Goal: Task Accomplishment & Management: Use online tool/utility

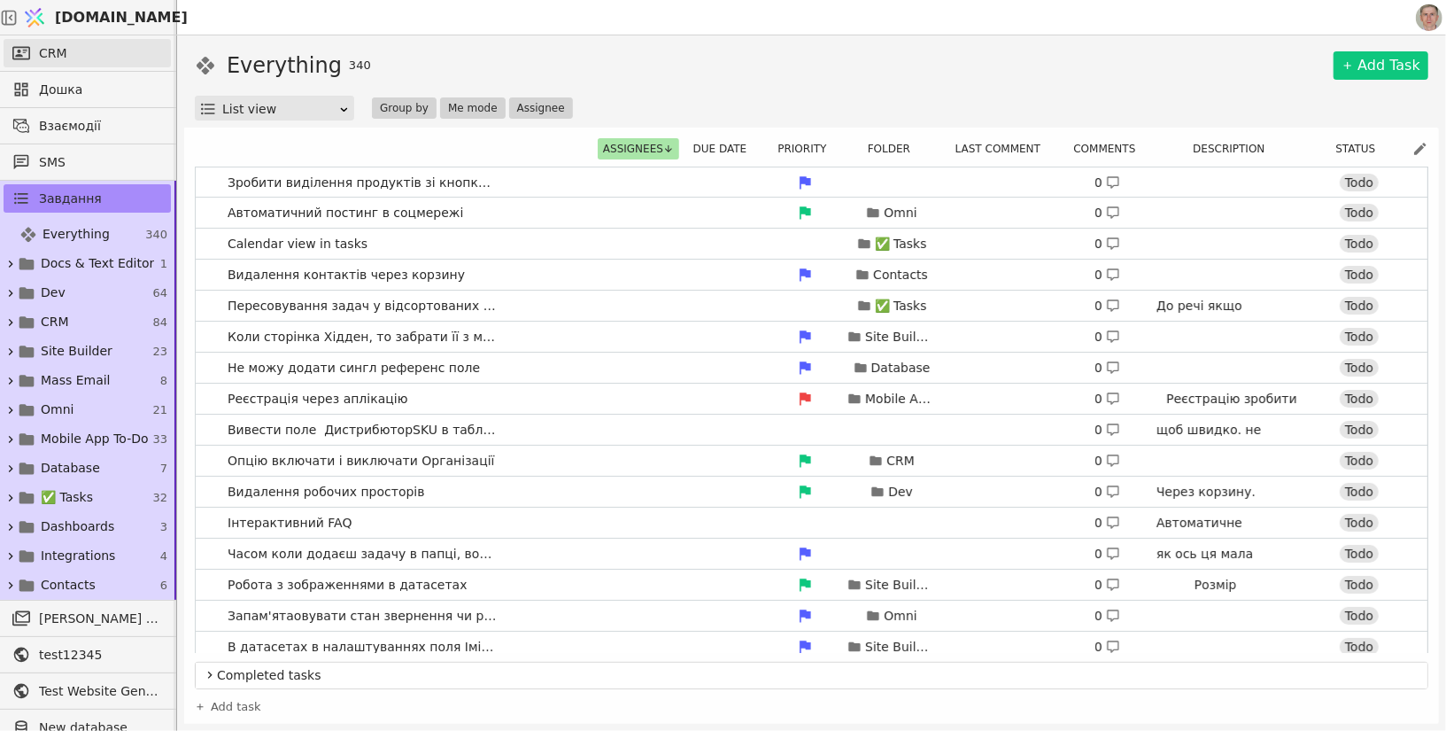
click at [85, 44] on link "CRM" at bounding box center [87, 53] width 167 height 28
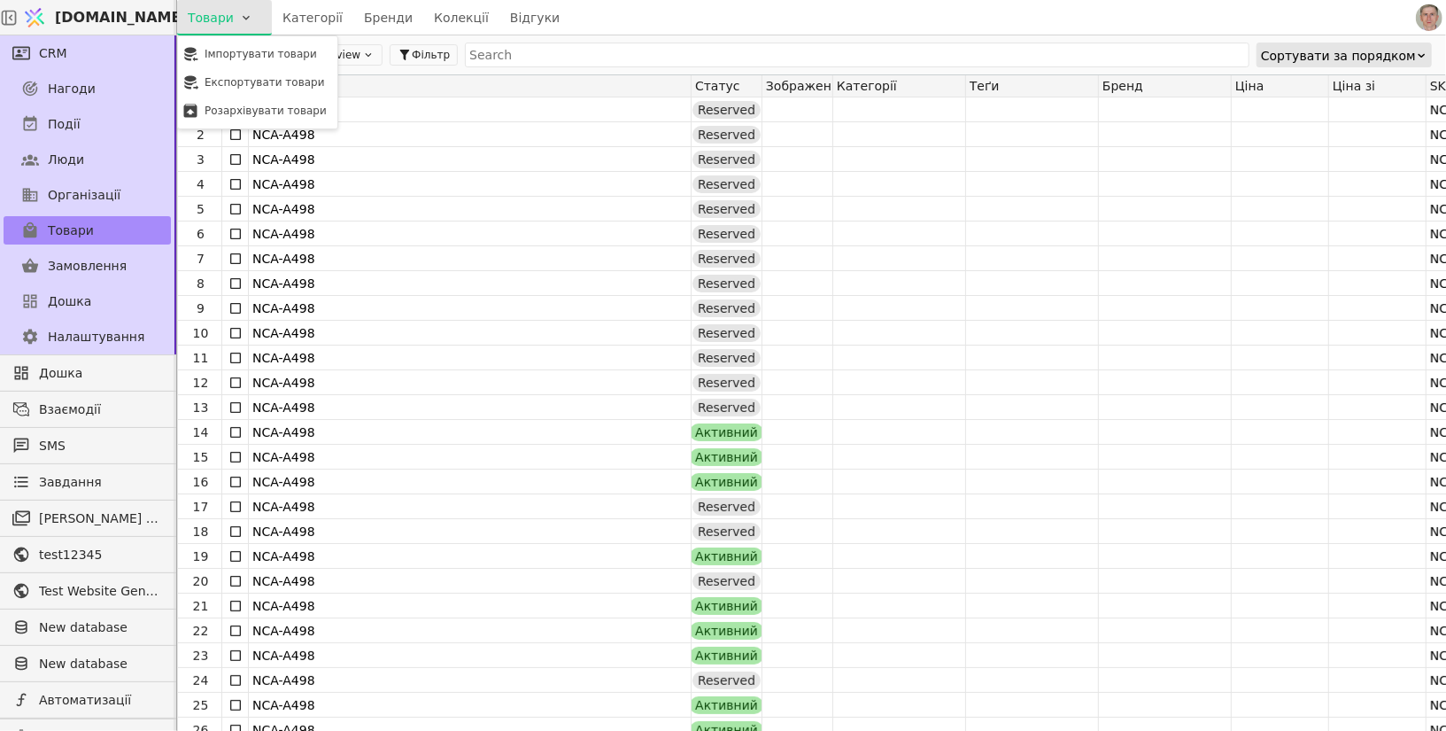
click at [252, 22] on html "[DOMAIN_NAME] Товари Категорії Бренди Колекції Відгуки CRM Нагоди Події Люди Ор…" at bounding box center [723, 365] width 1446 height 731
click at [262, 66] on div "Імпортувати товари" at bounding box center [258, 54] width 152 height 28
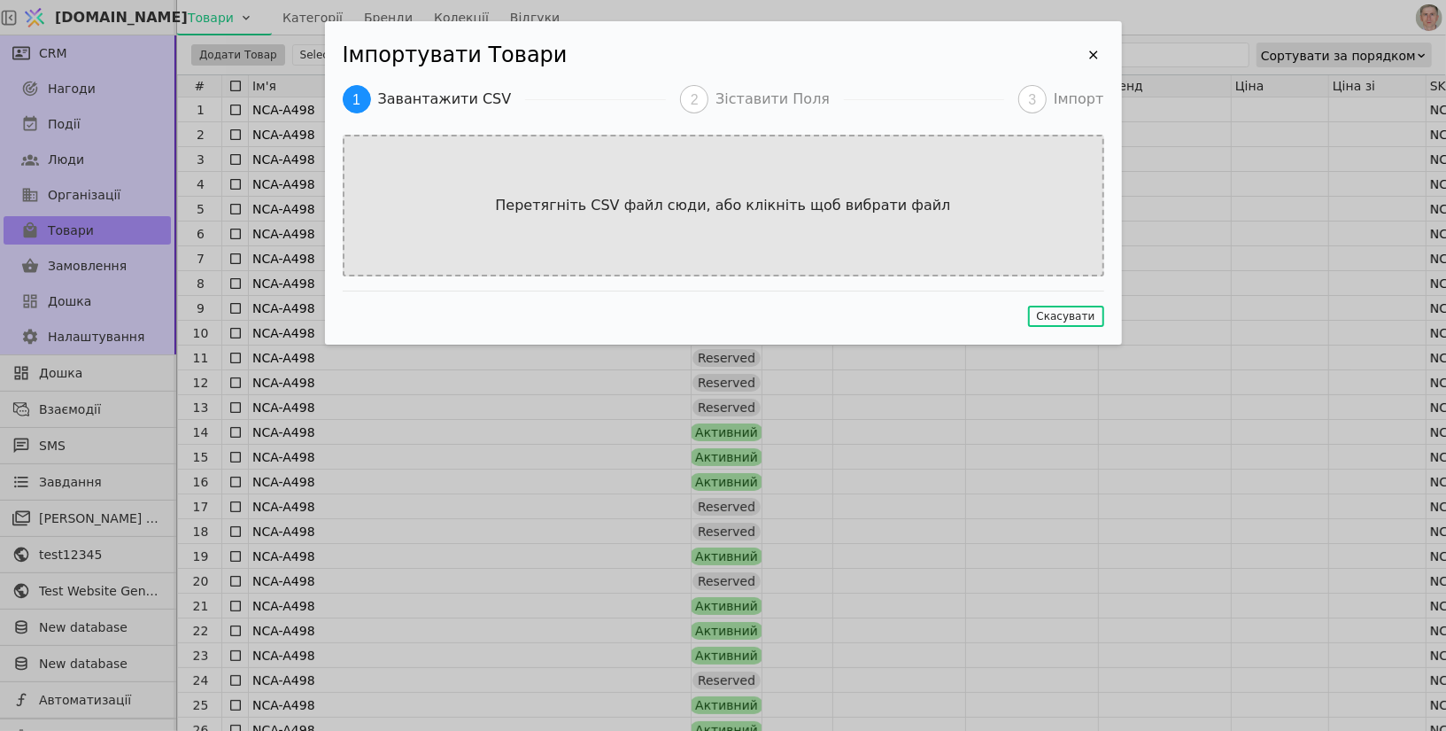
click at [800, 211] on p "Перетягніть CSV файл сюди, або клікніть щоб вибрати файл" at bounding box center [722, 205] width 491 height 21
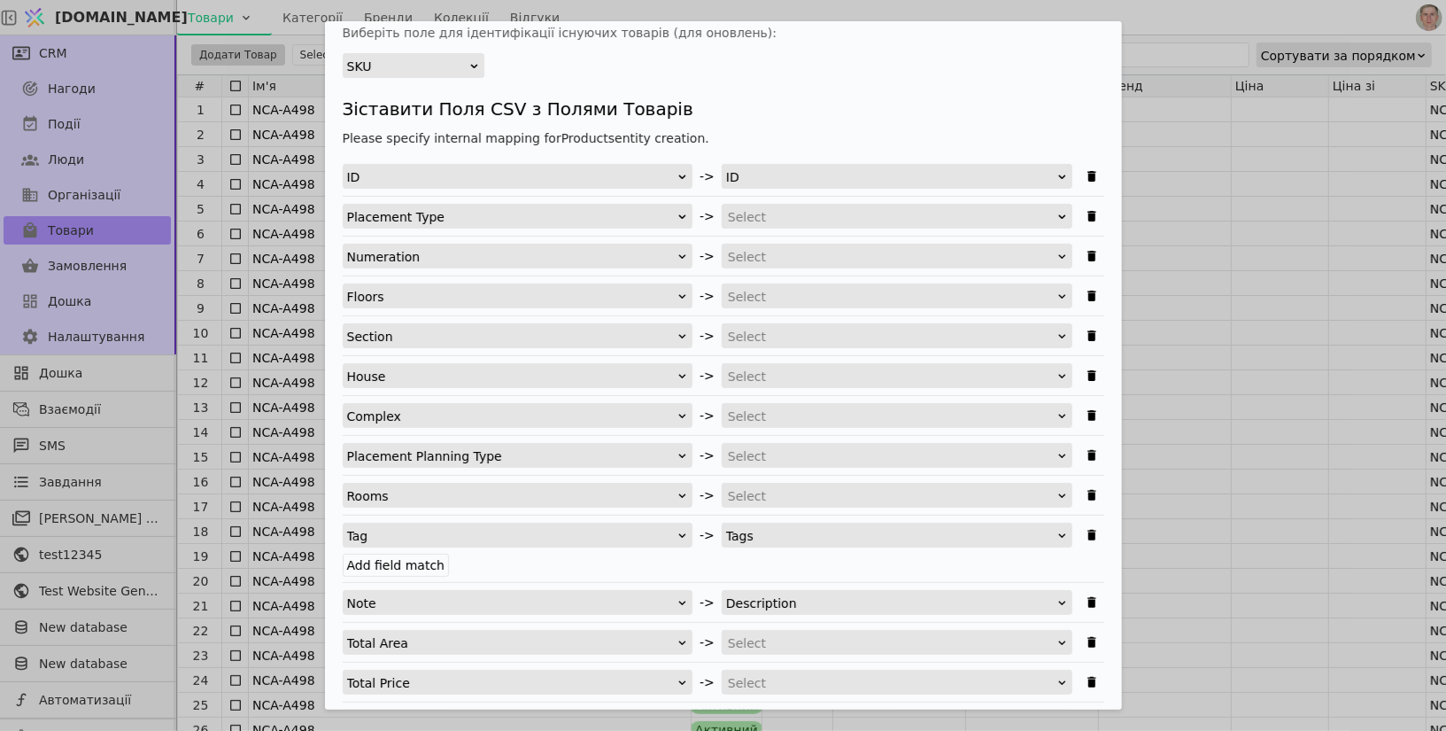
scroll to position [143, 0]
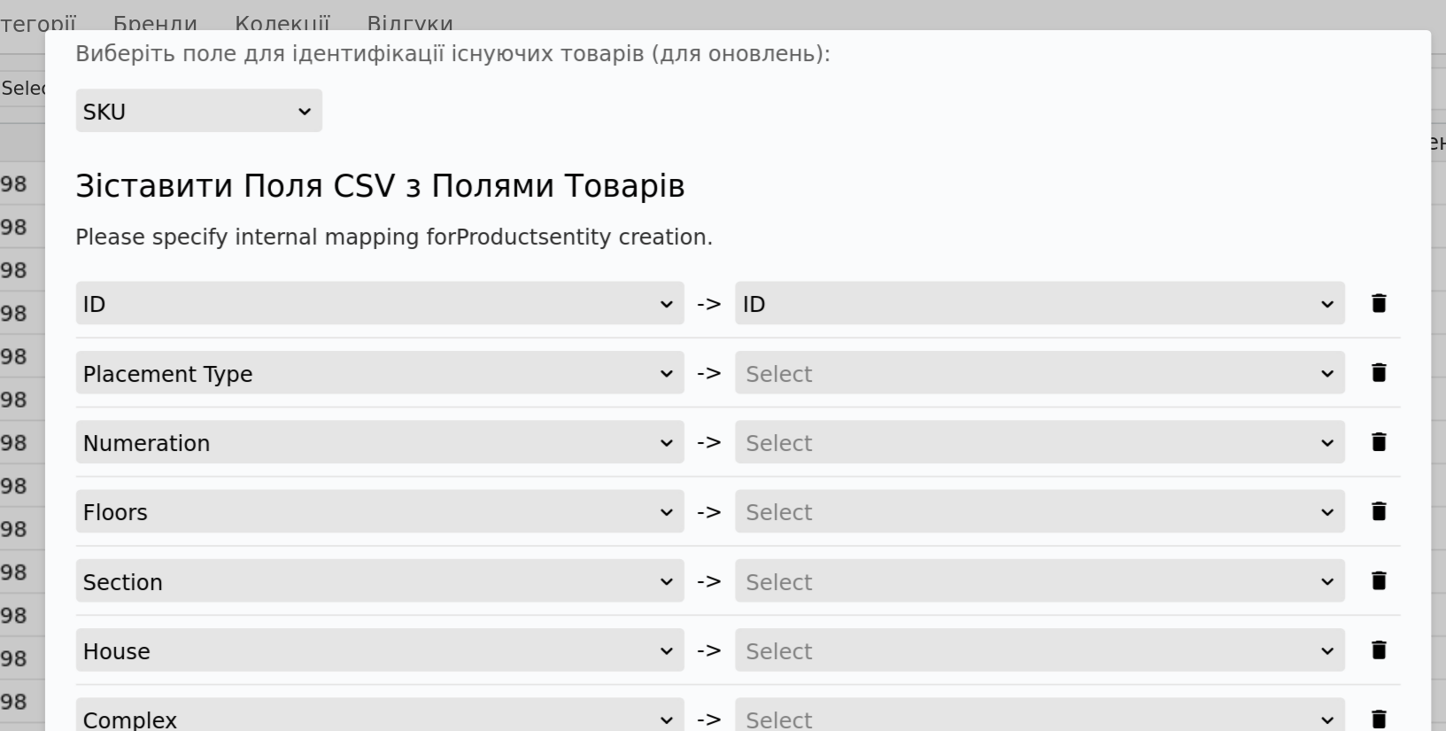
click at [110, 61] on div "Імпортувати Товари Завантажити CSV 2 Зіставити Поля 3 Імпорт Виберіть [GEOGRAPH…" at bounding box center [723, 365] width 1446 height 731
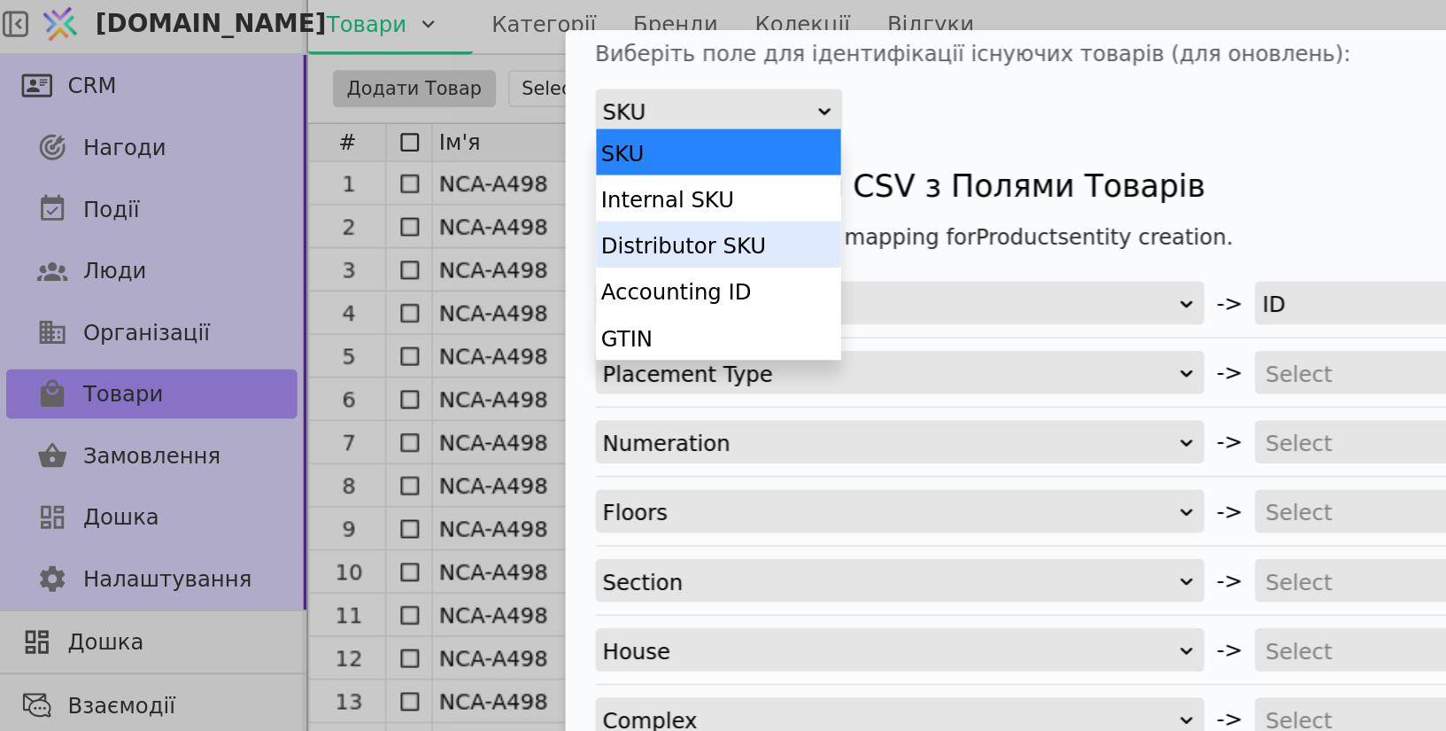
click at [399, 152] on div "Distributor SKU" at bounding box center [413, 144] width 141 height 27
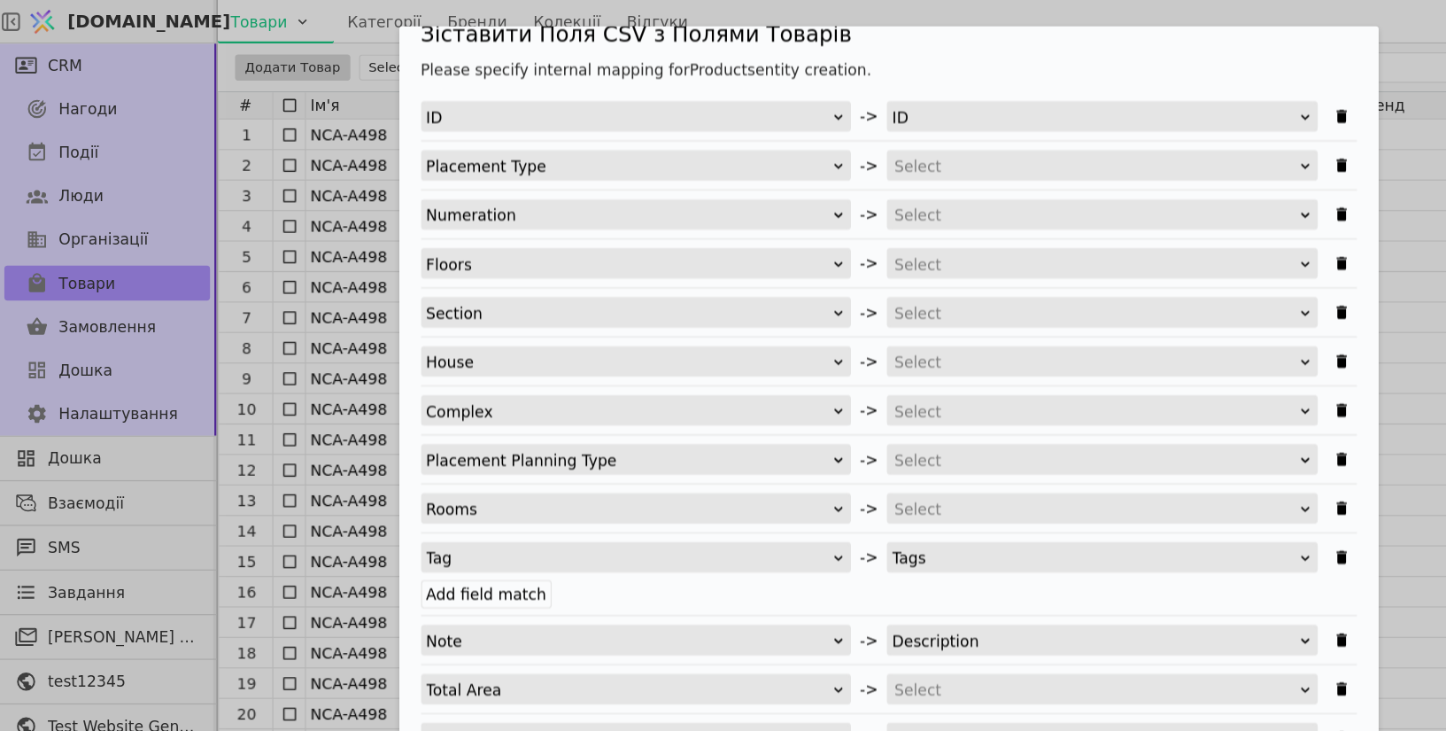
scroll to position [234, 0]
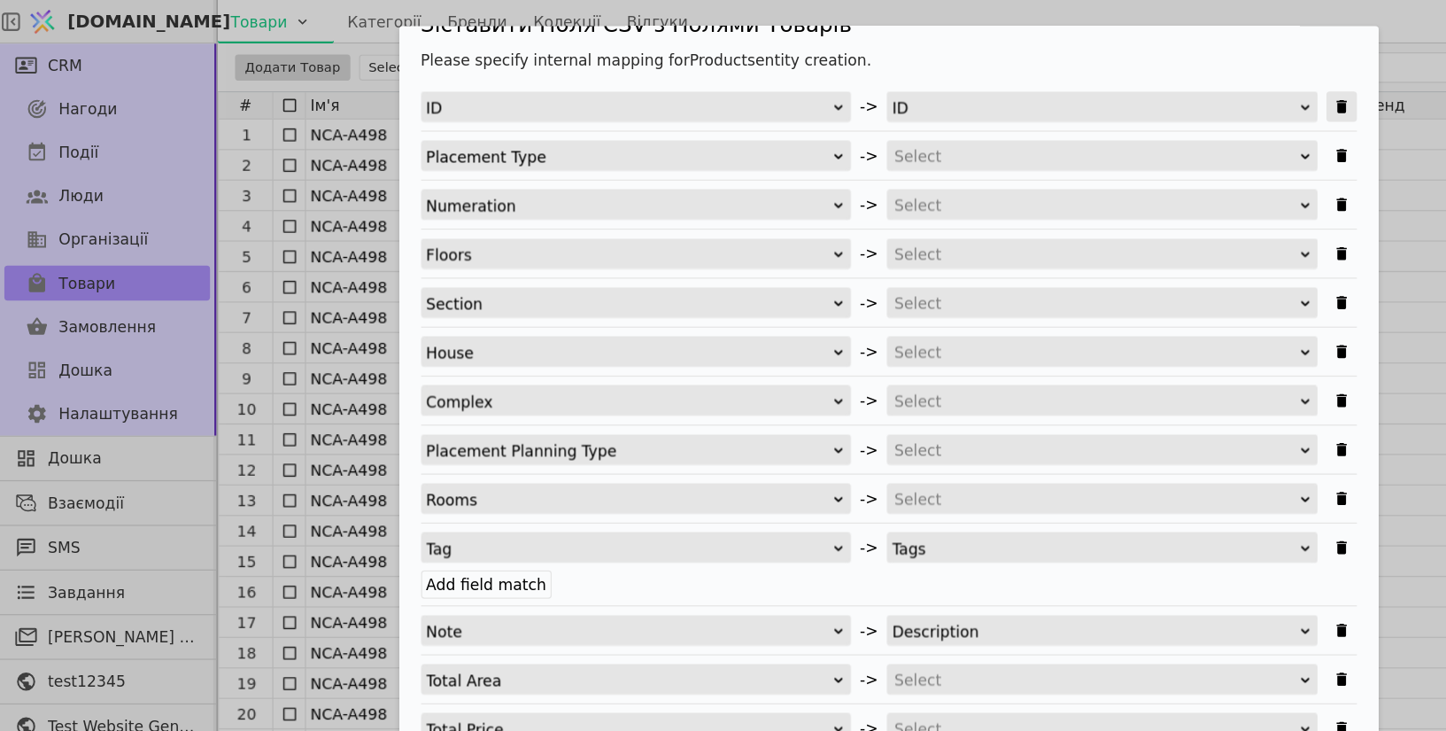
click at [1090, 90] on icon "Імпортувати Товари" at bounding box center [1092, 86] width 8 height 11
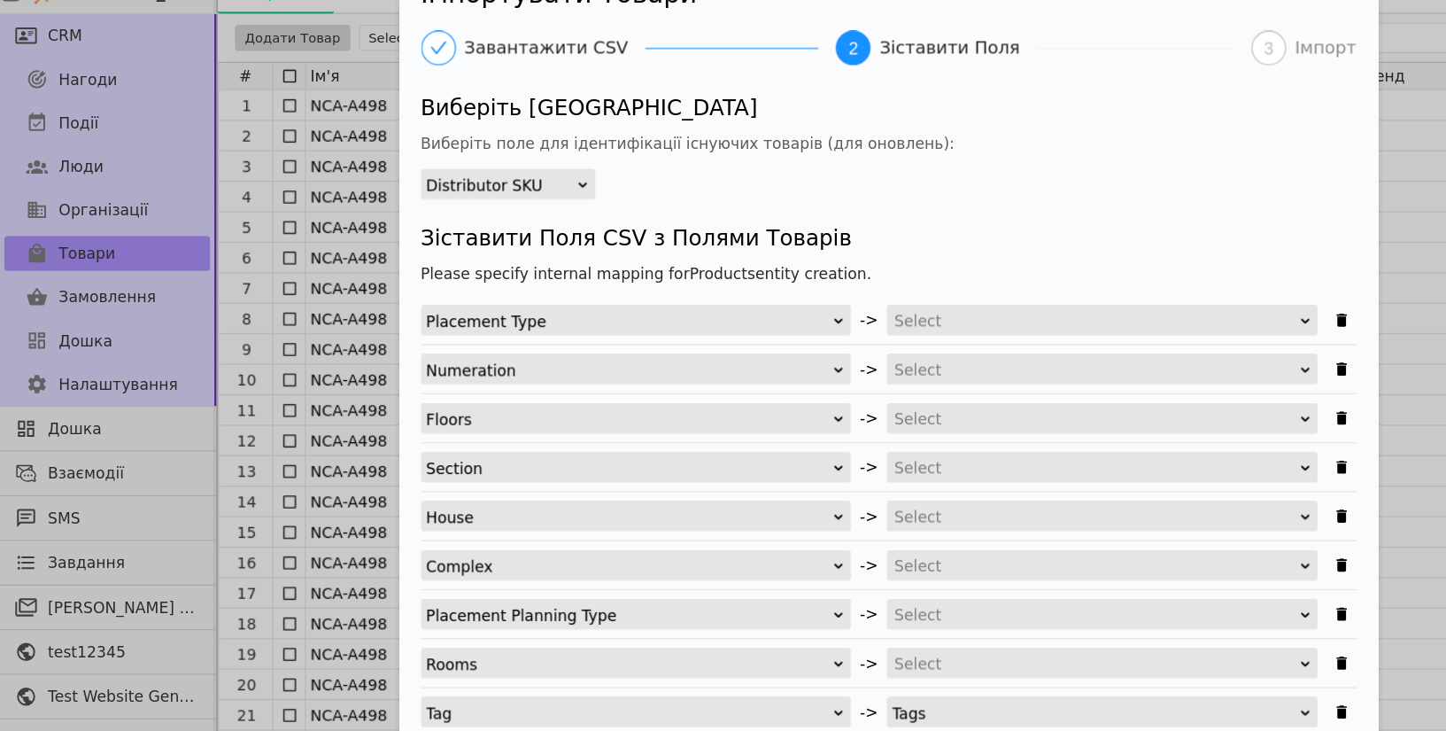
scroll to position [0, 0]
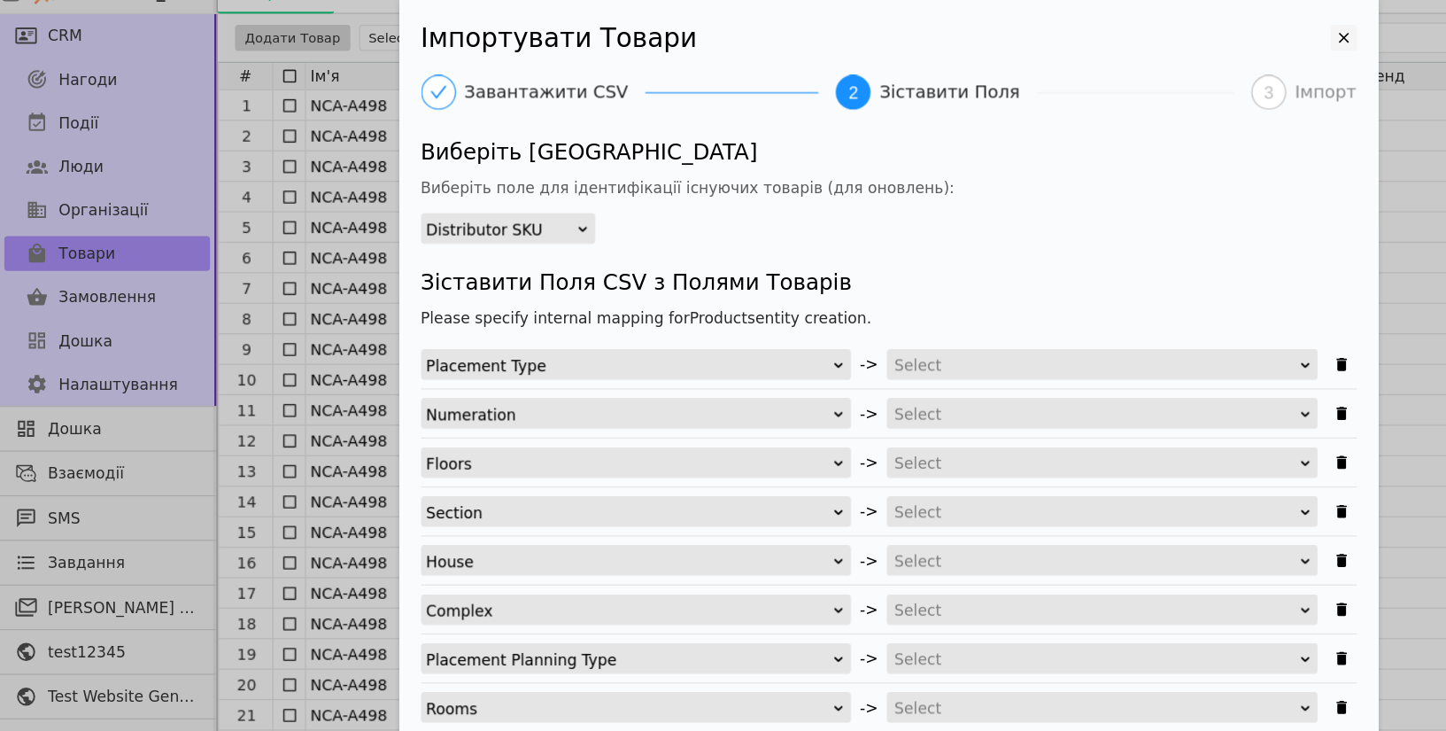
click at [1094, 52] on icon "Імпортувати Товари" at bounding box center [1093, 54] width 21 height 21
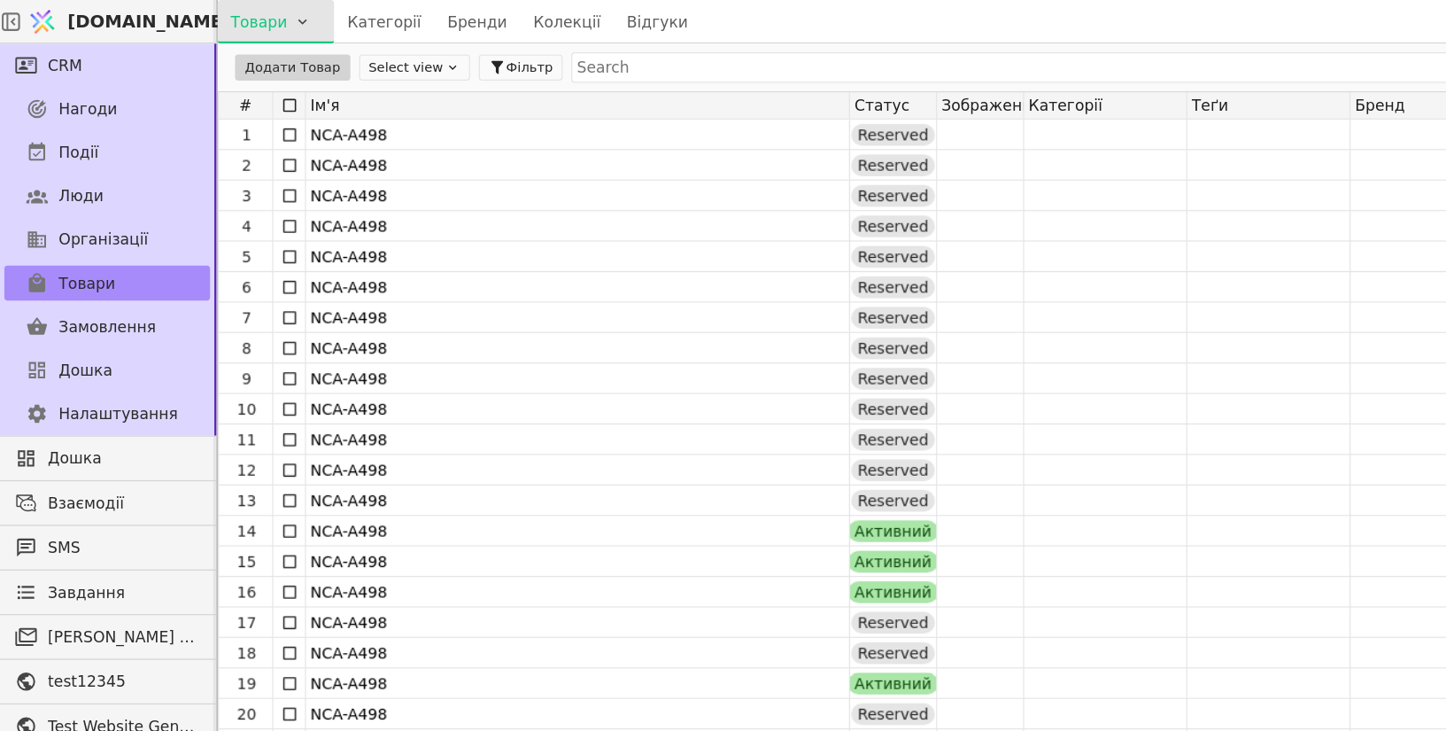
click at [246, 28] on html "[DOMAIN_NAME] Товари Категорії Бренди Колекції Відгуки CRM Нагоди Події Люди Ор…" at bounding box center [723, 365] width 1446 height 731
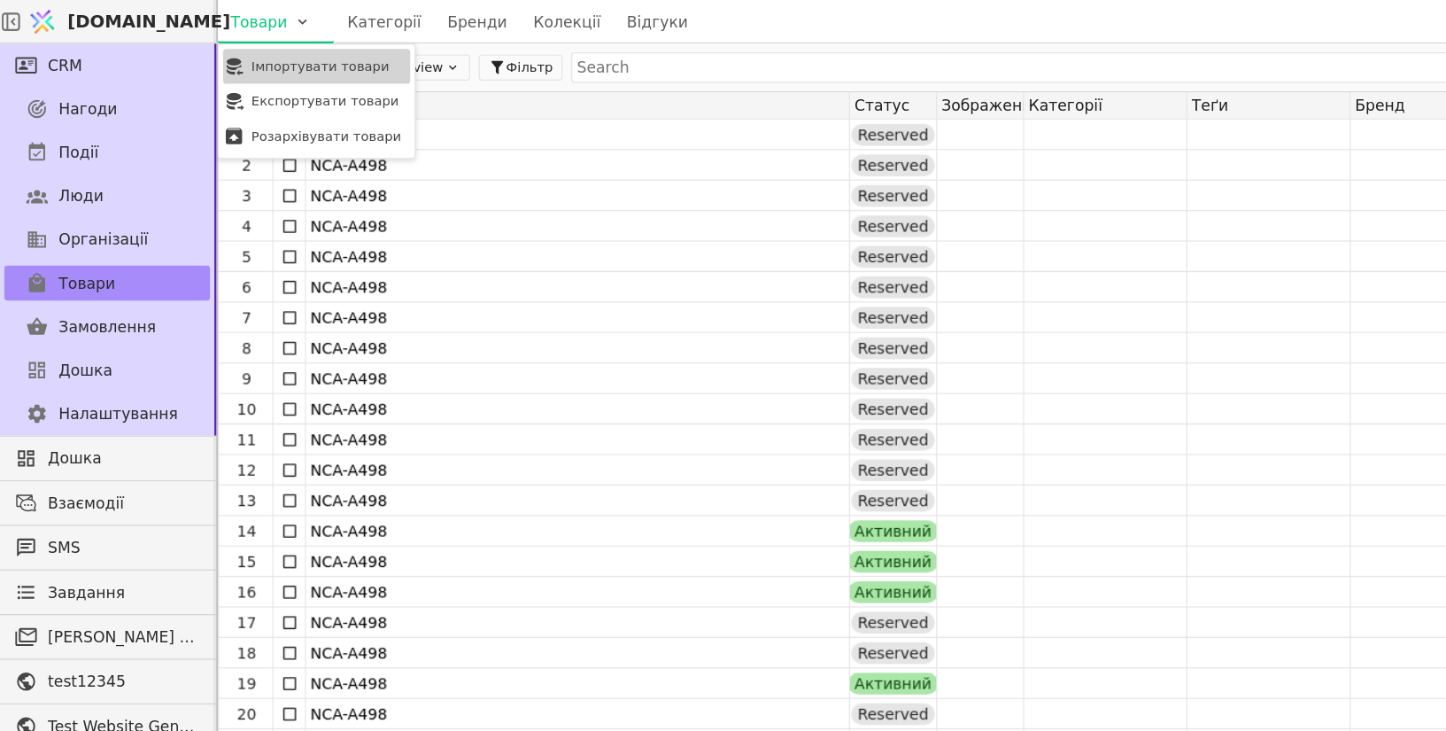
click at [253, 61] on div "Імпортувати товари" at bounding box center [258, 54] width 152 height 28
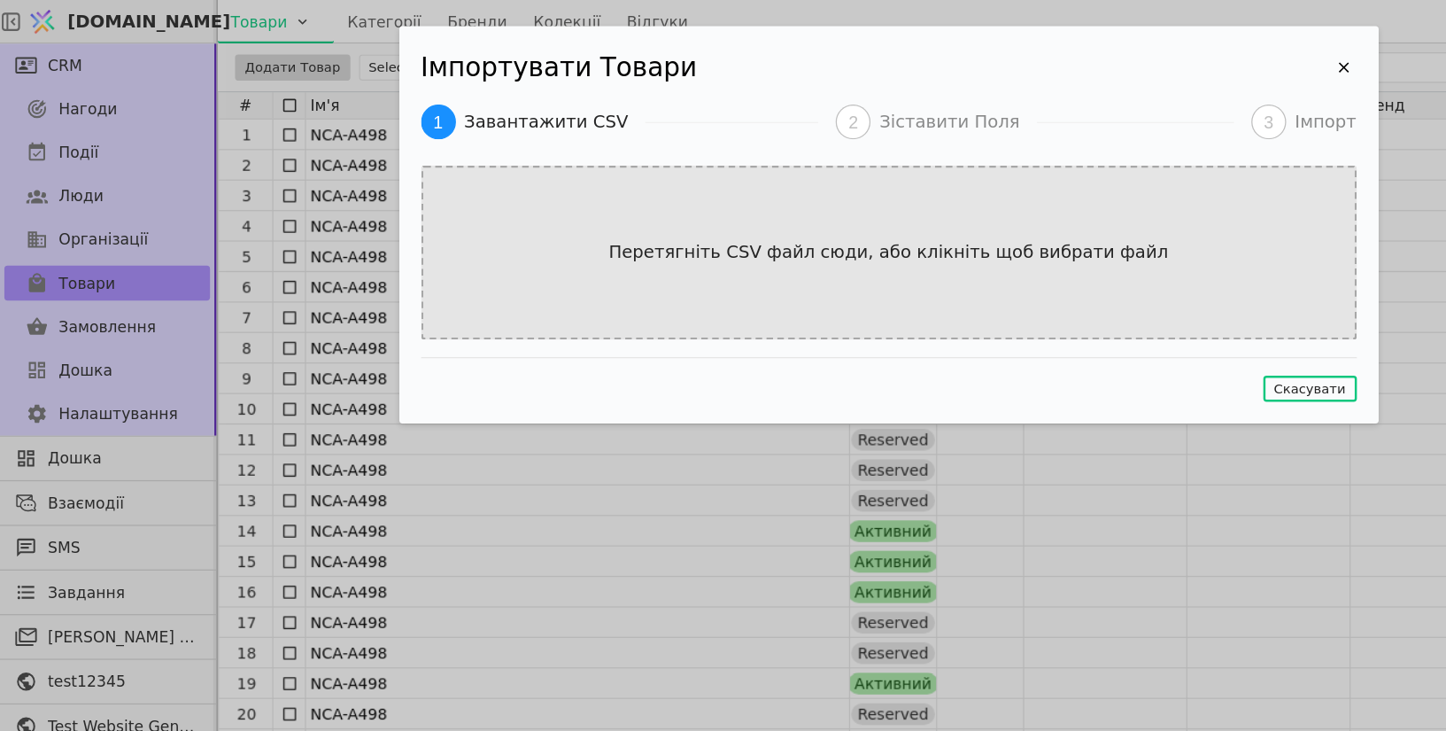
click at [712, 203] on p "Перетягніть CSV файл сюди, або клікніть щоб вибрати файл" at bounding box center [722, 205] width 491 height 21
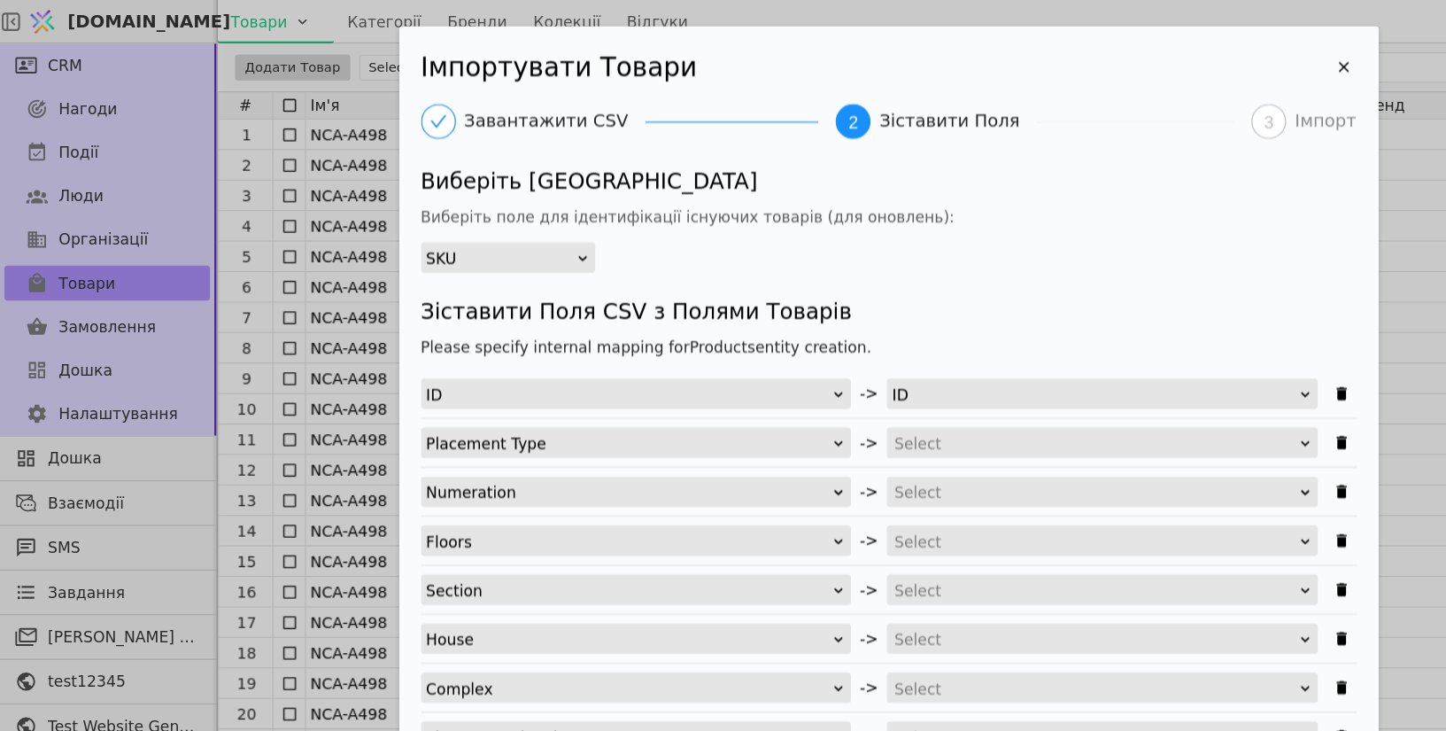
click at [443, 216] on div "SKU" at bounding box center [407, 210] width 121 height 25
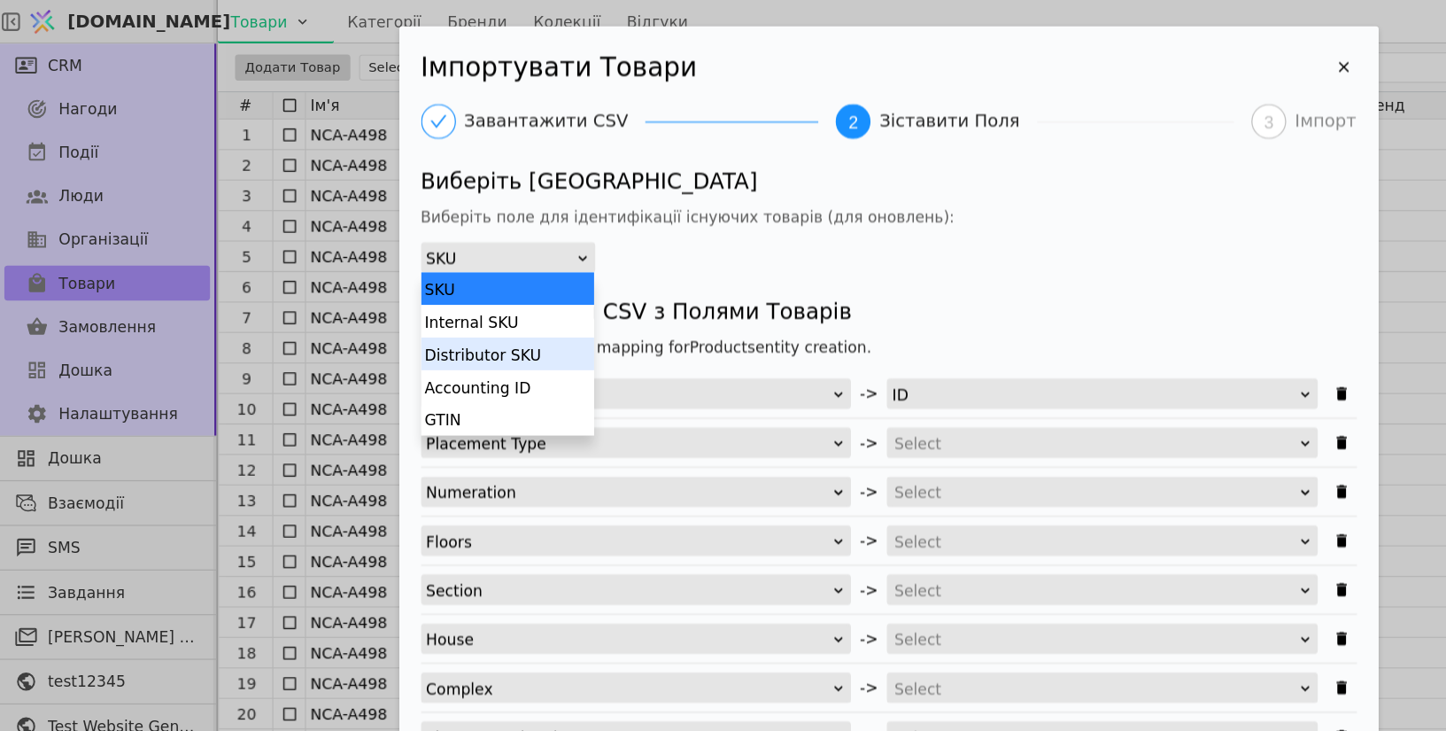
click at [425, 285] on div "Distributor SKU" at bounding box center [413, 288] width 141 height 27
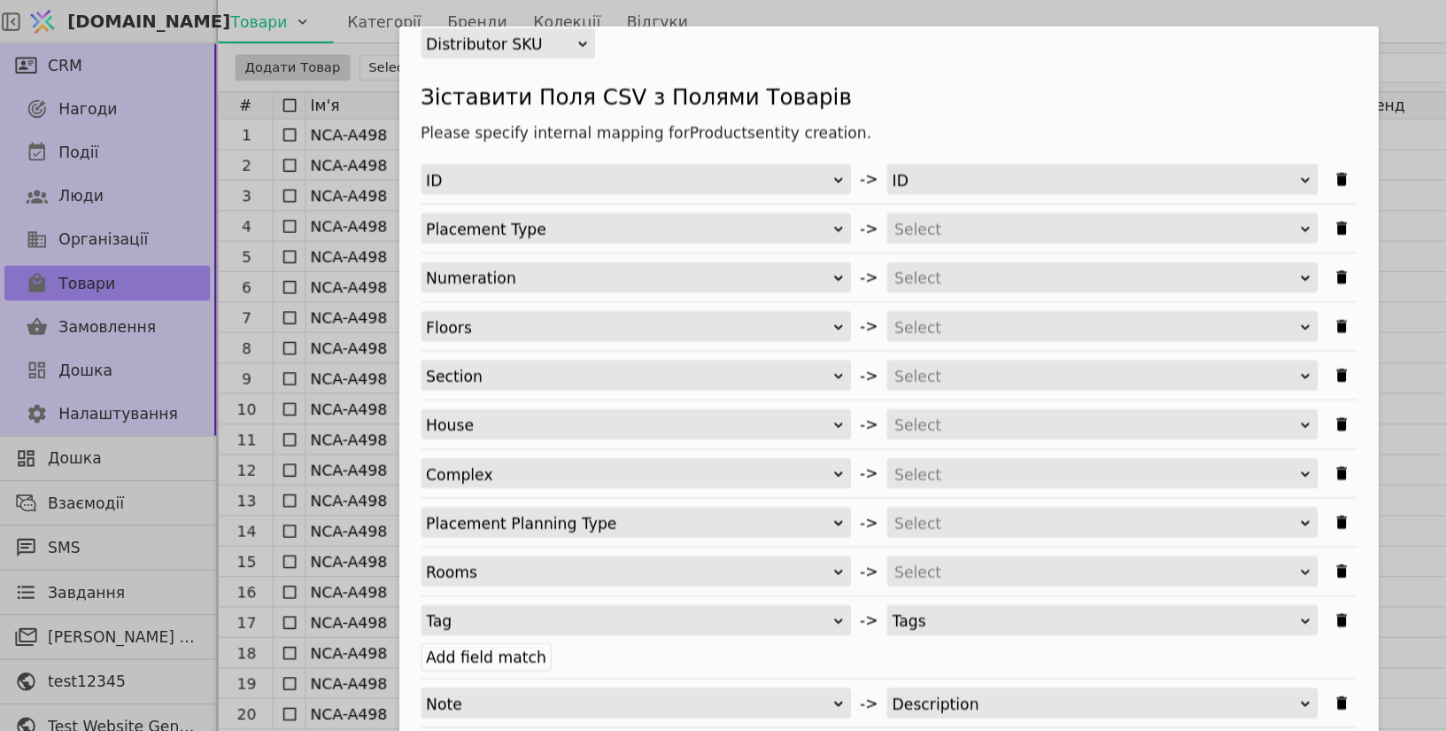
scroll to position [189, 0]
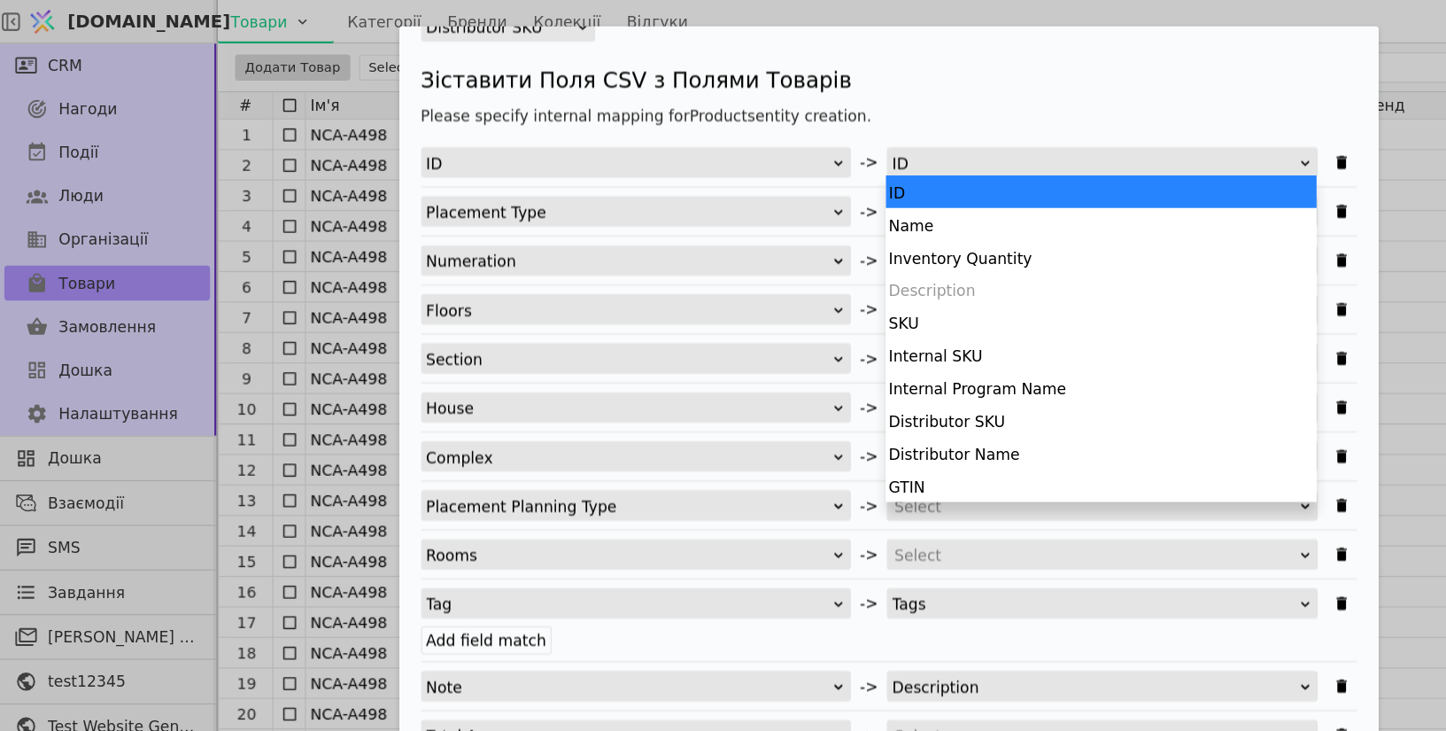
click at [761, 136] on div "ID" at bounding box center [891, 132] width 330 height 25
click at [791, 68] on h4 "Зіставити Поля CSV з Полями Товарів" at bounding box center [724, 64] width 762 height 27
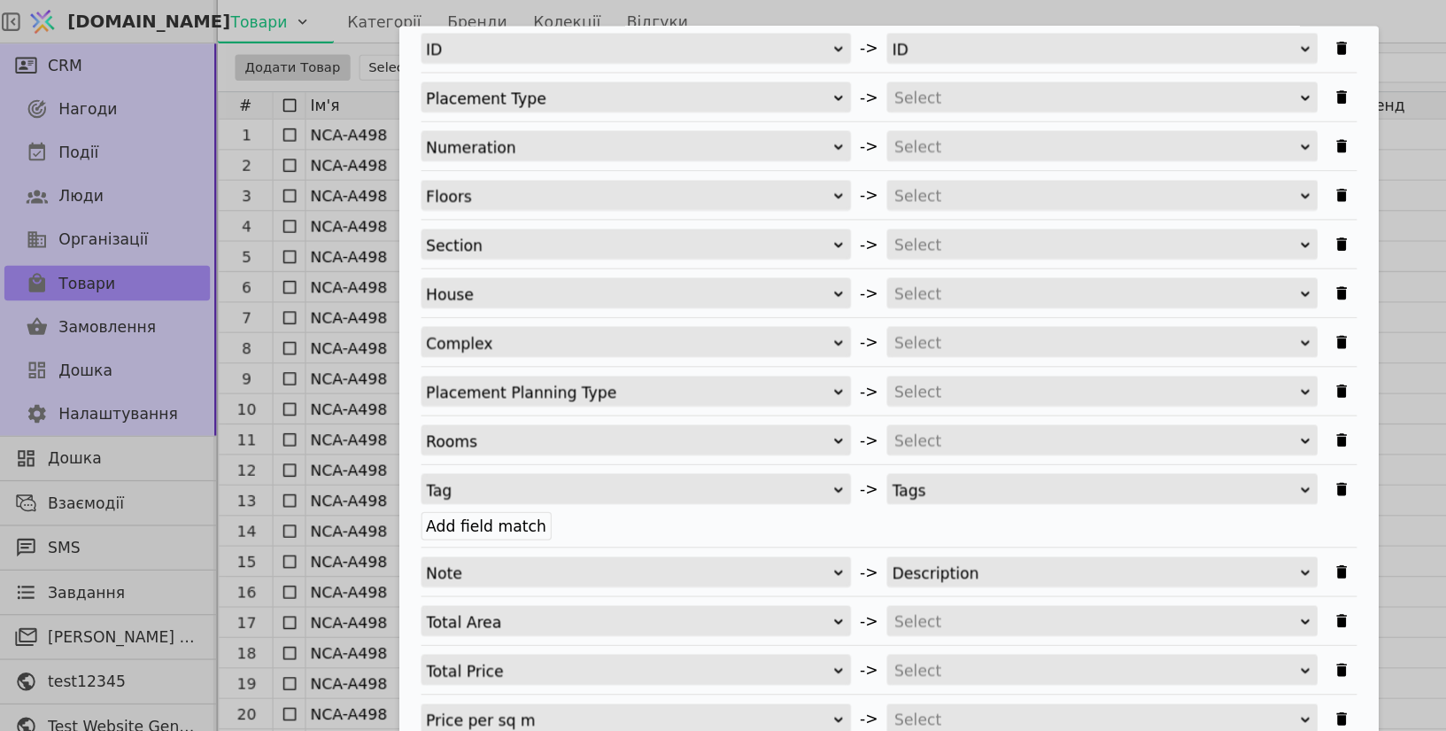
scroll to position [285, 0]
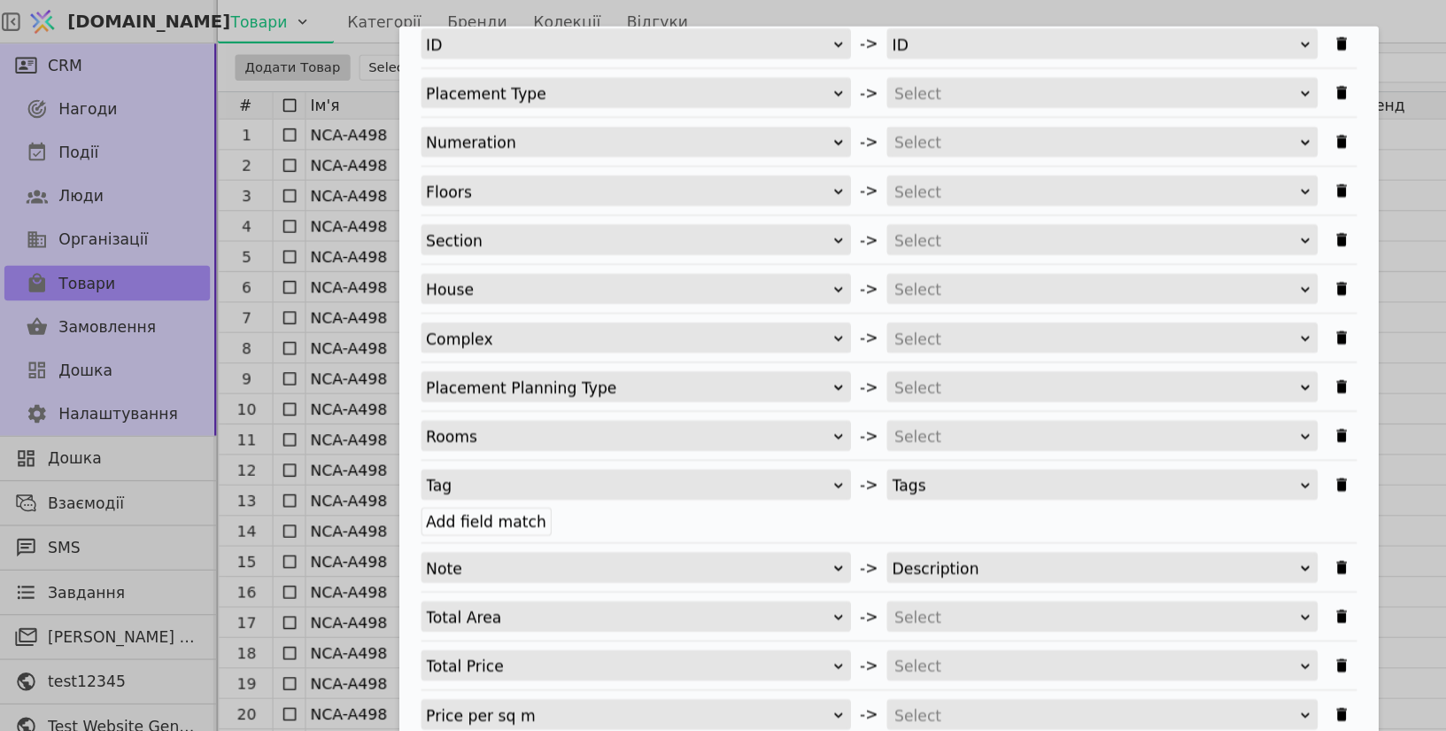
click at [908, 392] on div "Tags" at bounding box center [891, 395] width 330 height 25
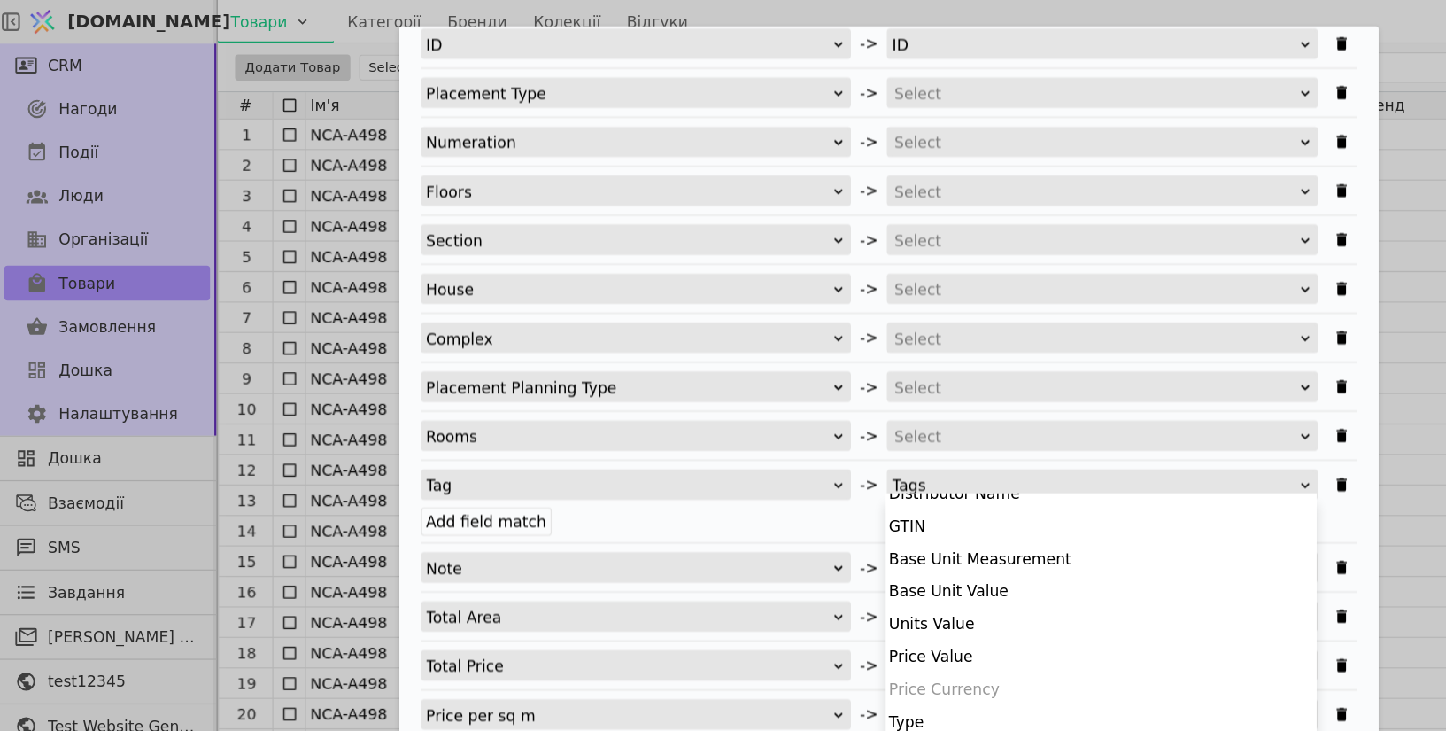
scroll to position [345, 0]
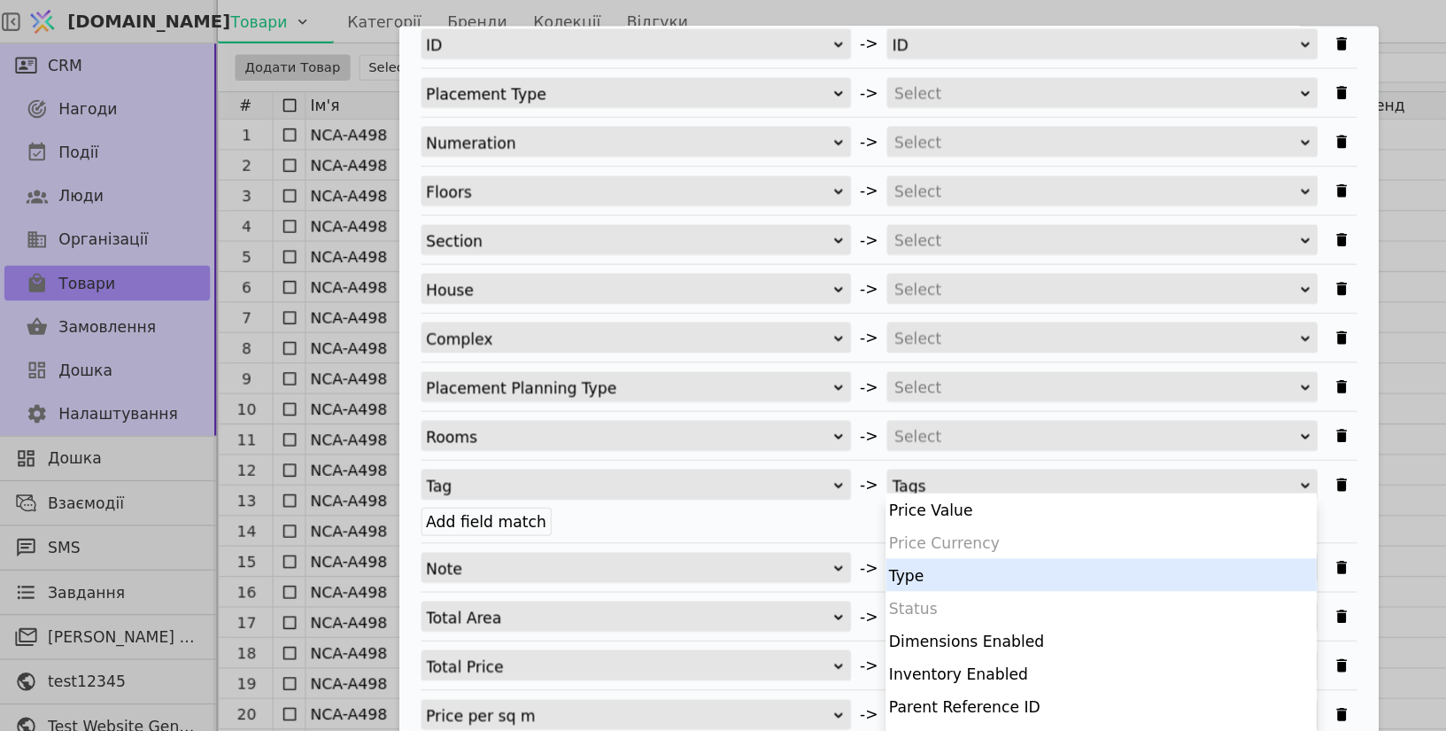
click at [656, 415] on div "Add field match" at bounding box center [724, 424] width 762 height 19
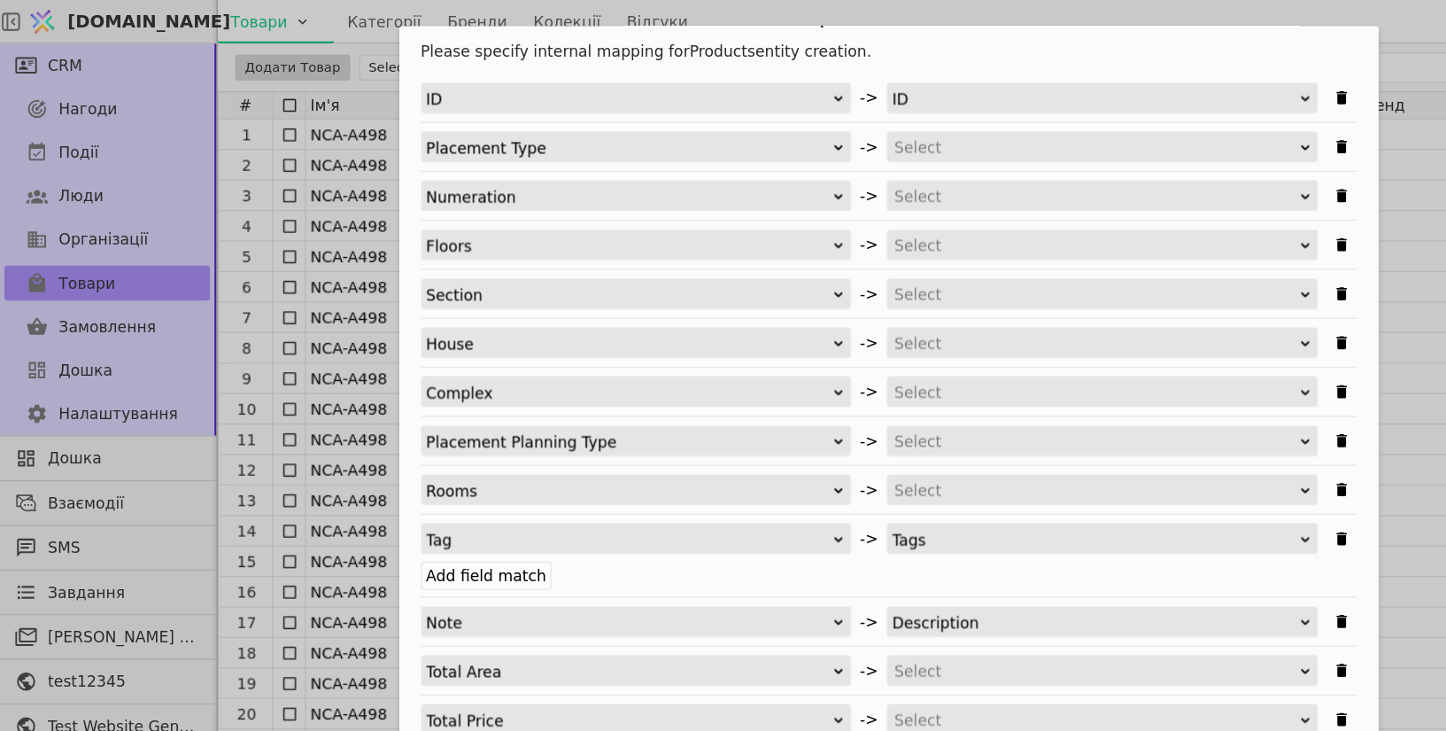
scroll to position [240, 0]
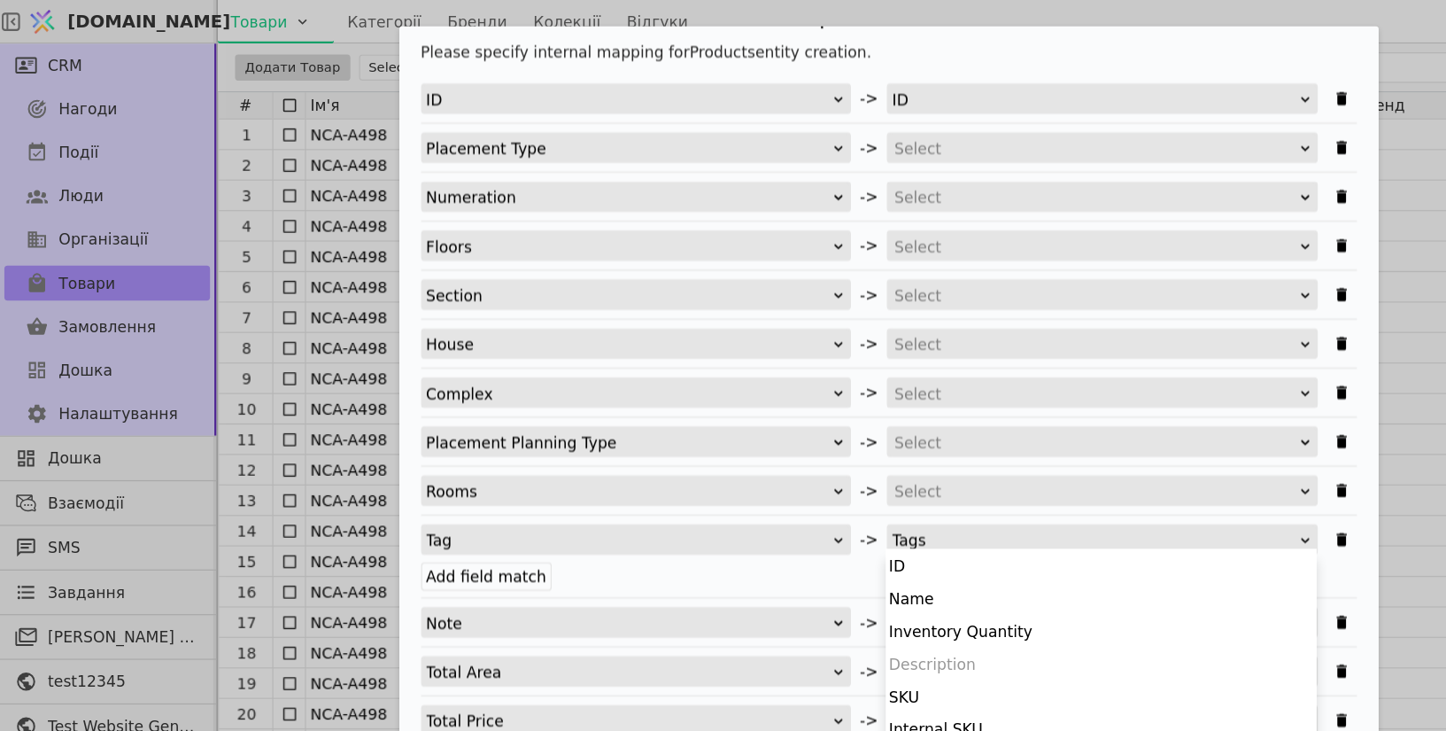
click at [779, 439] on div "Tags" at bounding box center [891, 440] width 330 height 25
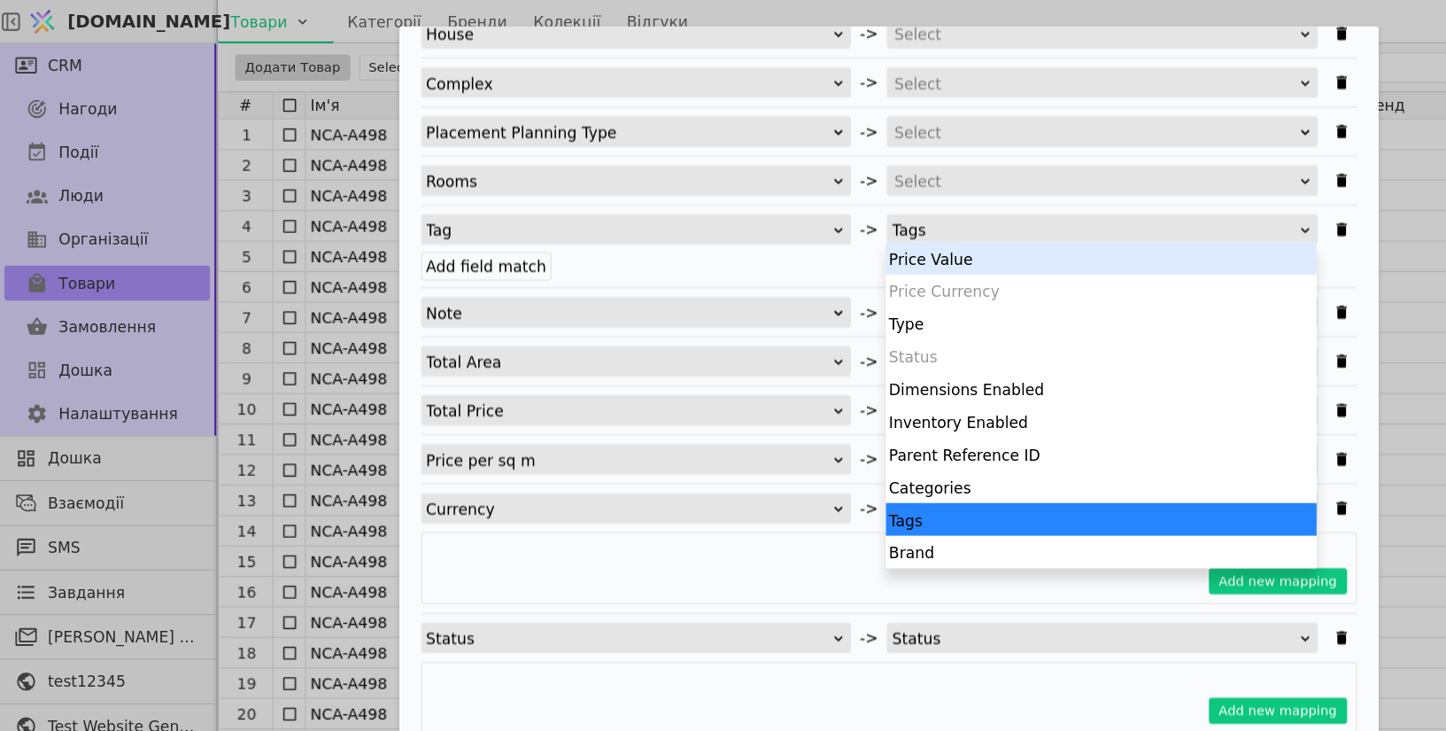
scroll to position [489, 0]
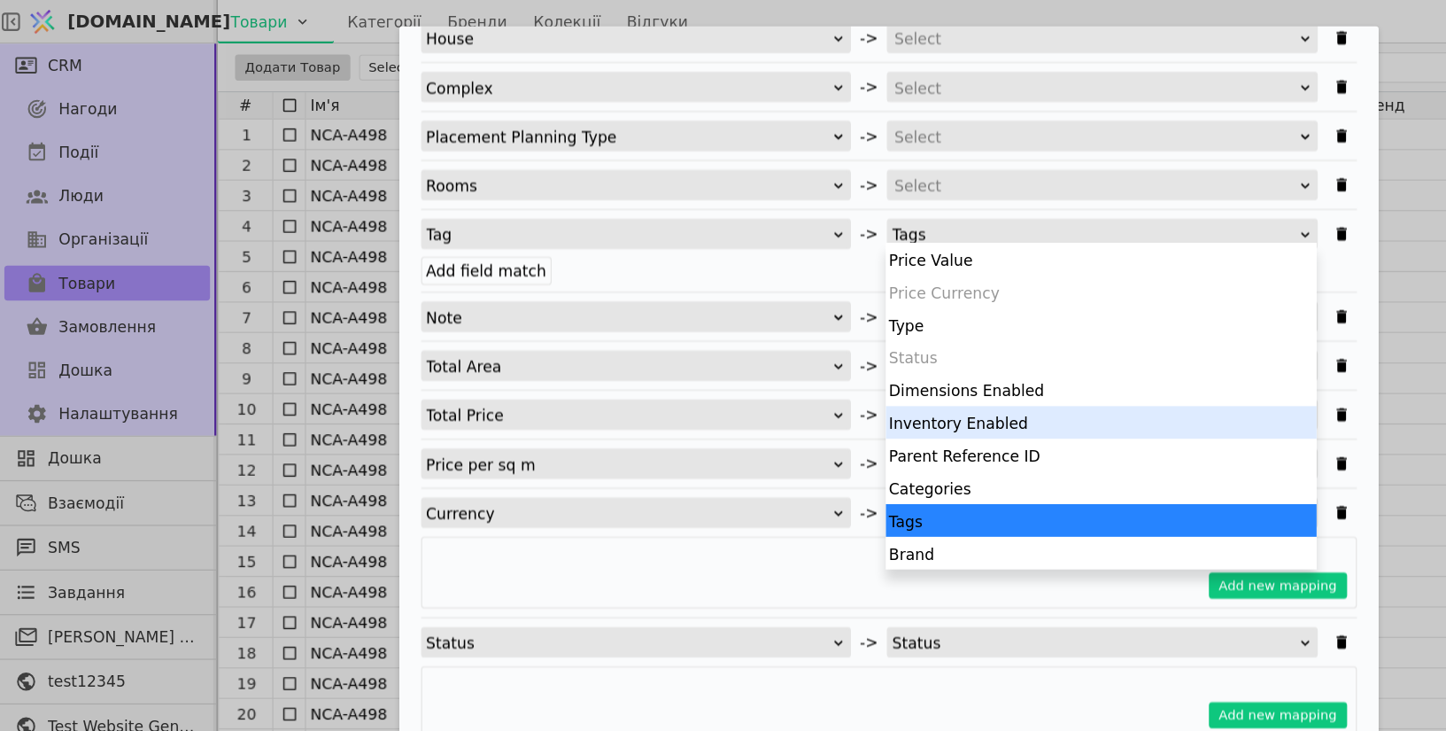
click at [747, 238] on div "Price Currency" at bounding box center [896, 237] width 351 height 27
click at [622, 445] on div "Add new mapping" at bounding box center [724, 466] width 762 height 58
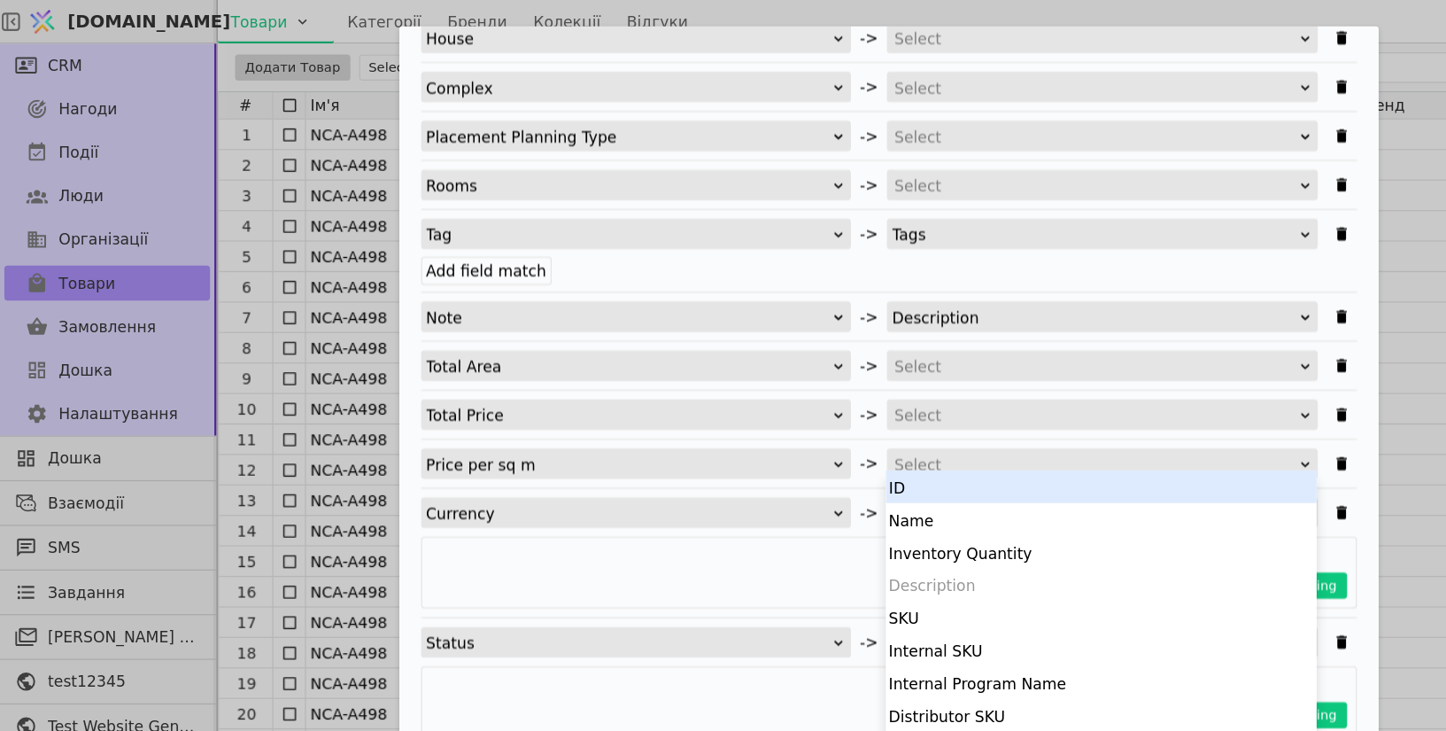
click at [763, 366] on div "Select" at bounding box center [891, 378] width 327 height 25
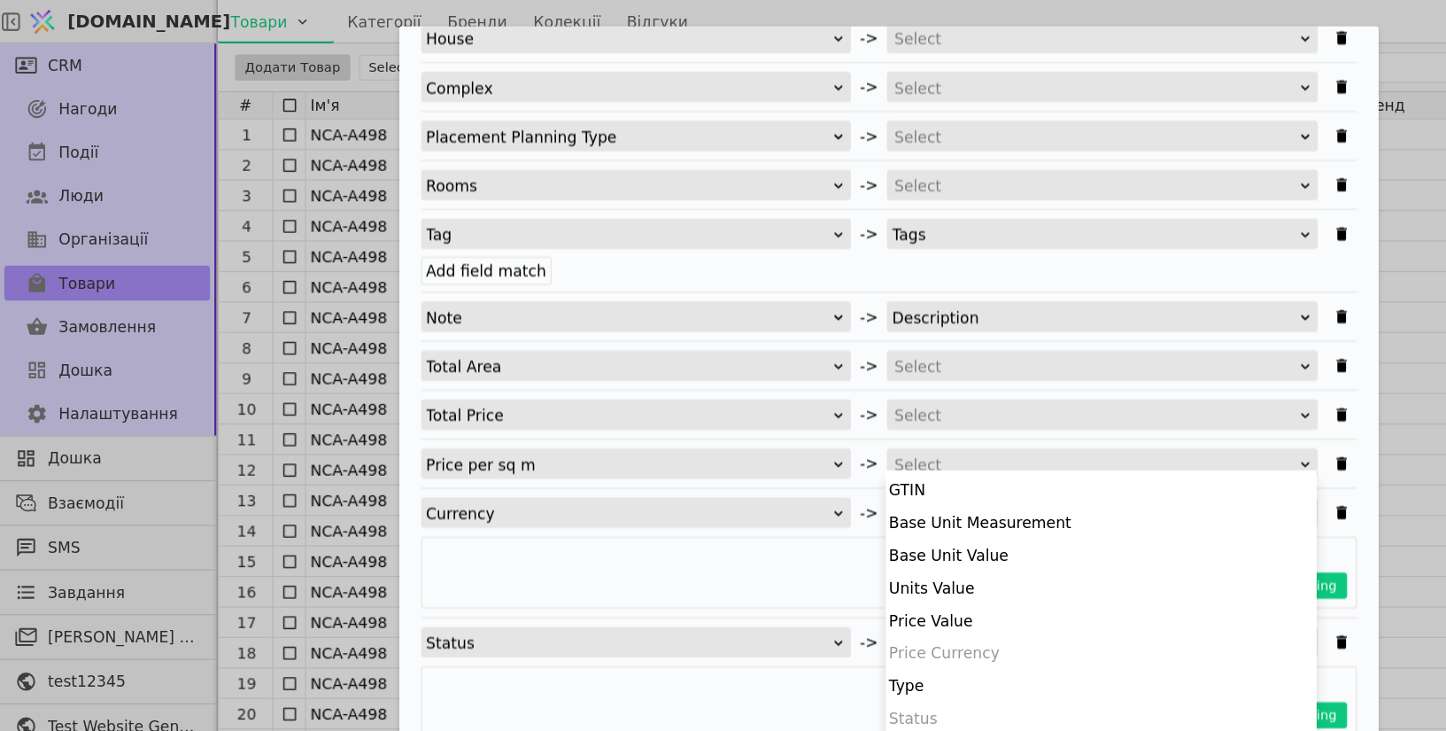
scroll to position [236, 0]
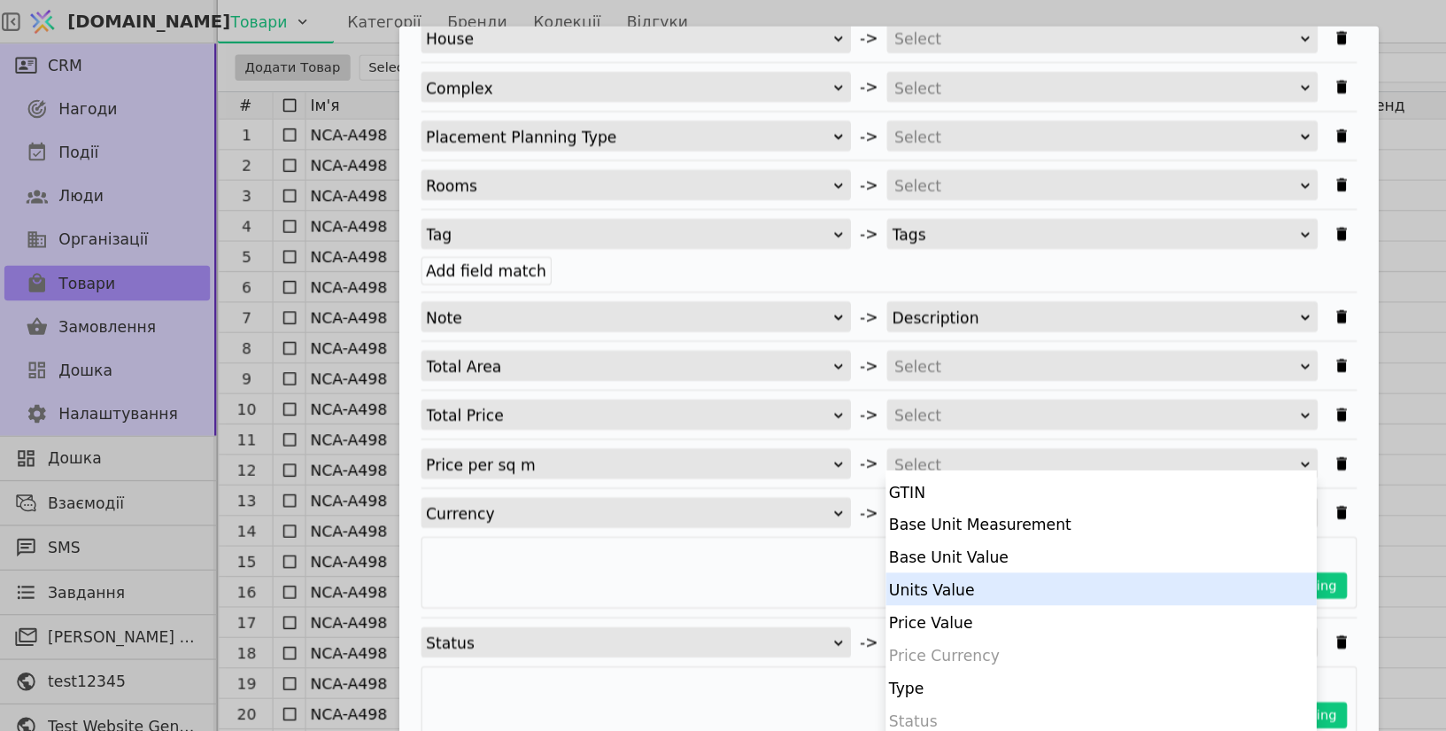
click at [833, 473] on div "Units Value" at bounding box center [896, 479] width 351 height 27
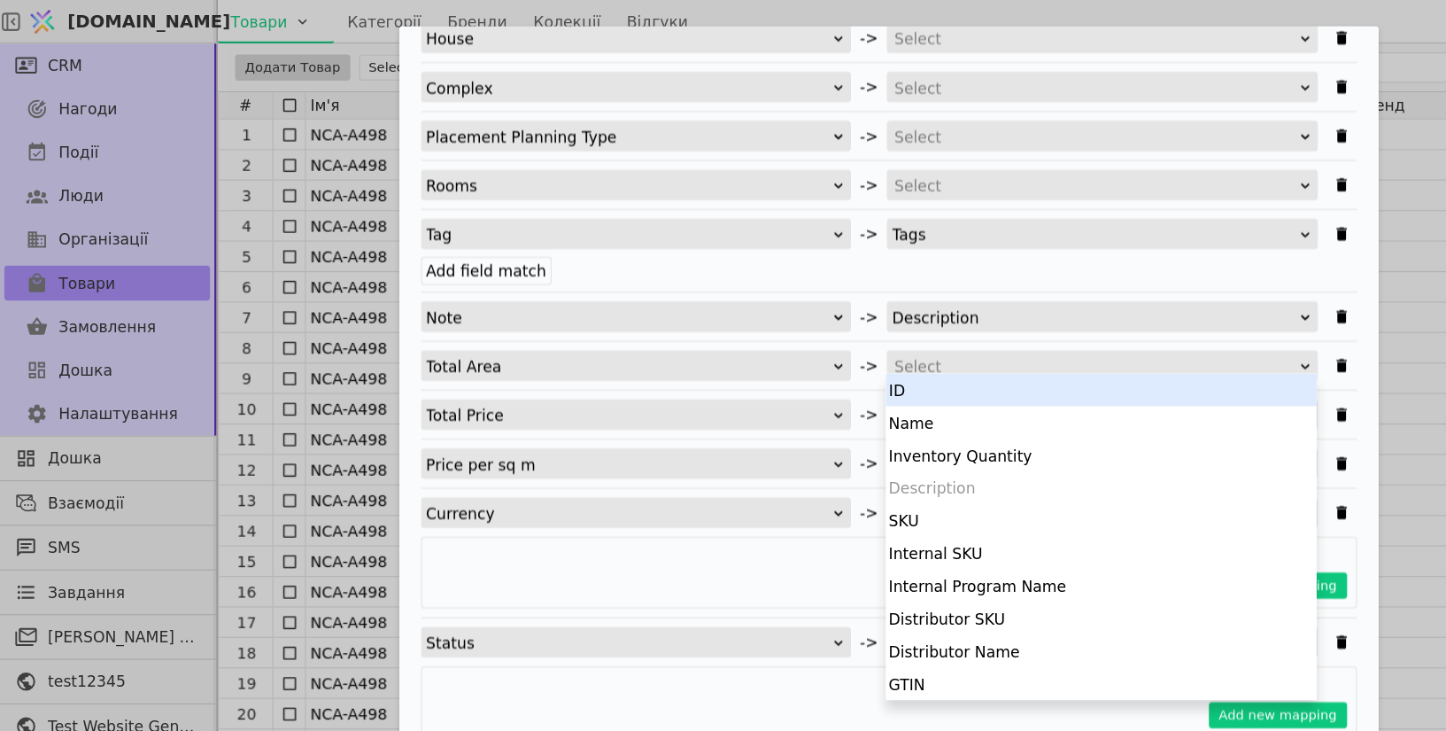
click at [771, 290] on div "Select" at bounding box center [891, 298] width 327 height 25
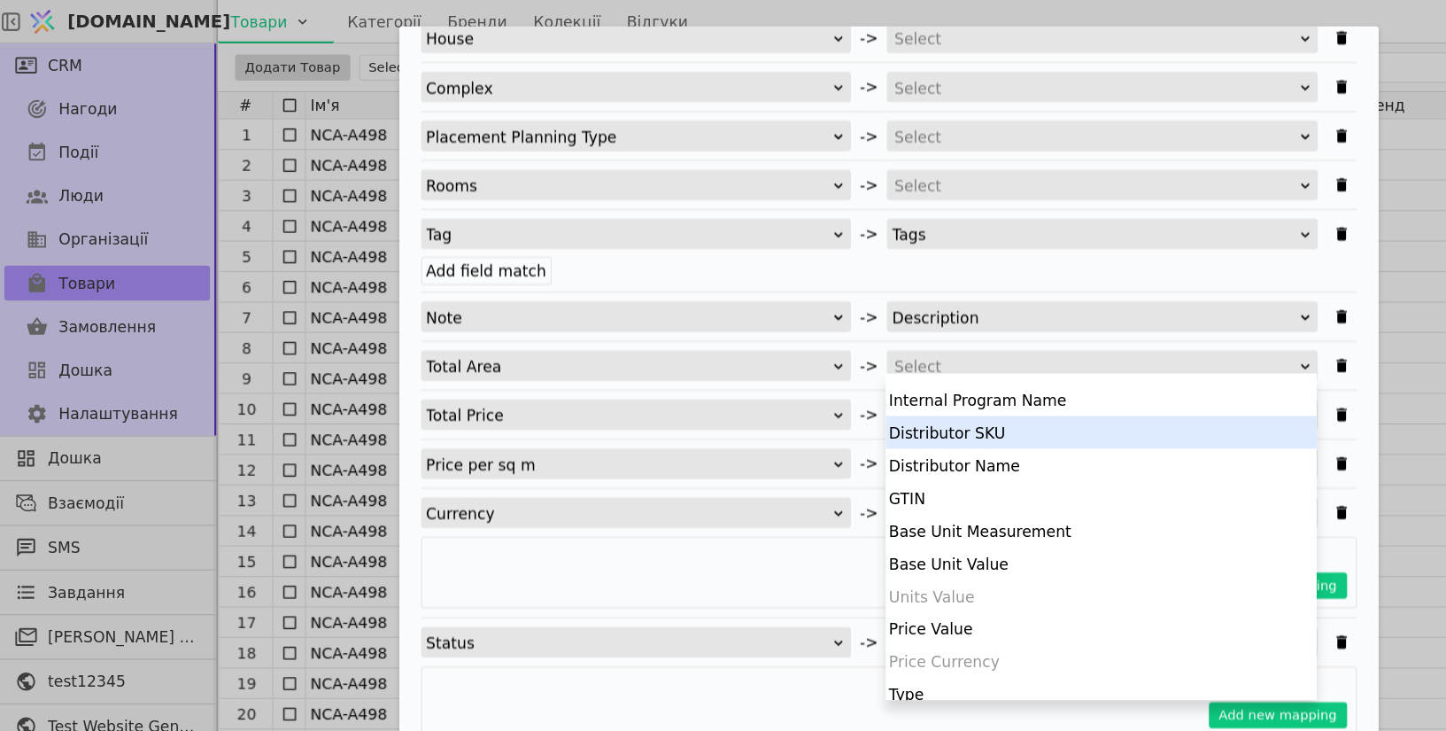
scroll to position [175, 0]
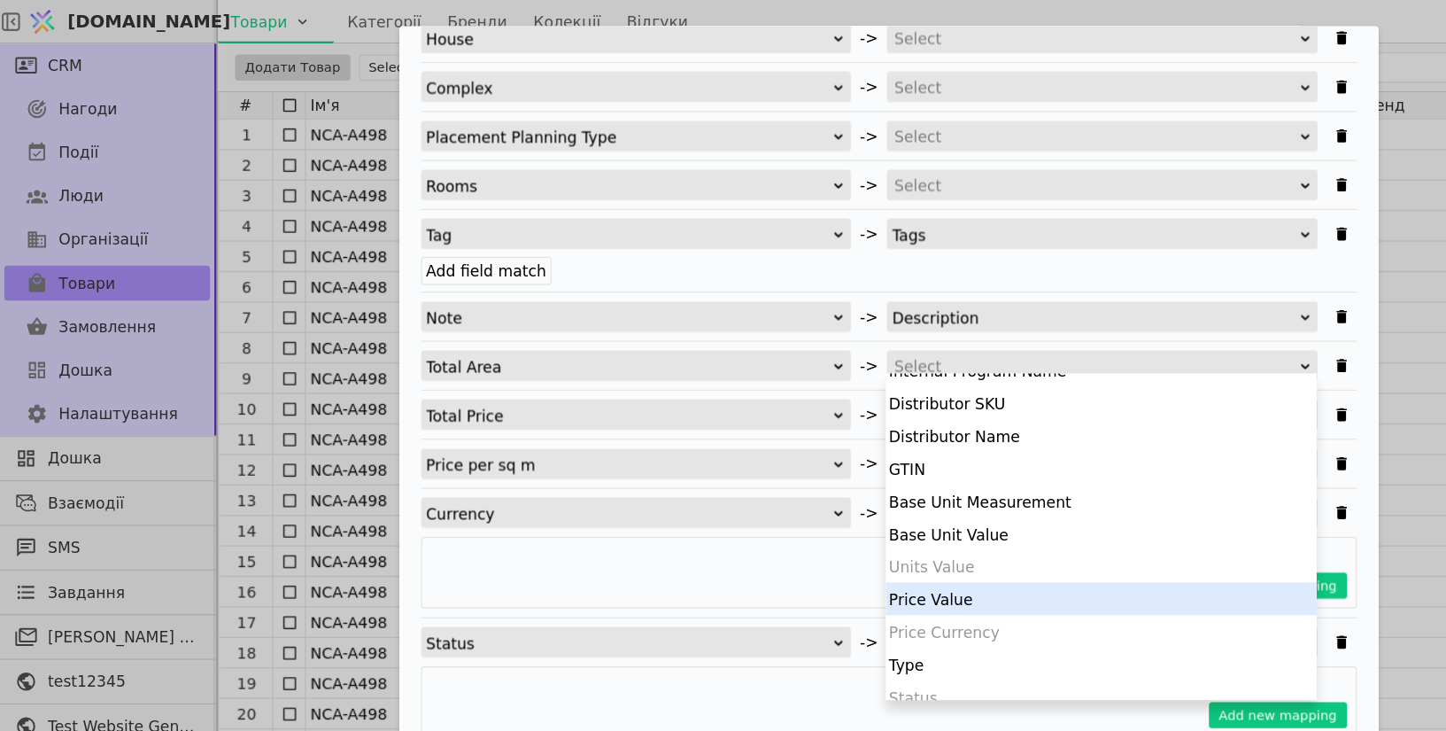
click at [562, 450] on div "Add new mapping" at bounding box center [724, 466] width 762 height 58
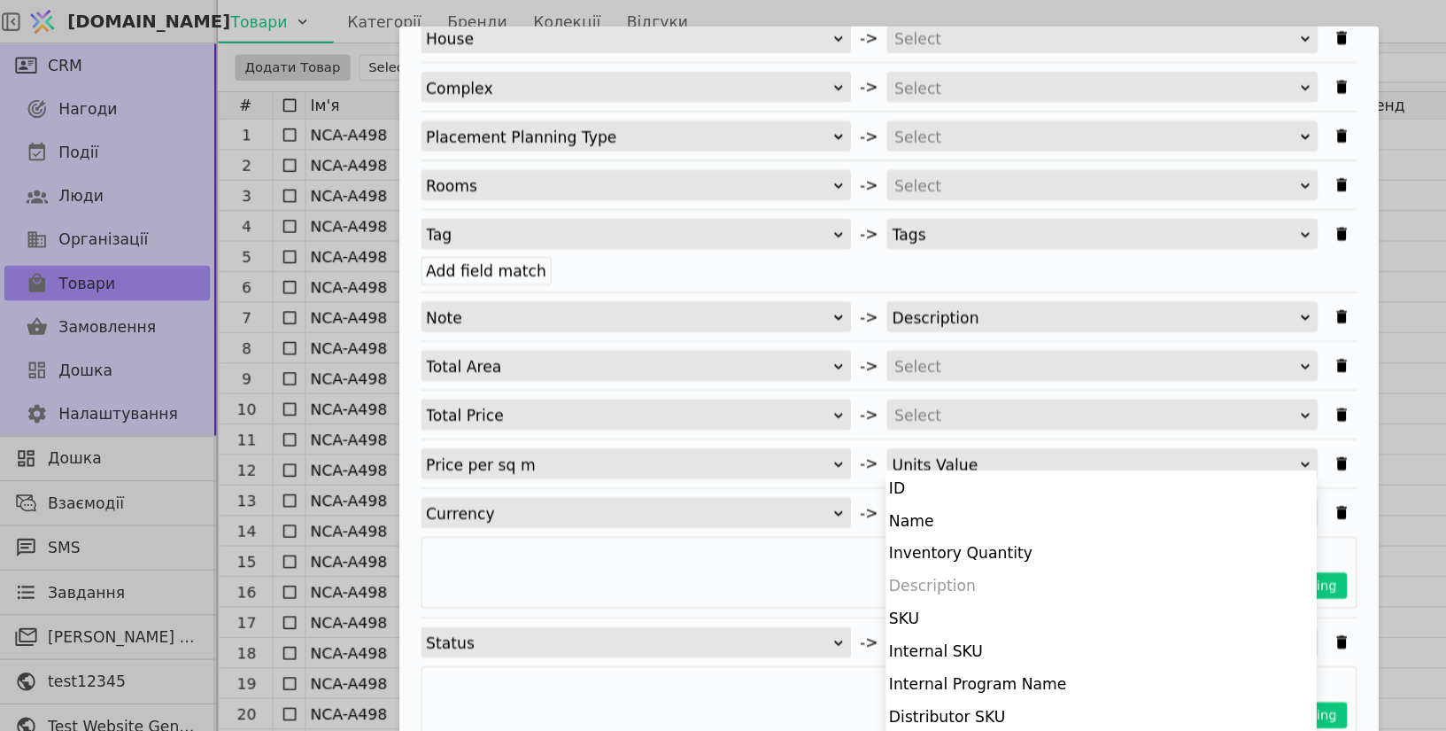
click at [820, 373] on div "Units Value" at bounding box center [891, 378] width 330 height 25
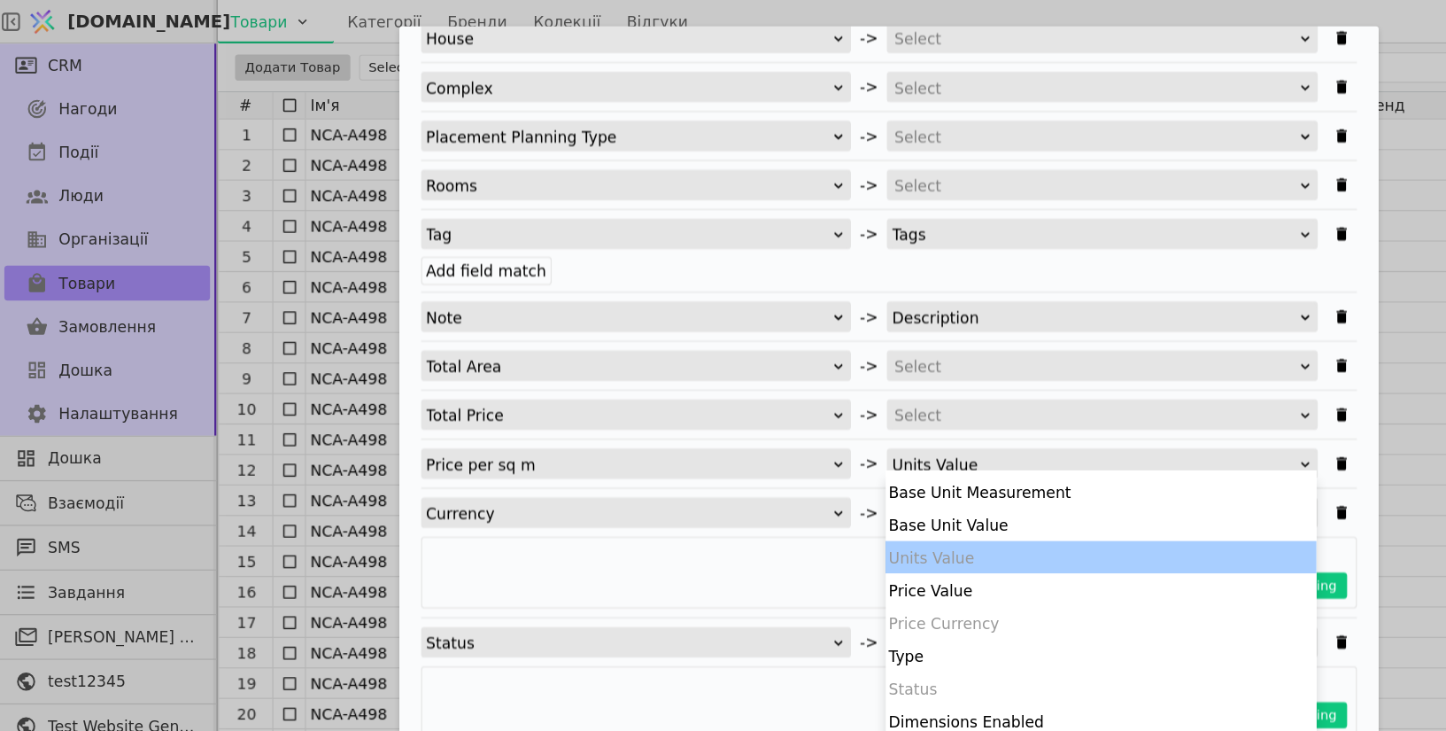
scroll to position [263, 0]
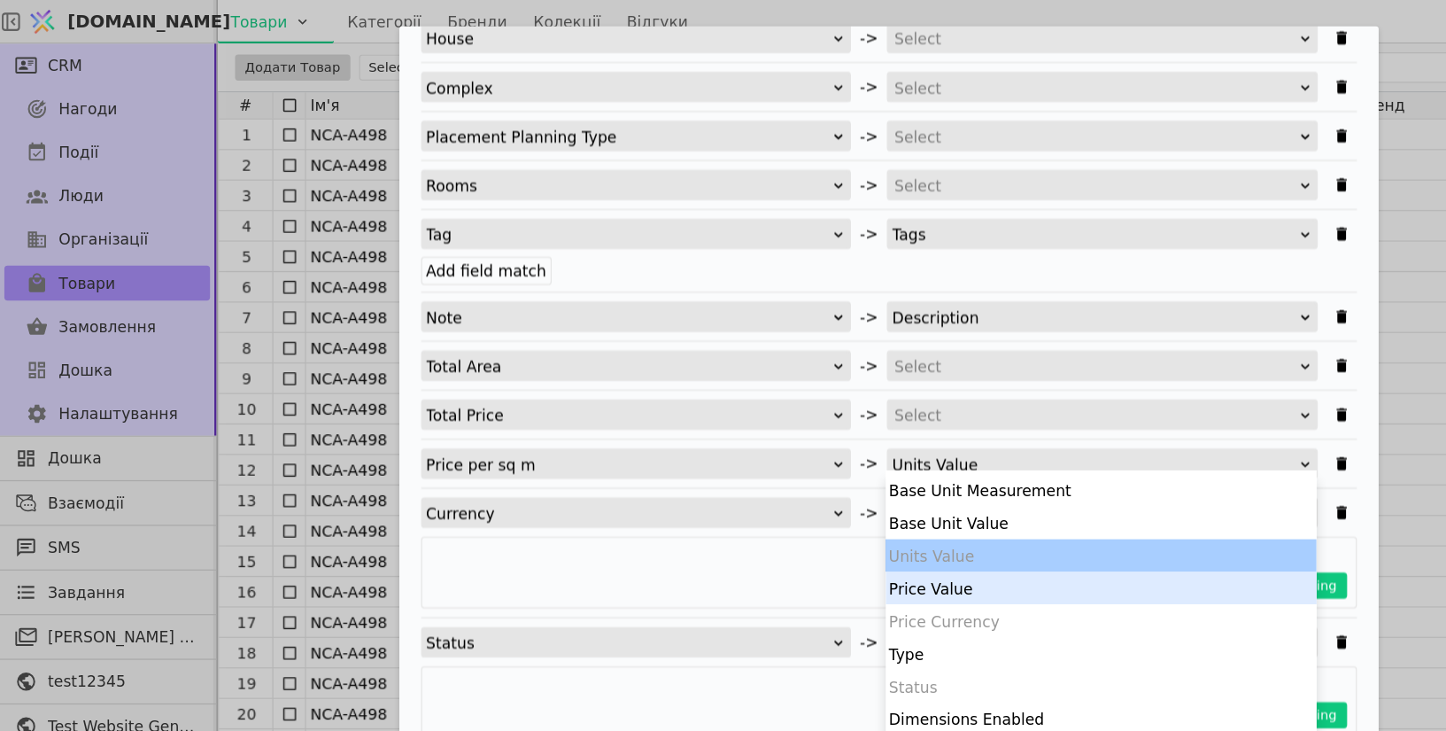
click at [833, 477] on div "Price Value" at bounding box center [896, 478] width 351 height 27
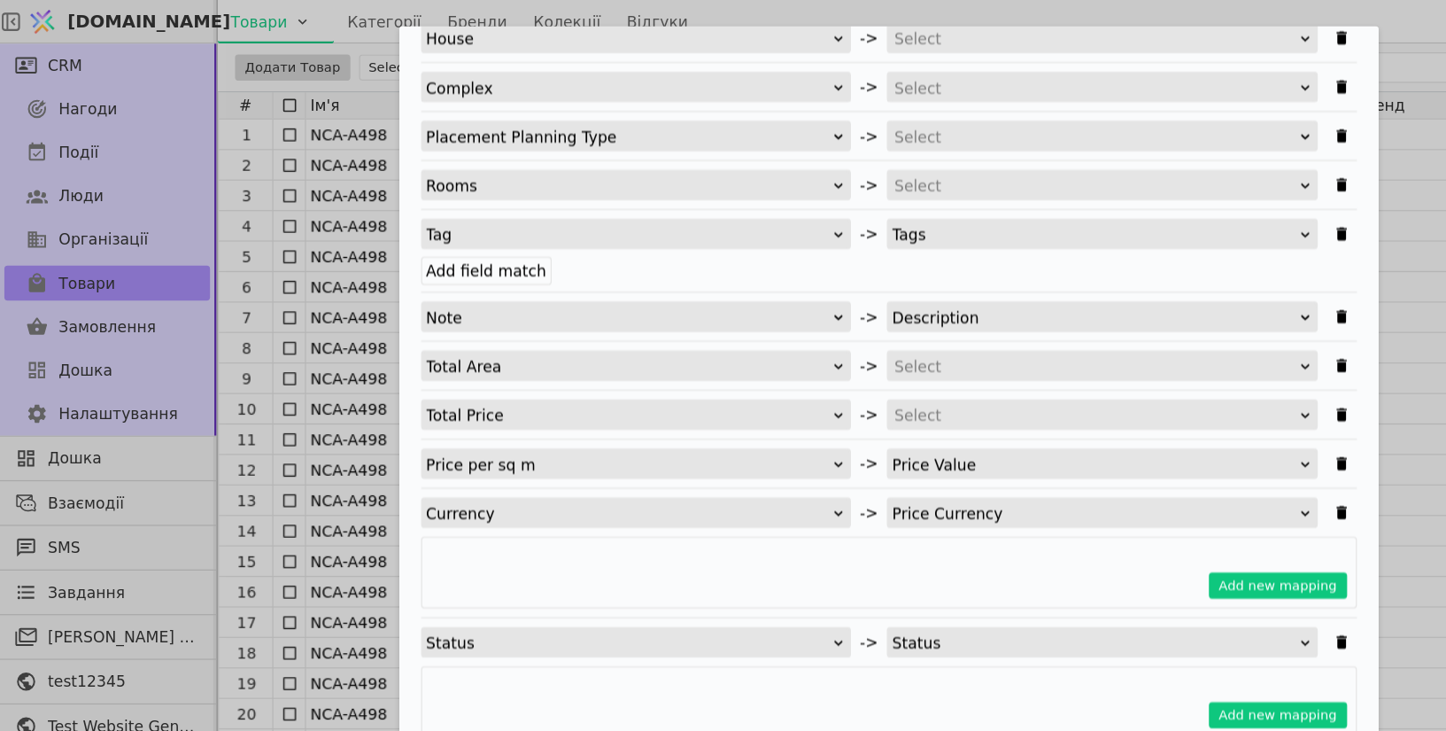
click at [776, 290] on div "Select" at bounding box center [891, 298] width 327 height 25
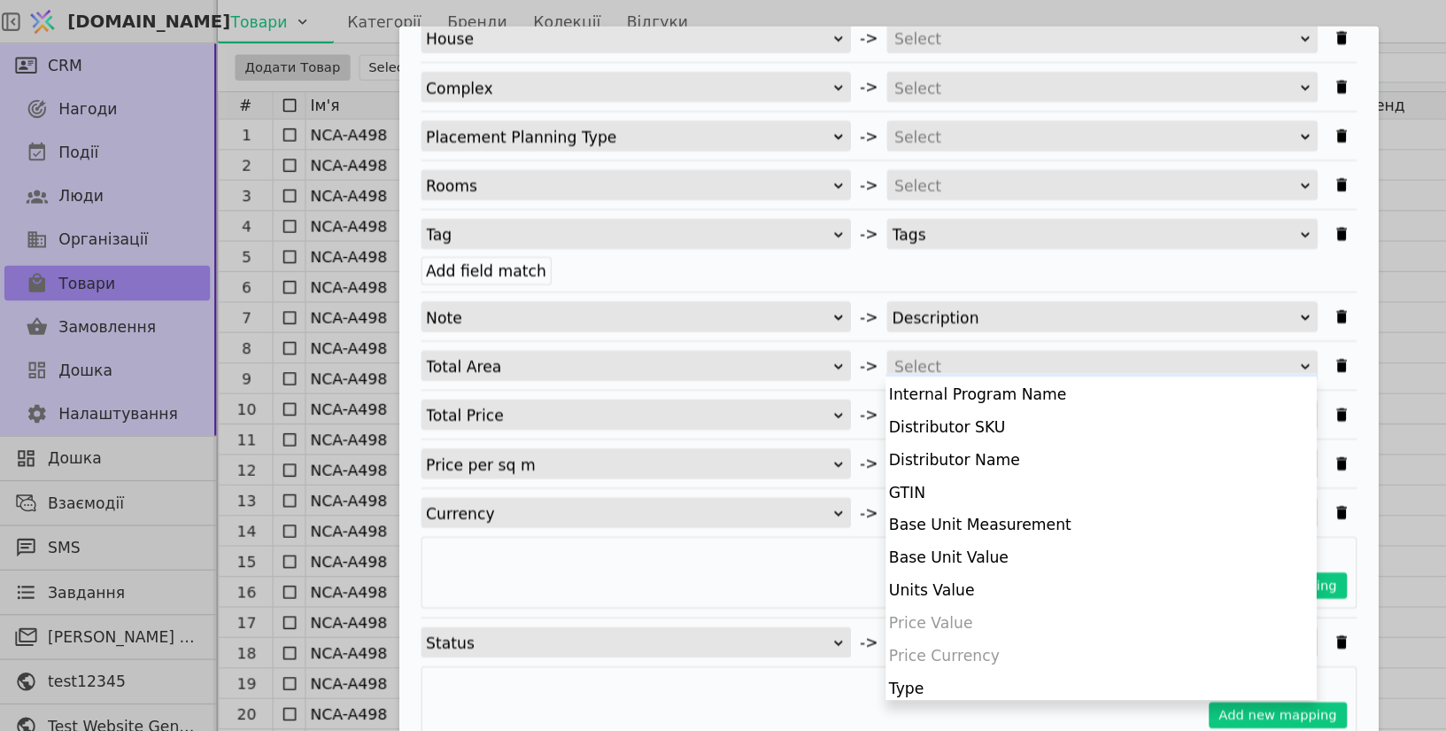
scroll to position [166, 0]
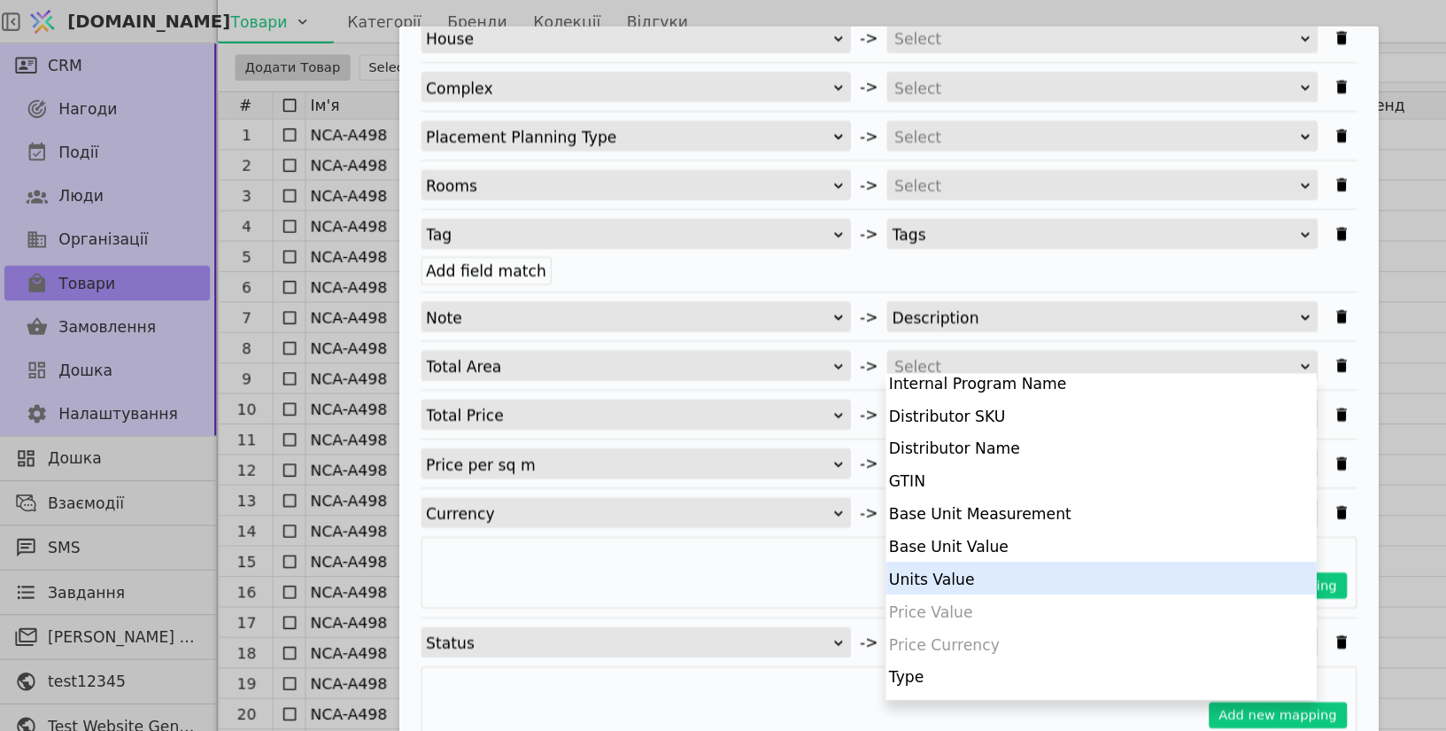
click at [798, 484] on div "Price Value" at bounding box center [896, 497] width 351 height 27
click at [795, 470] on div "Units Value" at bounding box center [896, 470] width 351 height 27
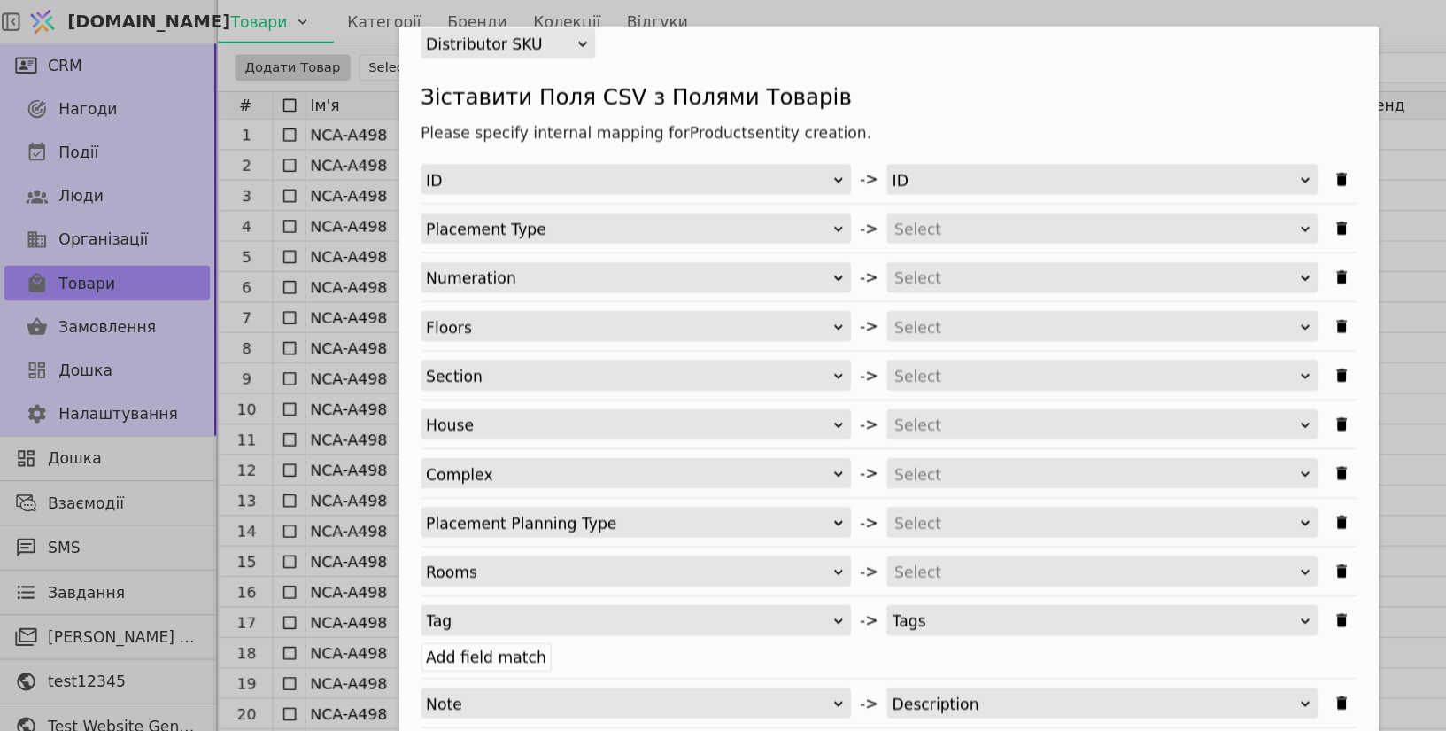
scroll to position [177, 0]
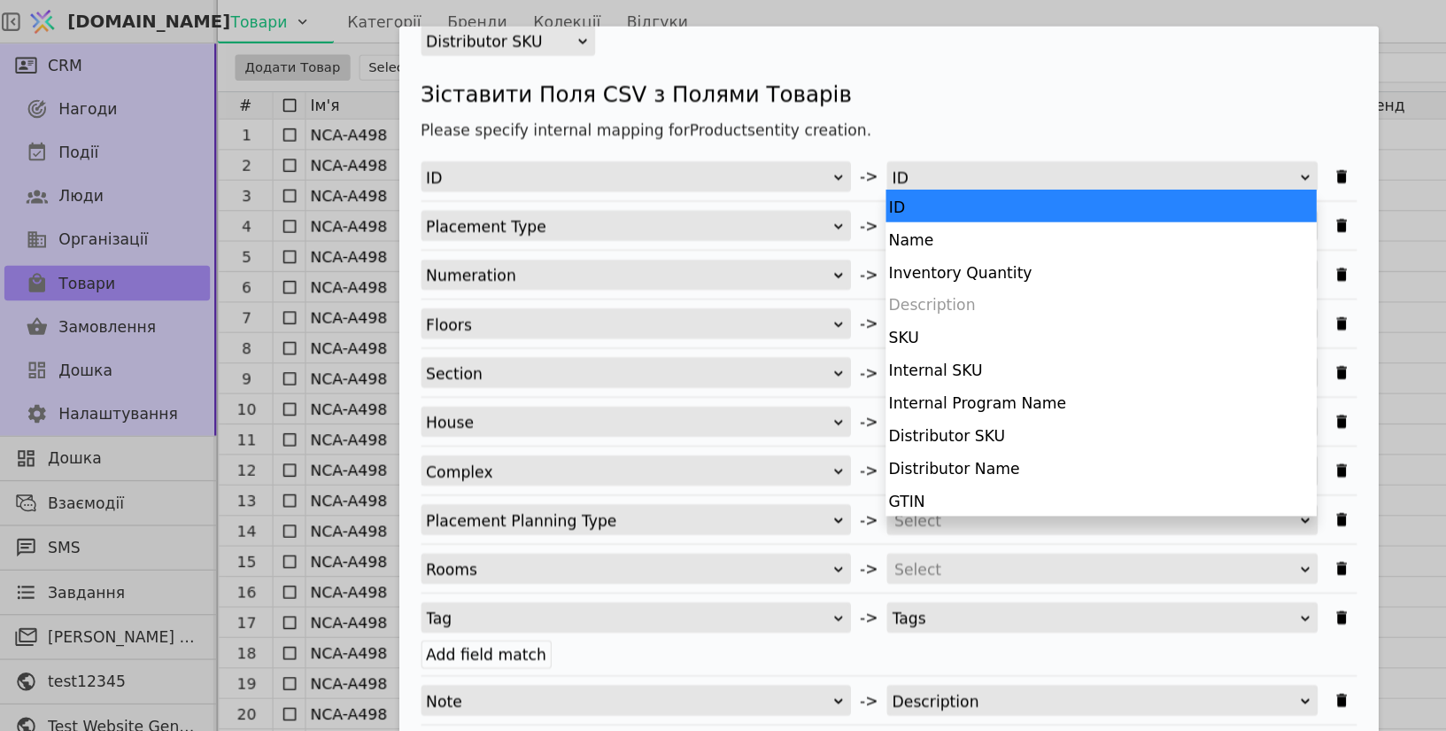
click at [817, 141] on div "ID" at bounding box center [891, 144] width 330 height 25
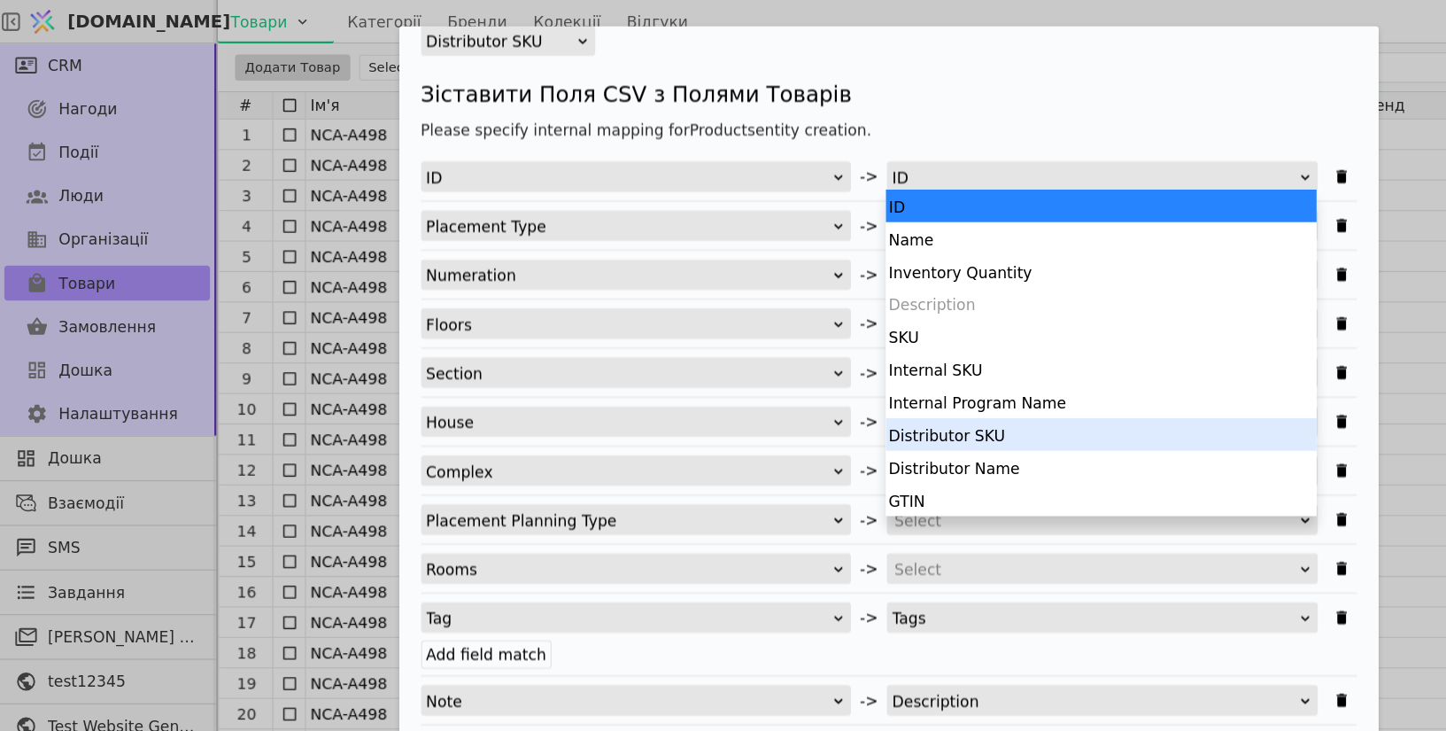
click at [831, 345] on div "Distributor SKU" at bounding box center [896, 353] width 351 height 27
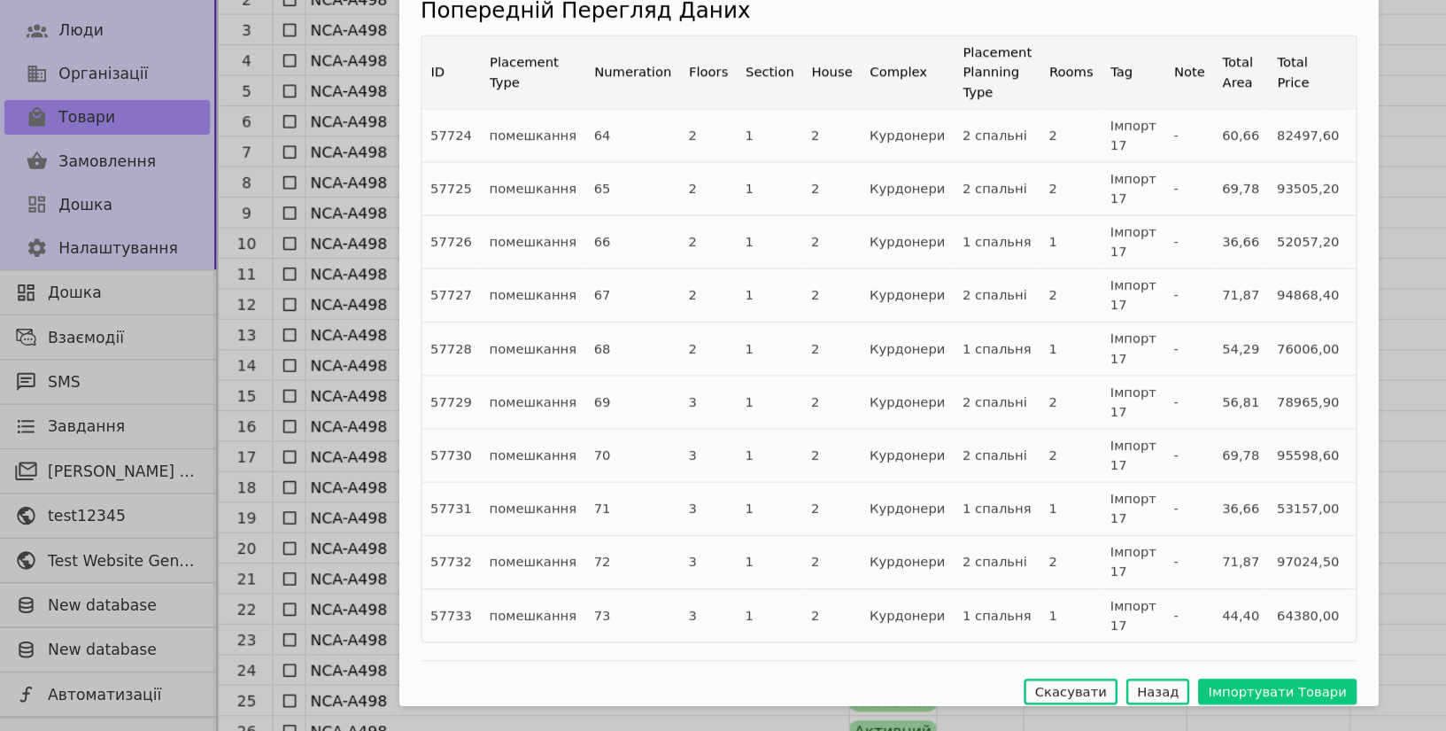
scroll to position [0, 0]
click at [1031, 687] on button "Імпортувати Товари" at bounding box center [1039, 697] width 128 height 21
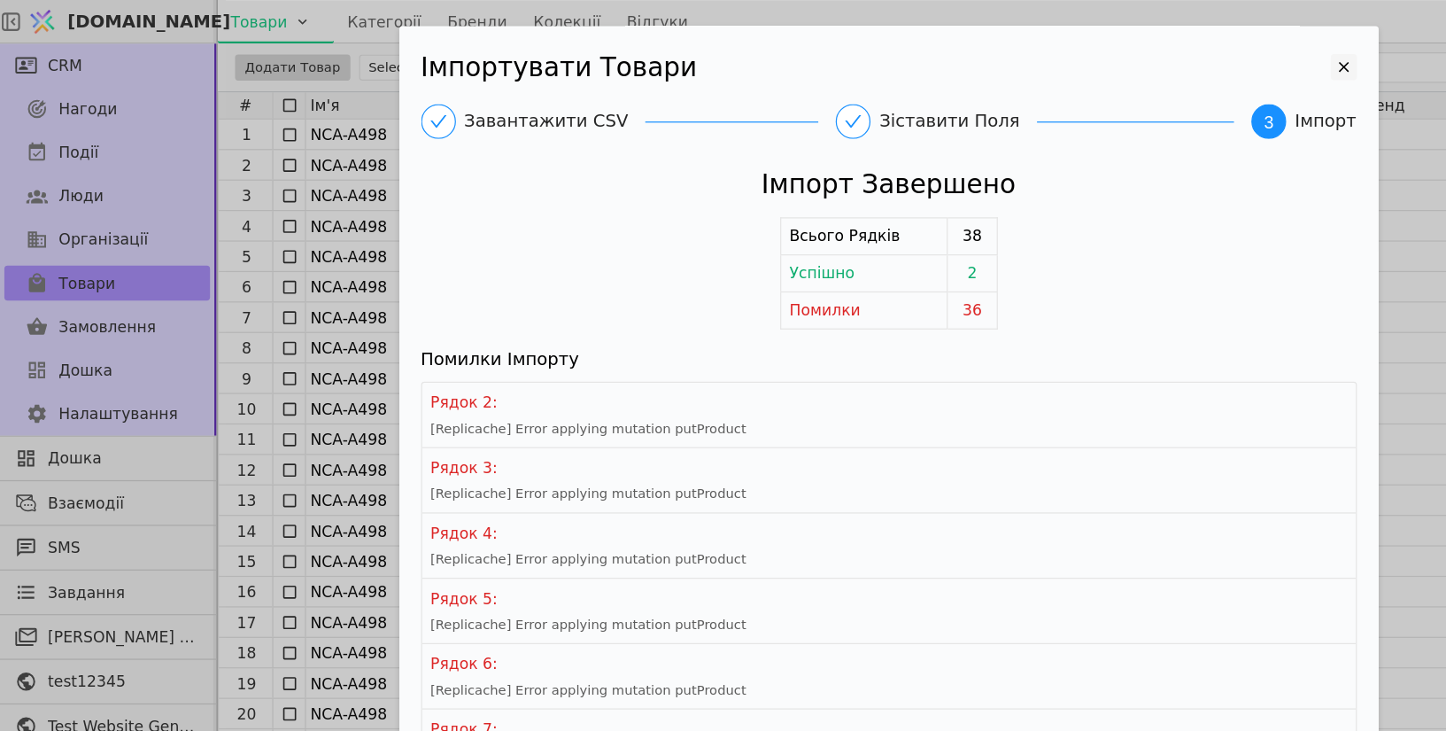
click at [1090, 58] on icon "Імпортувати Товари" at bounding box center [1093, 54] width 21 height 21
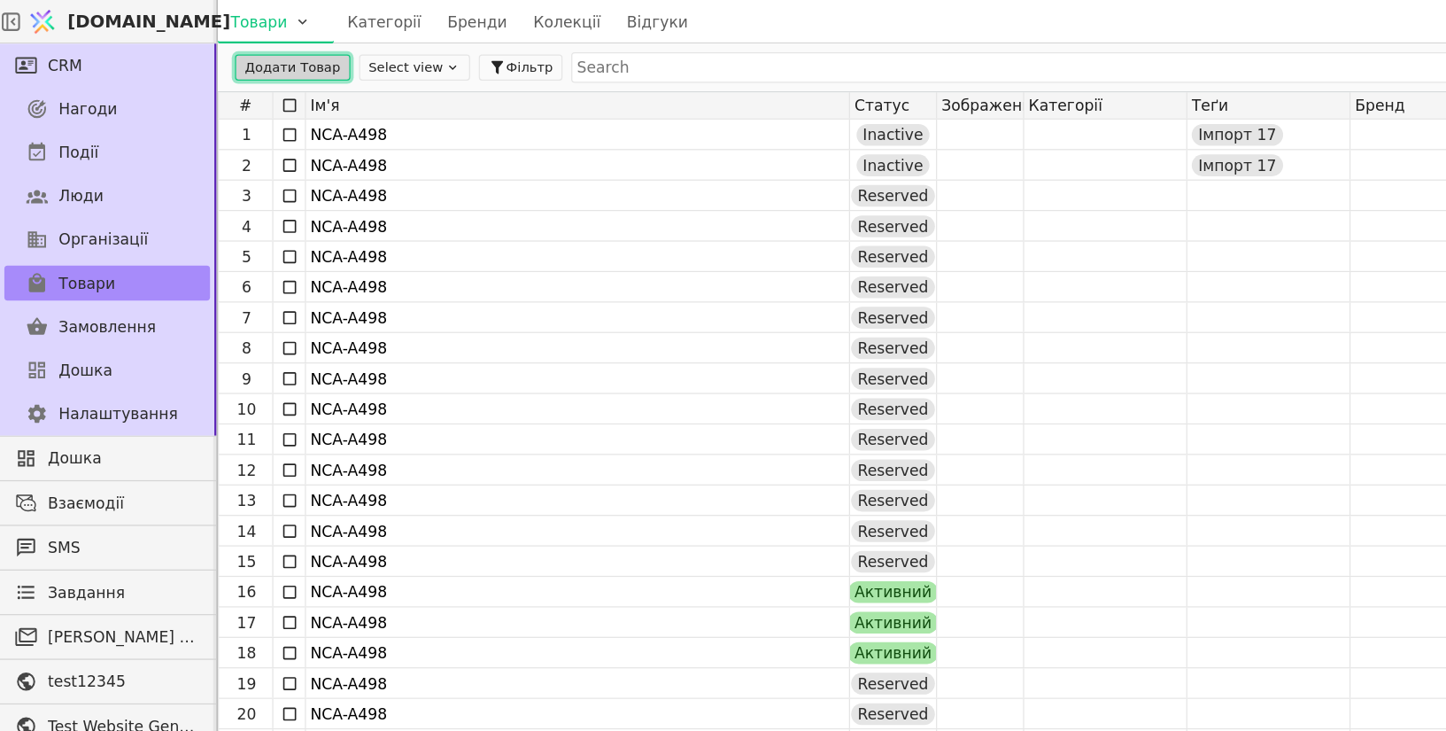
click at [239, 52] on button "Додати Товар" at bounding box center [238, 54] width 94 height 21
click at [232, 19] on html "[DOMAIN_NAME] Товари Категорії Бренди Колекції Відгуки CRM Нагоди Події Люди Ор…" at bounding box center [723, 365] width 1446 height 731
click at [231, 55] on div "Імпортувати товари" at bounding box center [258, 54] width 152 height 28
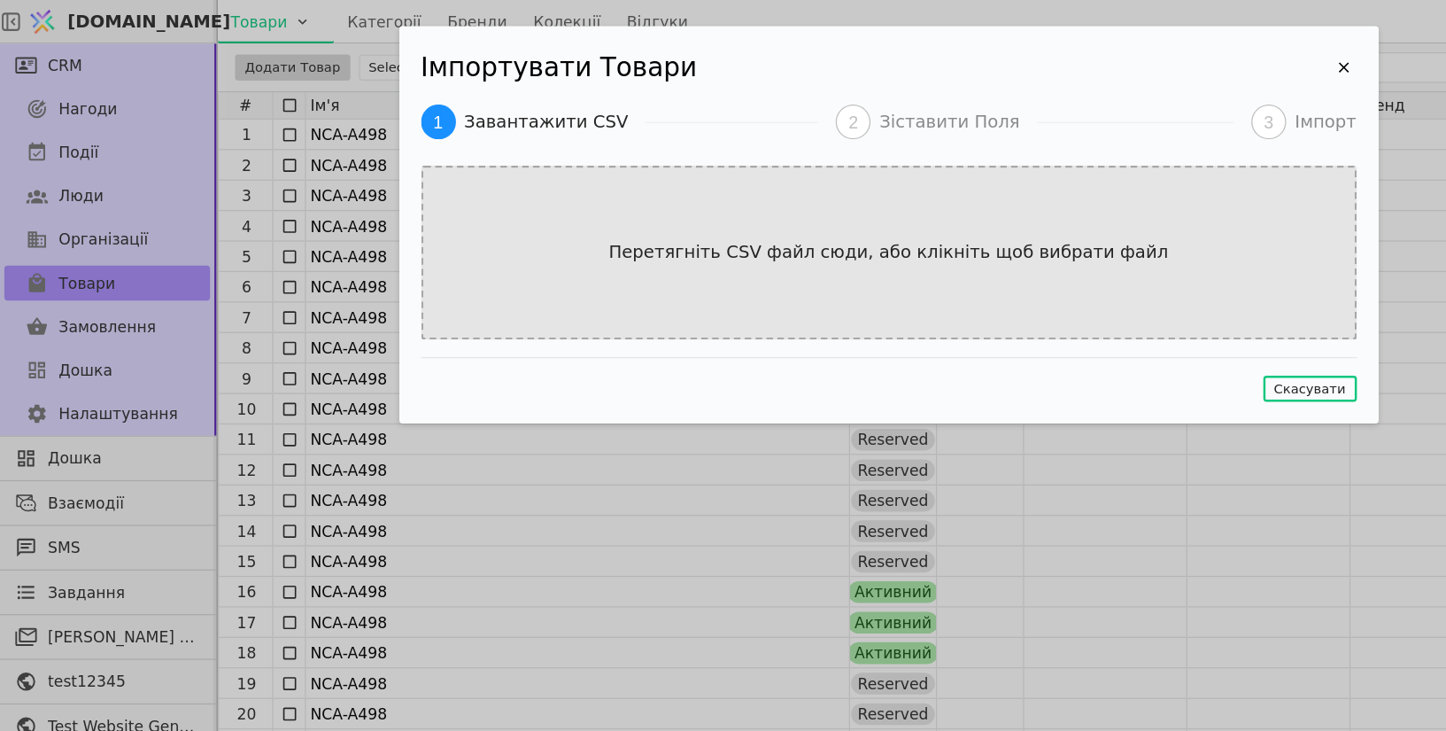
click at [755, 161] on div "Перетягніть CSV файл сюди, або клікніть щоб вибрати файл" at bounding box center [724, 206] width 762 height 142
type input "C:\fakepath\fori-import-v3.csv"
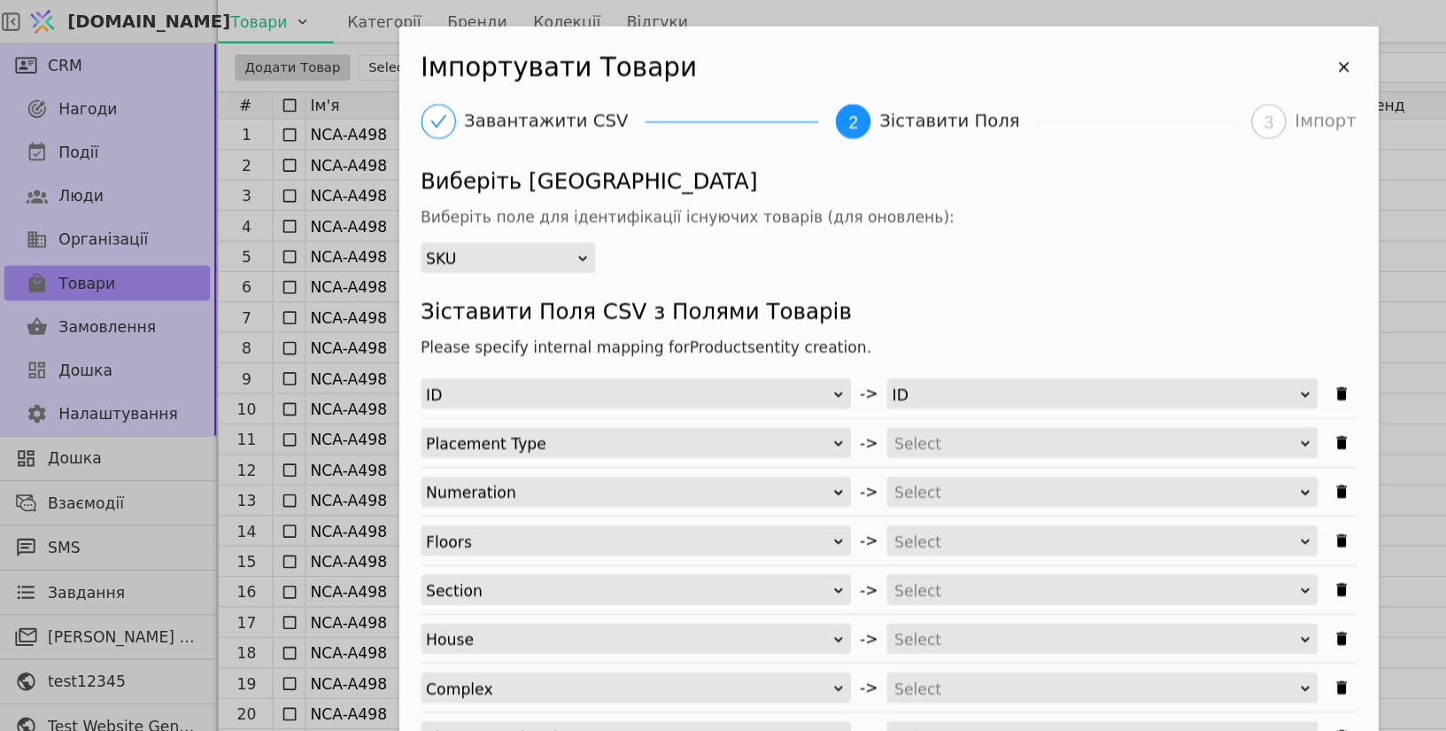
click at [423, 214] on div "SKU" at bounding box center [407, 210] width 121 height 25
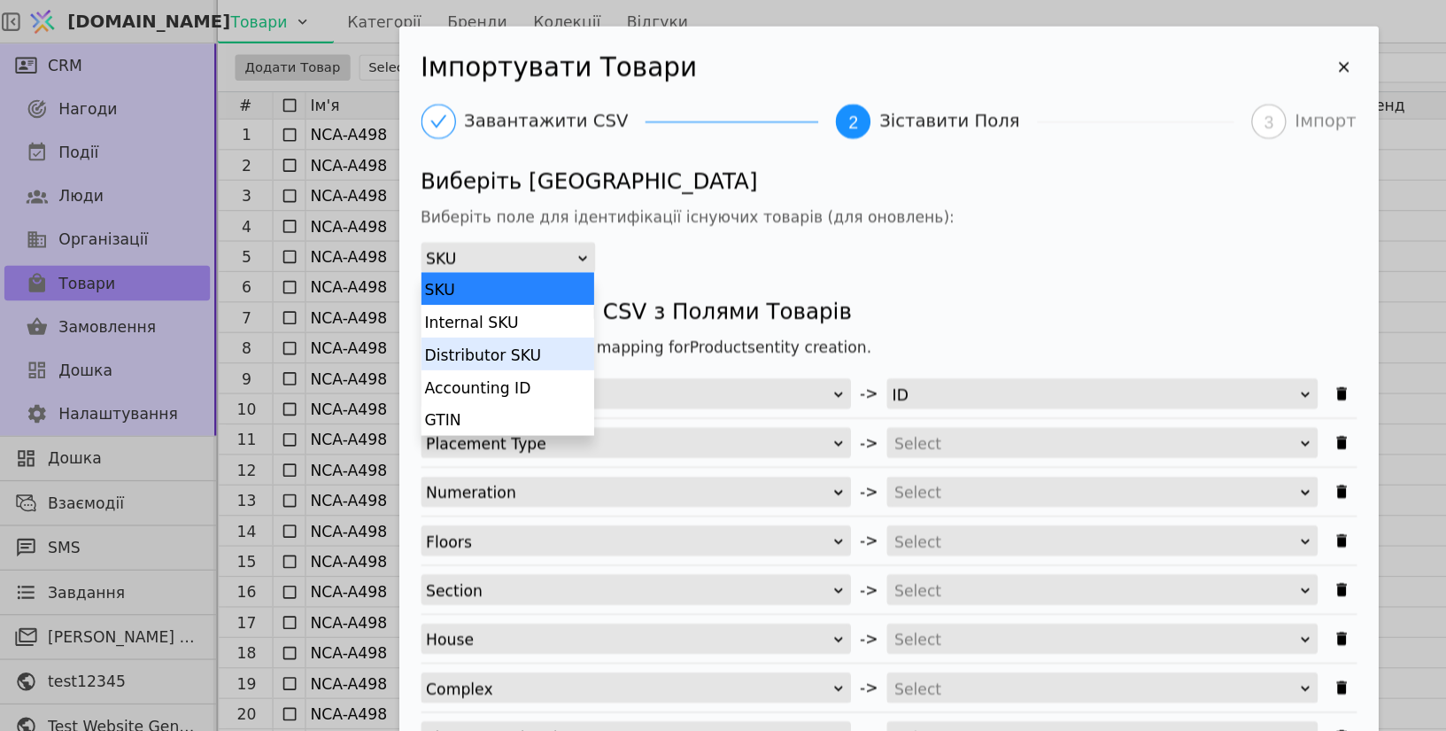
click at [433, 287] on div "Distributor SKU" at bounding box center [413, 288] width 141 height 27
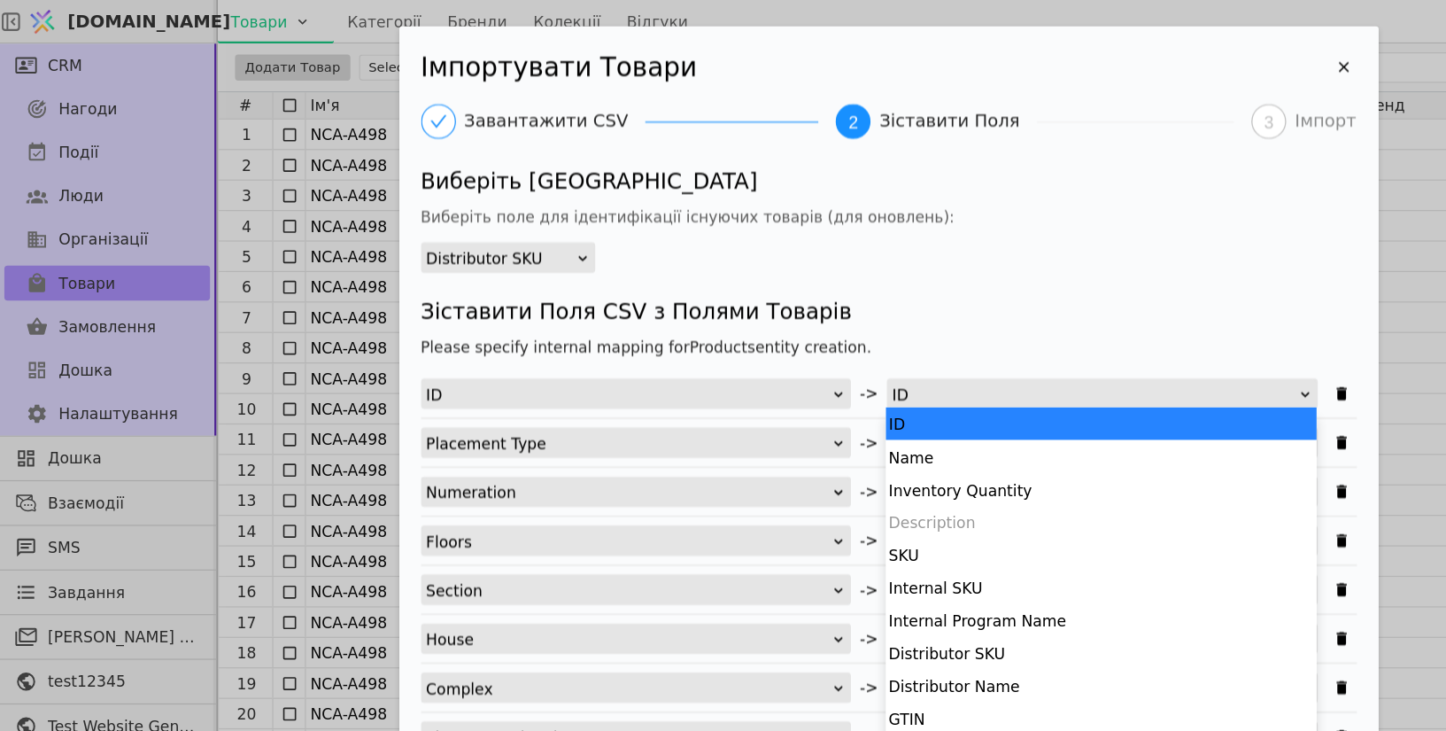
click at [813, 317] on div "ID" at bounding box center [891, 321] width 330 height 25
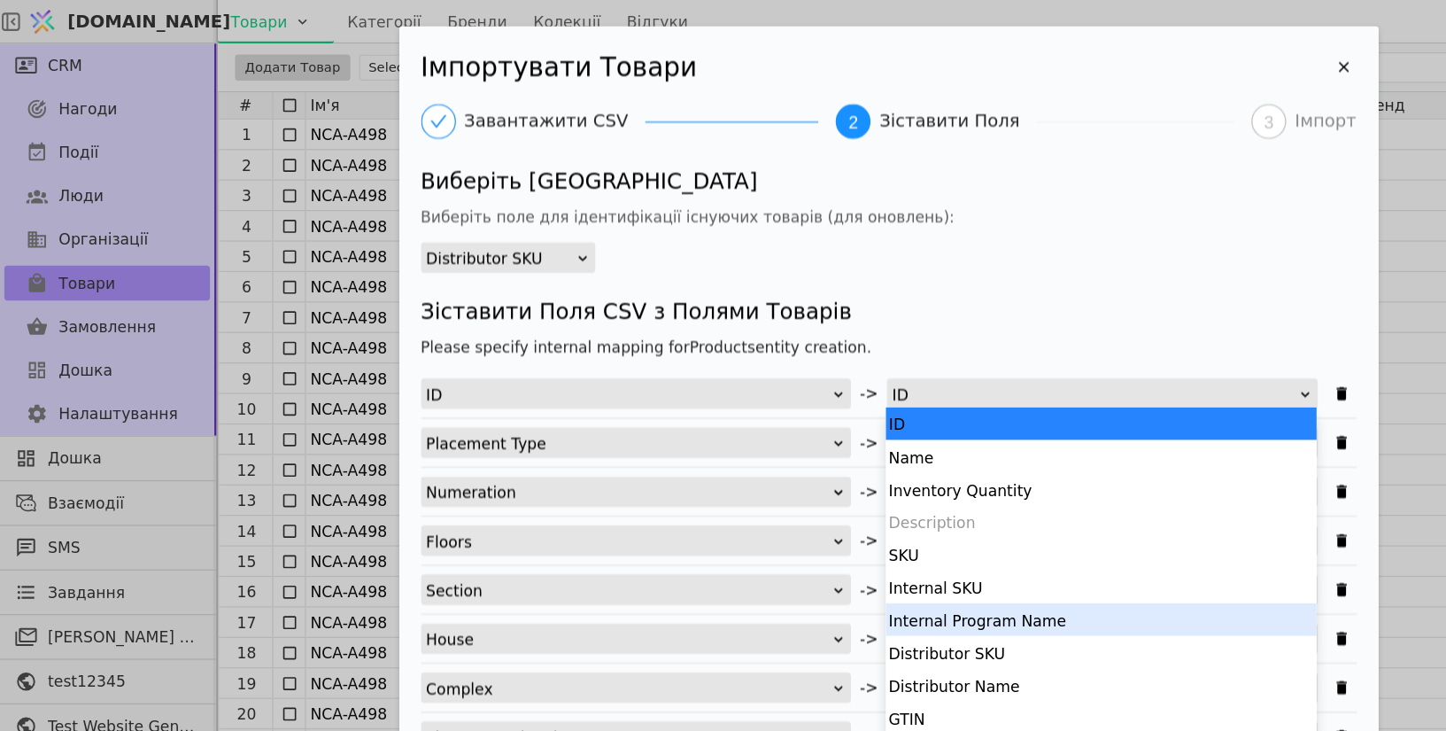
scroll to position [43, 0]
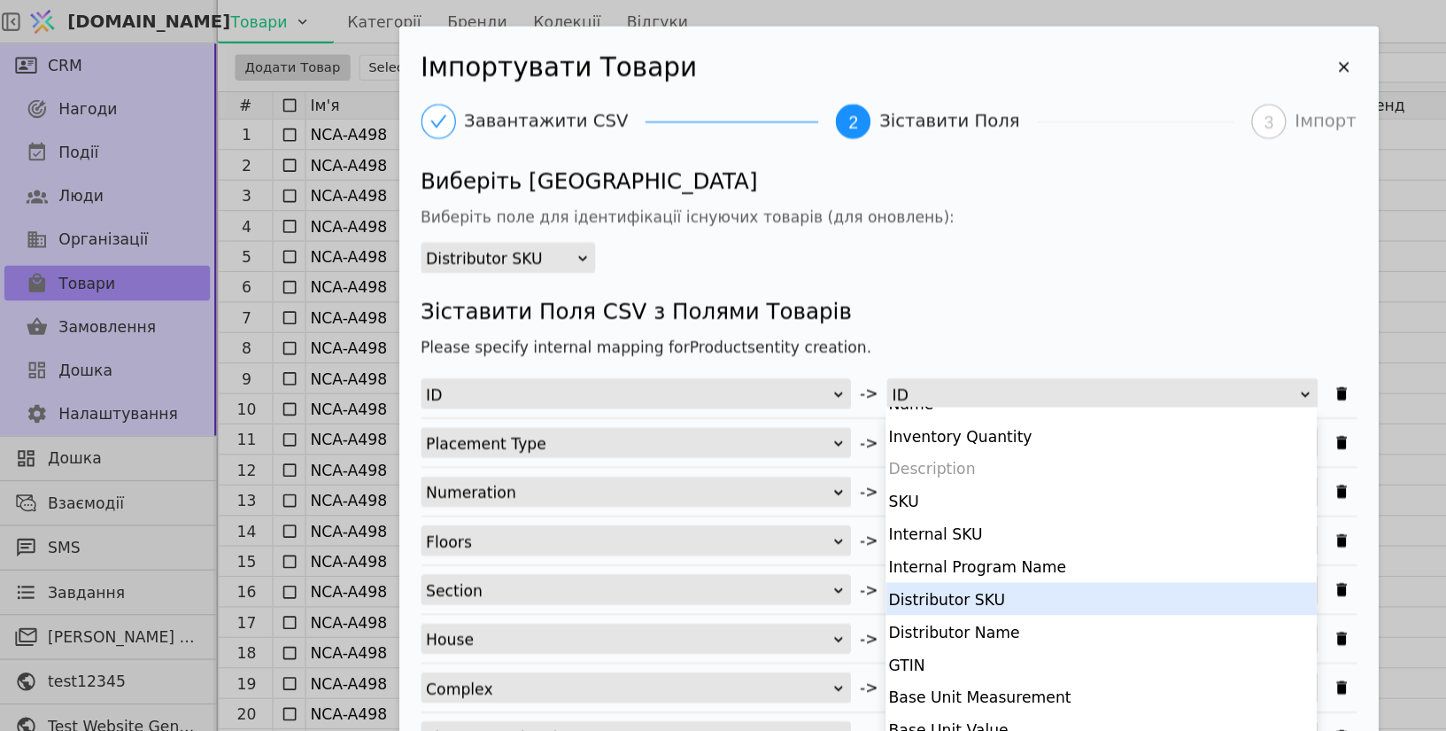
click at [818, 492] on div "Distributor SKU" at bounding box center [896, 487] width 351 height 27
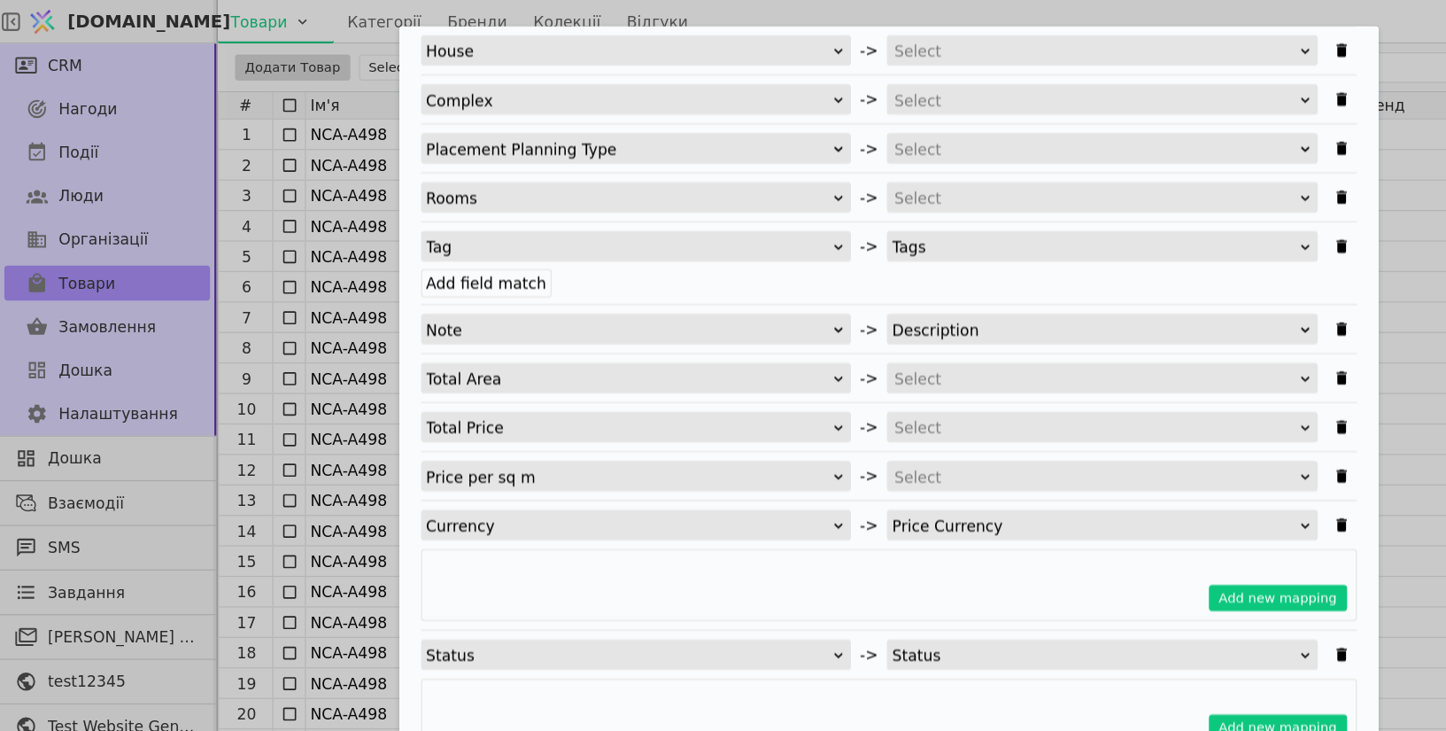
scroll to position [481, 0]
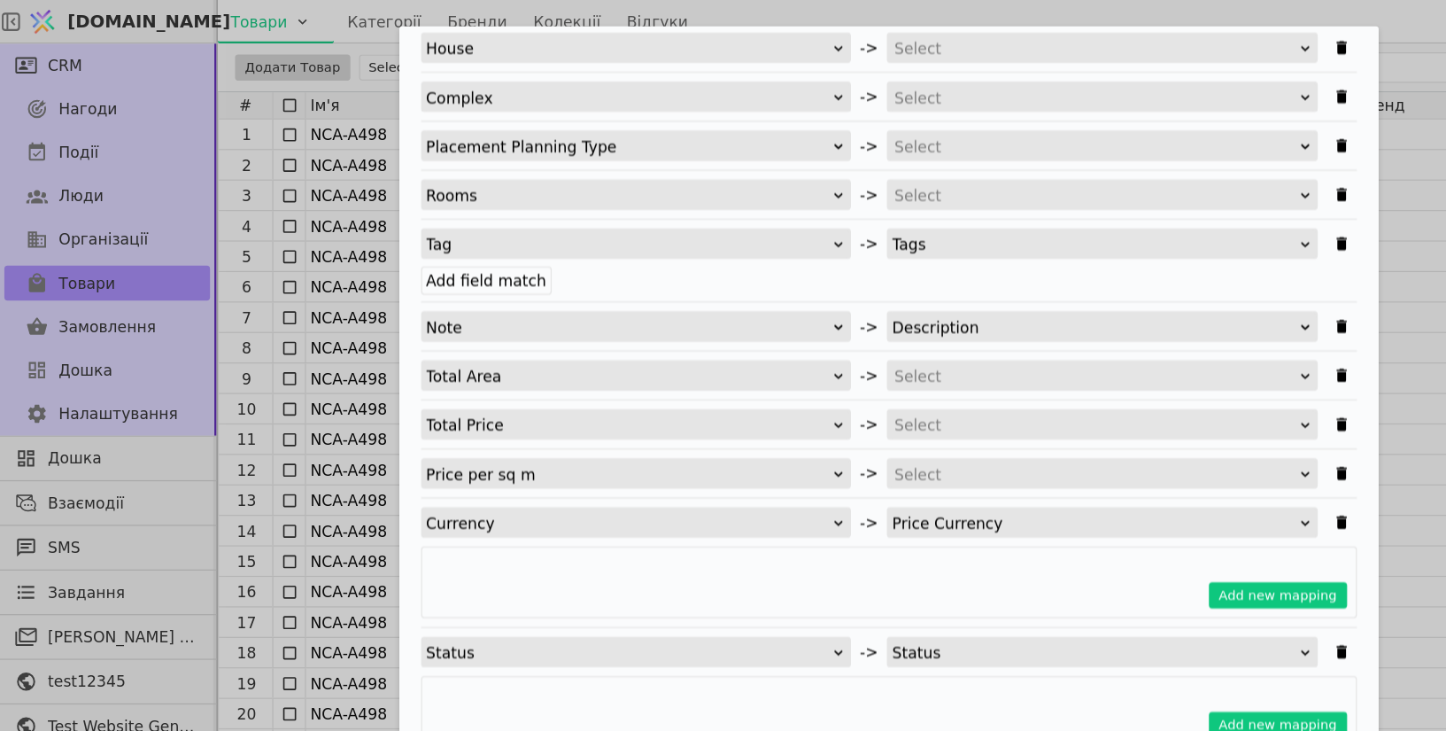
click at [779, 381] on div "Select" at bounding box center [891, 386] width 327 height 25
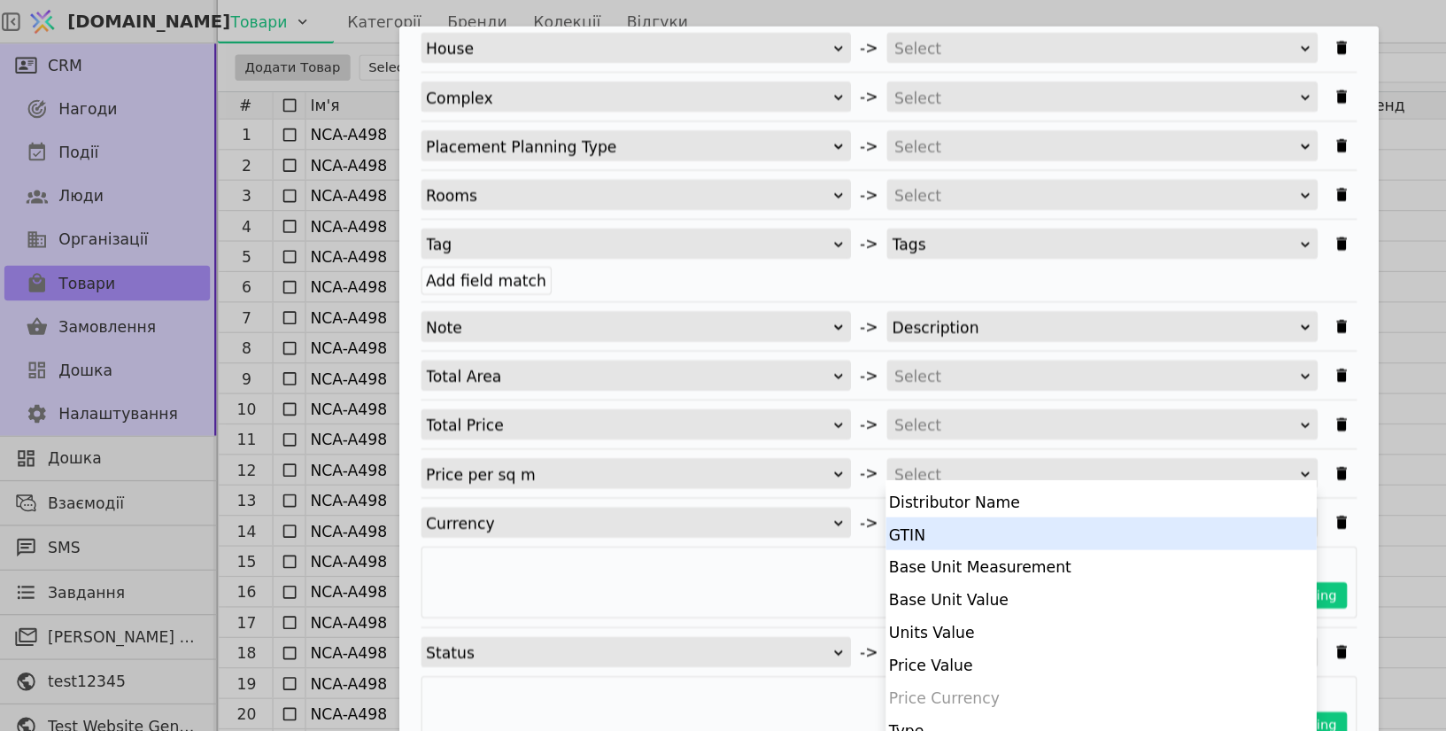
scroll to position [210, 0]
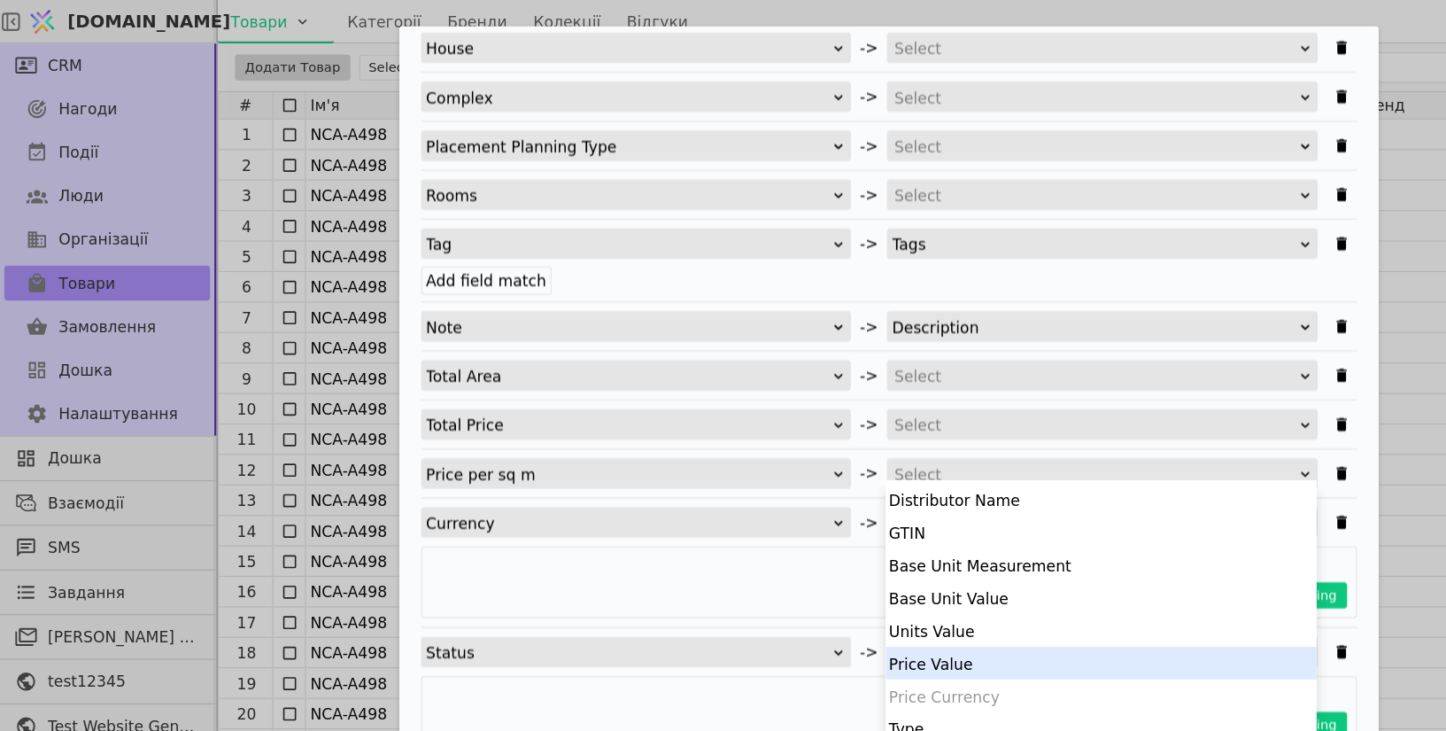
click at [804, 537] on div "Price Value" at bounding box center [896, 539] width 351 height 27
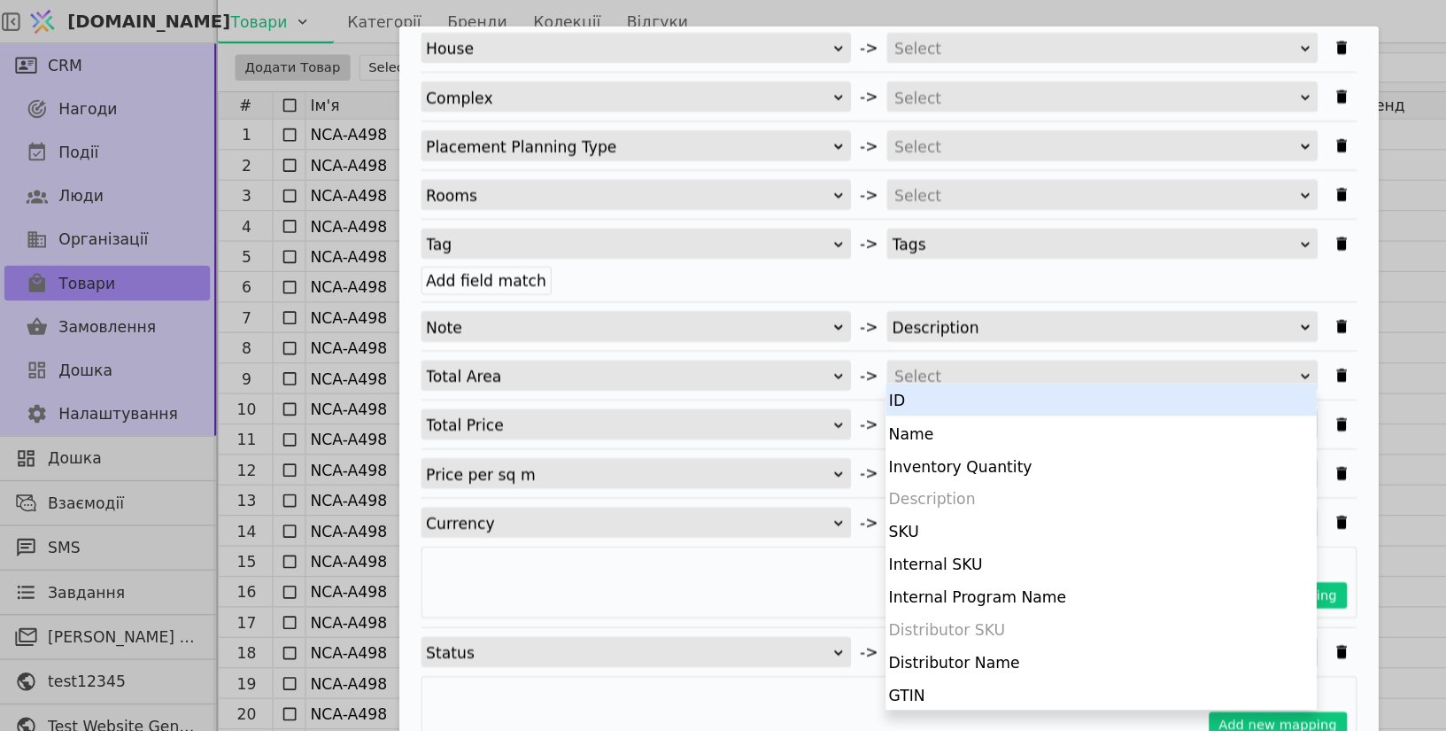
click at [770, 305] on div "Select" at bounding box center [891, 306] width 327 height 25
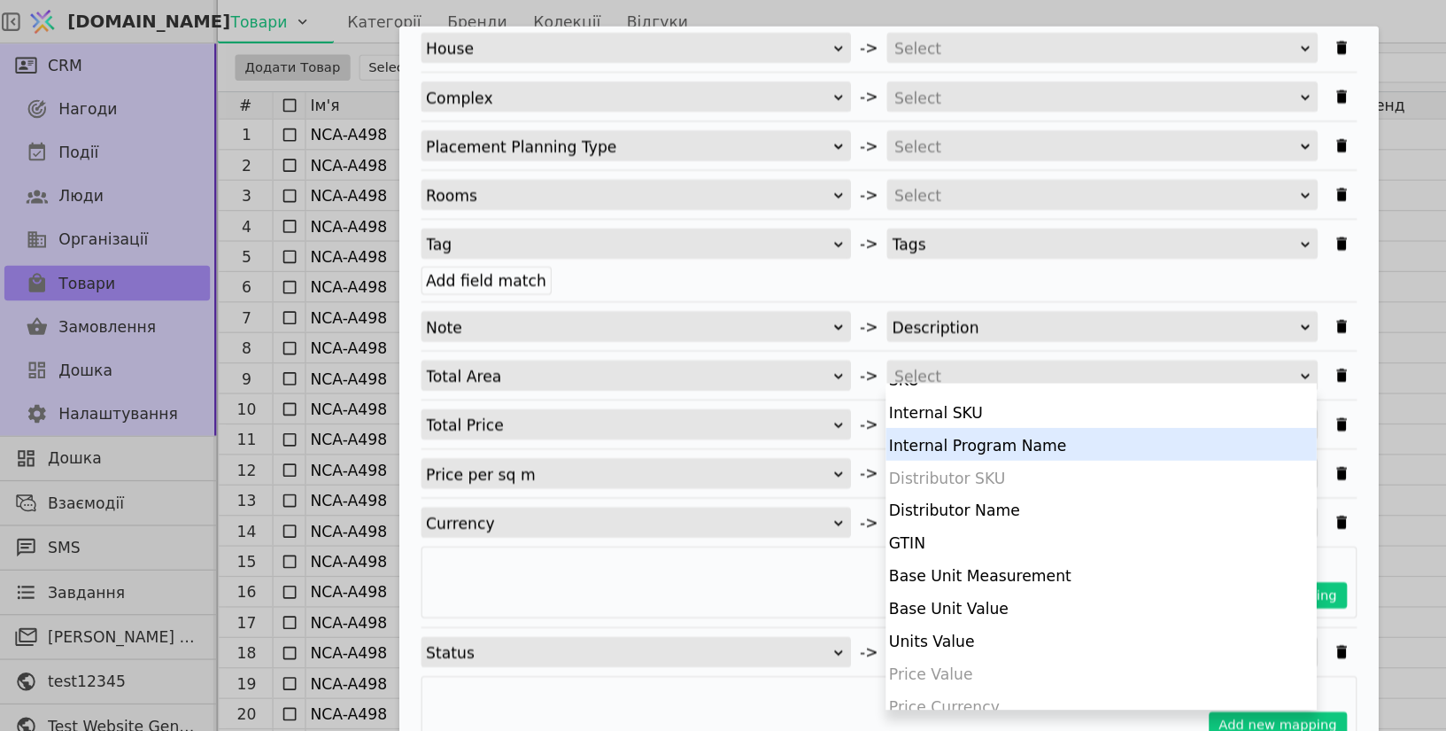
scroll to position [136, 0]
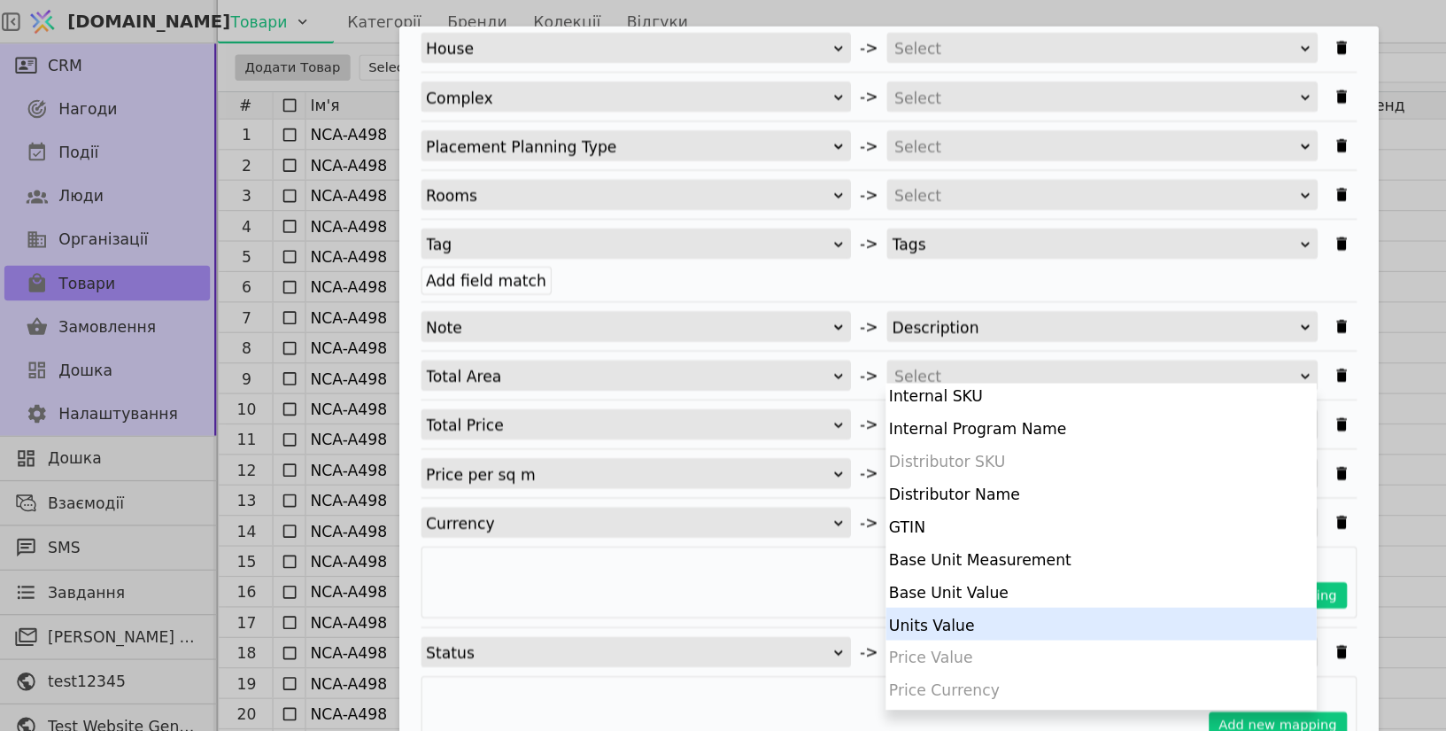
click at [792, 508] on div "Units Value" at bounding box center [896, 507] width 351 height 27
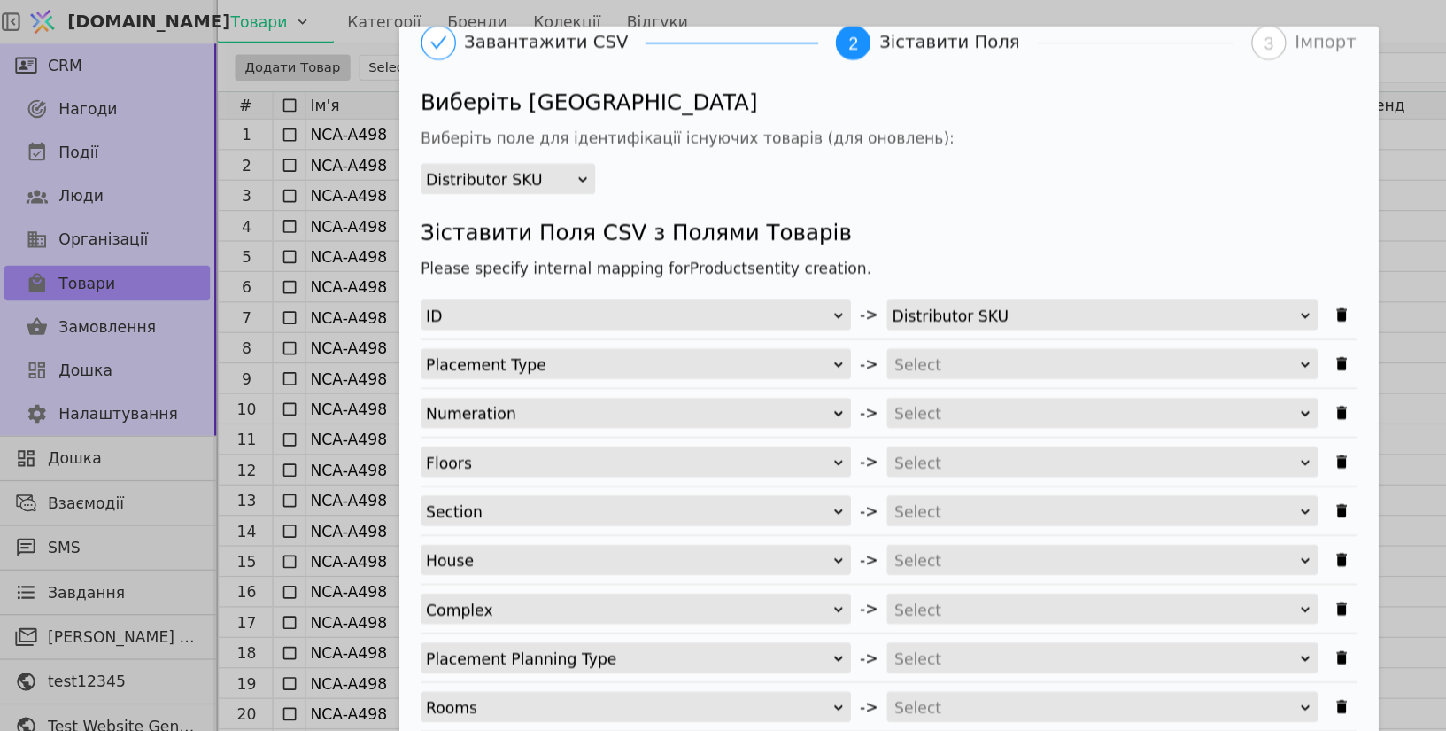
scroll to position [76, 0]
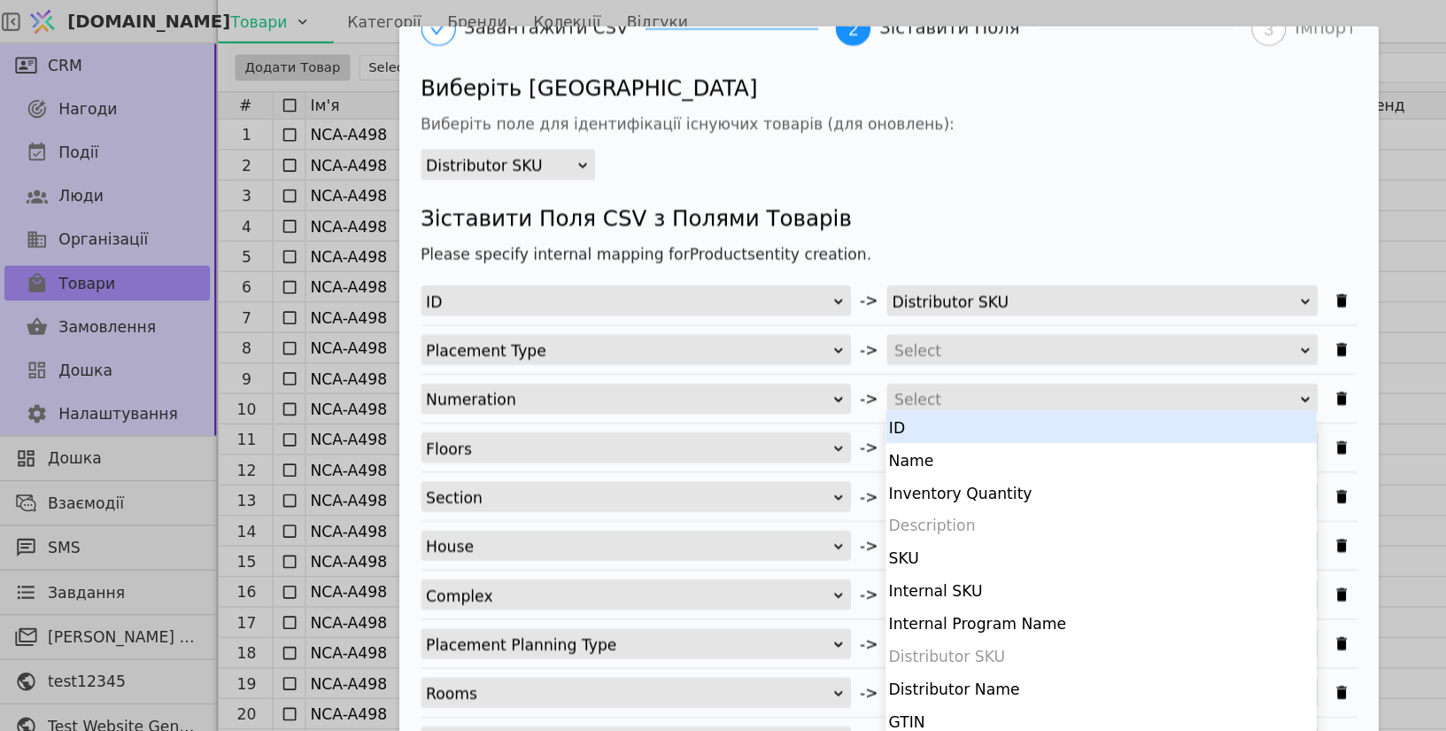
click at [797, 323] on div "Select" at bounding box center [891, 325] width 327 height 25
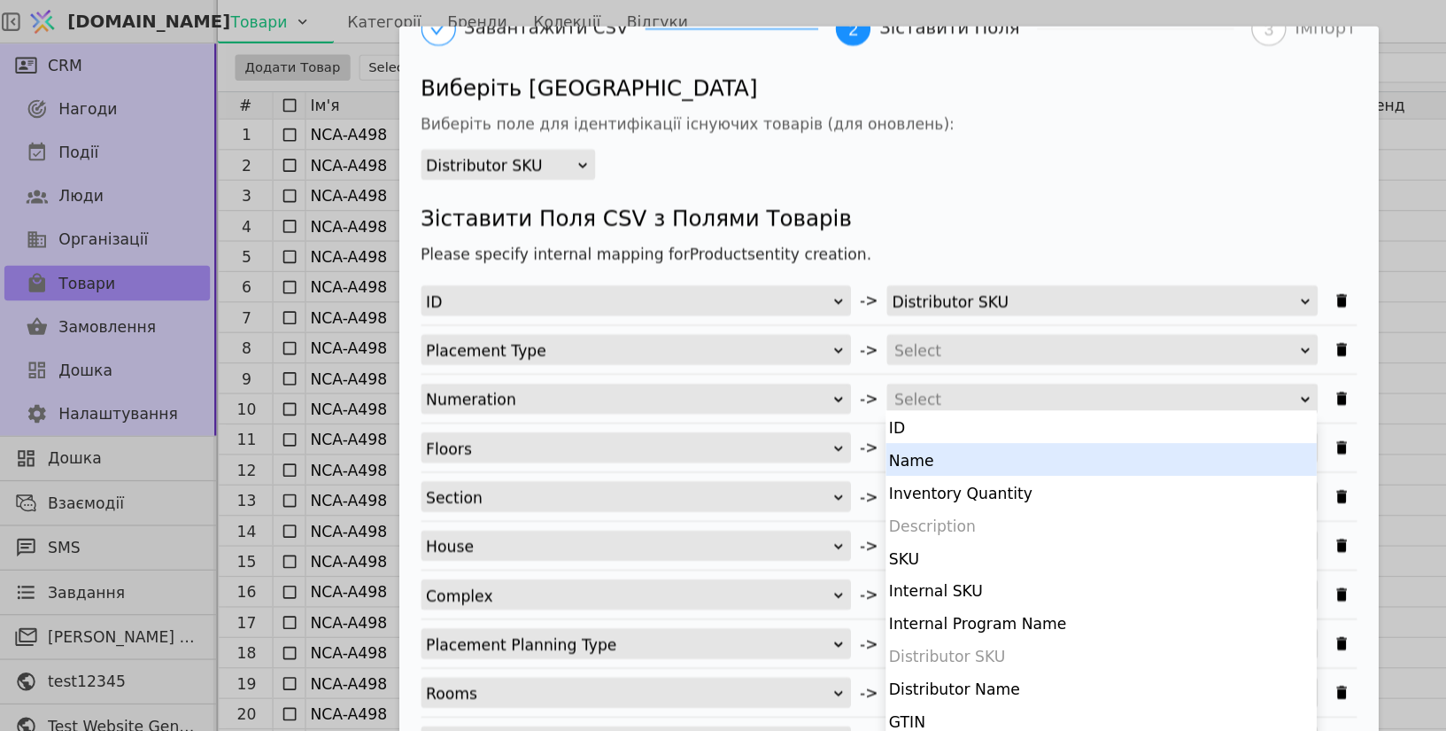
click at [794, 383] on div "Name" at bounding box center [896, 373] width 351 height 27
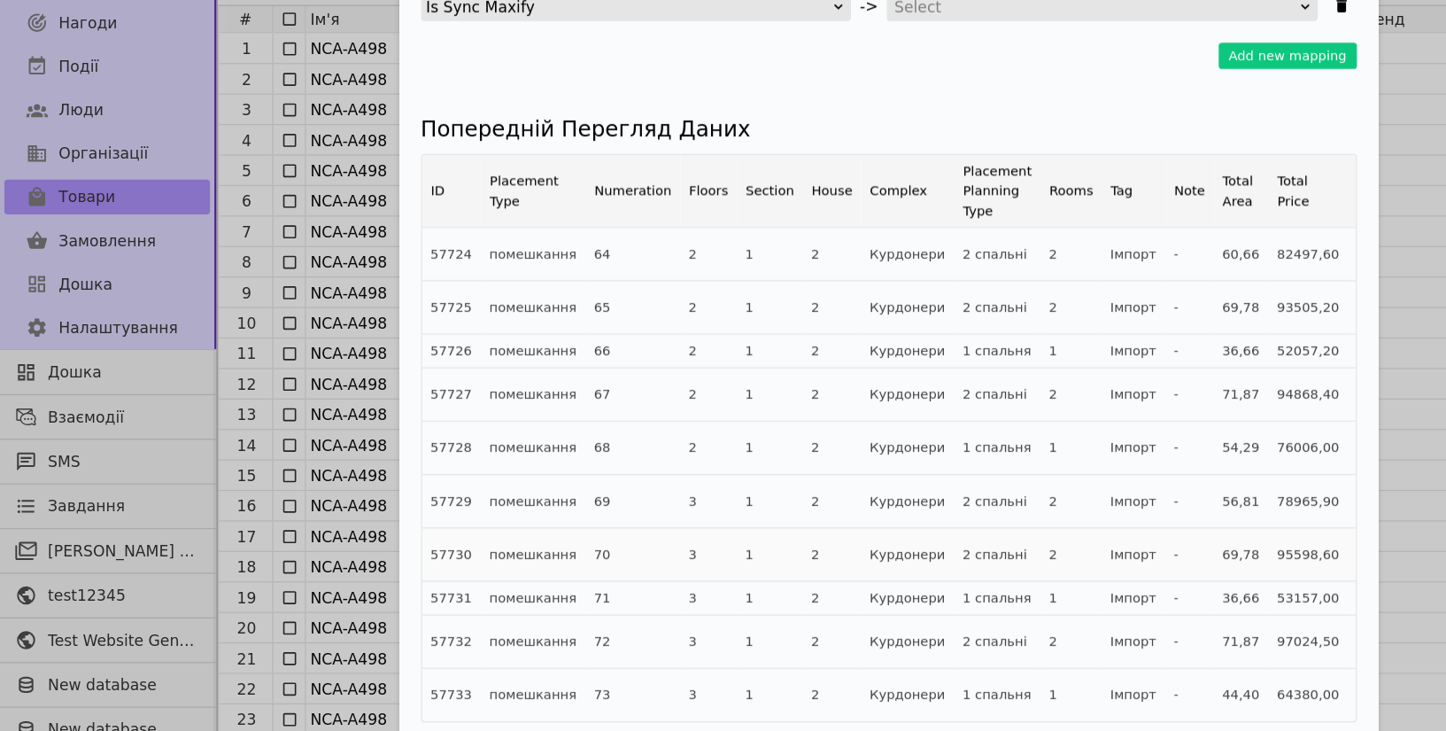
scroll to position [0, 0]
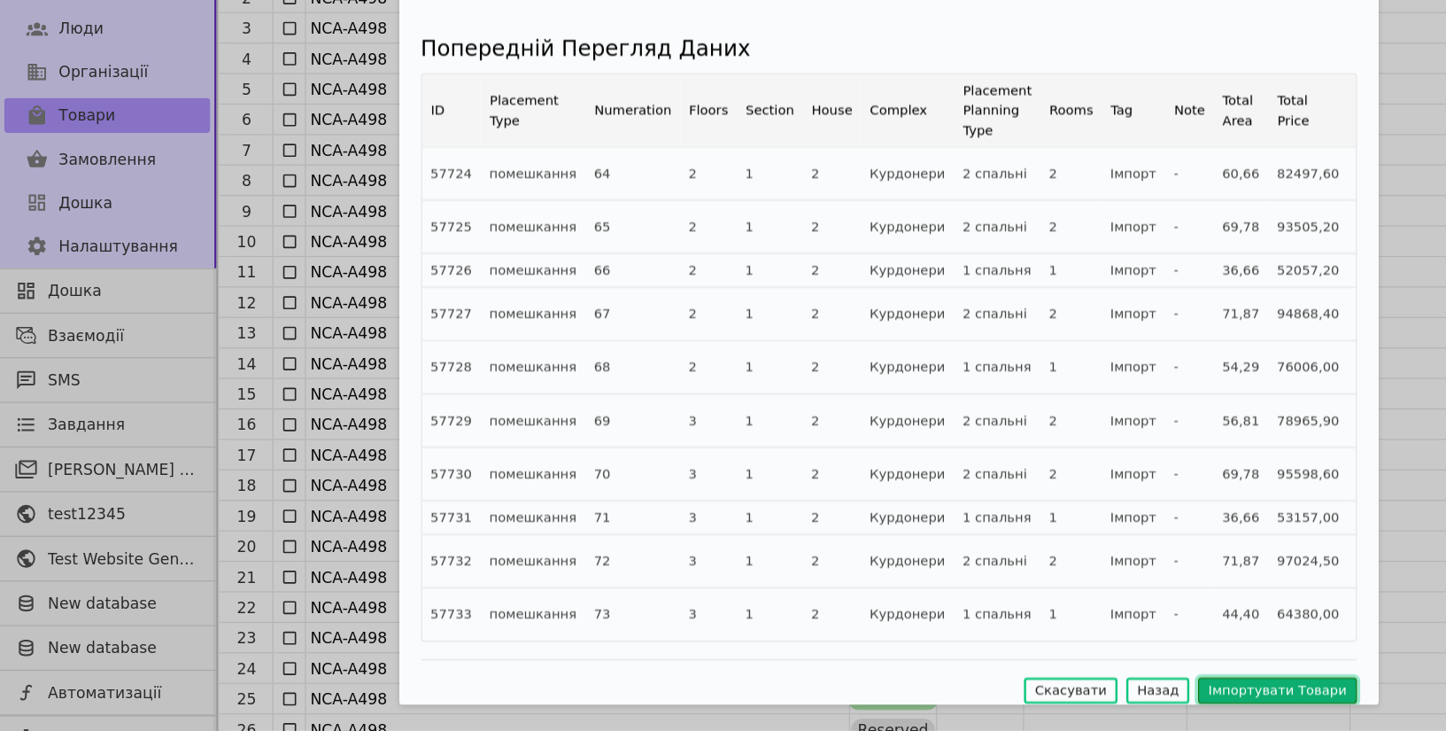
click at [1035, 687] on button "Імпортувати Товари" at bounding box center [1039, 697] width 128 height 21
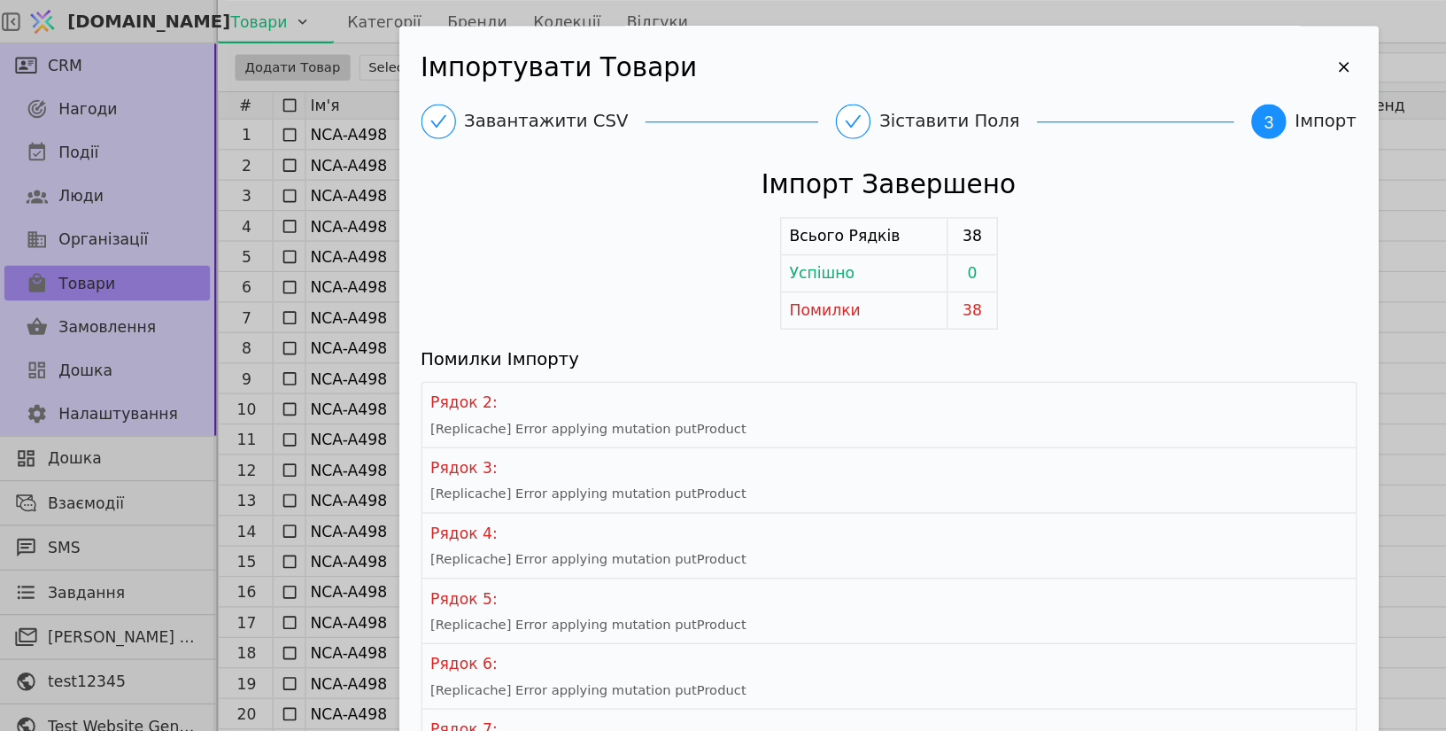
click at [1121, 329] on div "Імпортувати Товари Завантажити CSV Зіставити Поля 3 Імпорт Імпорт Завершено Всь…" at bounding box center [723, 365] width 1446 height 731
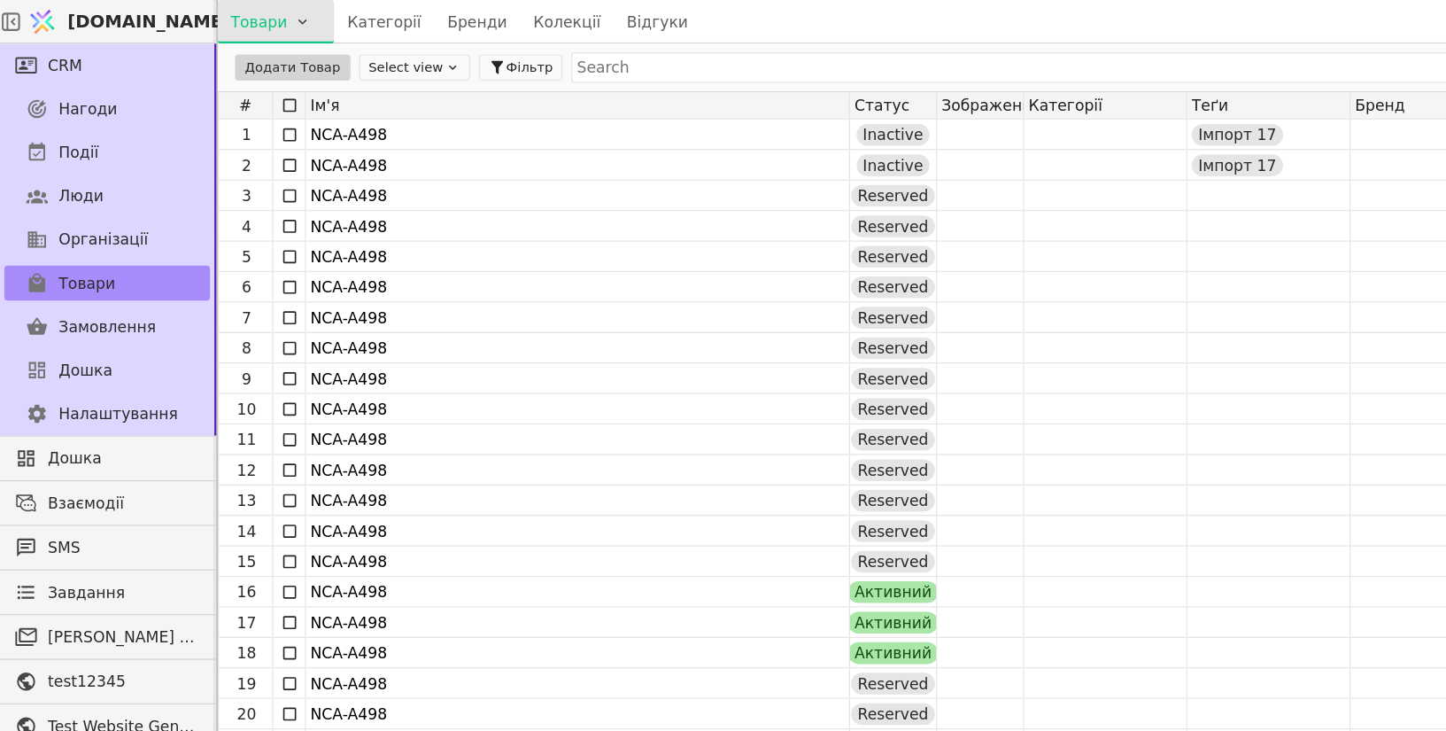
click at [244, 15] on html "[DOMAIN_NAME] Товари Категорії Бренди Колекції Відгуки CRM Нагоди Події Люди Ор…" at bounding box center [723, 365] width 1446 height 731
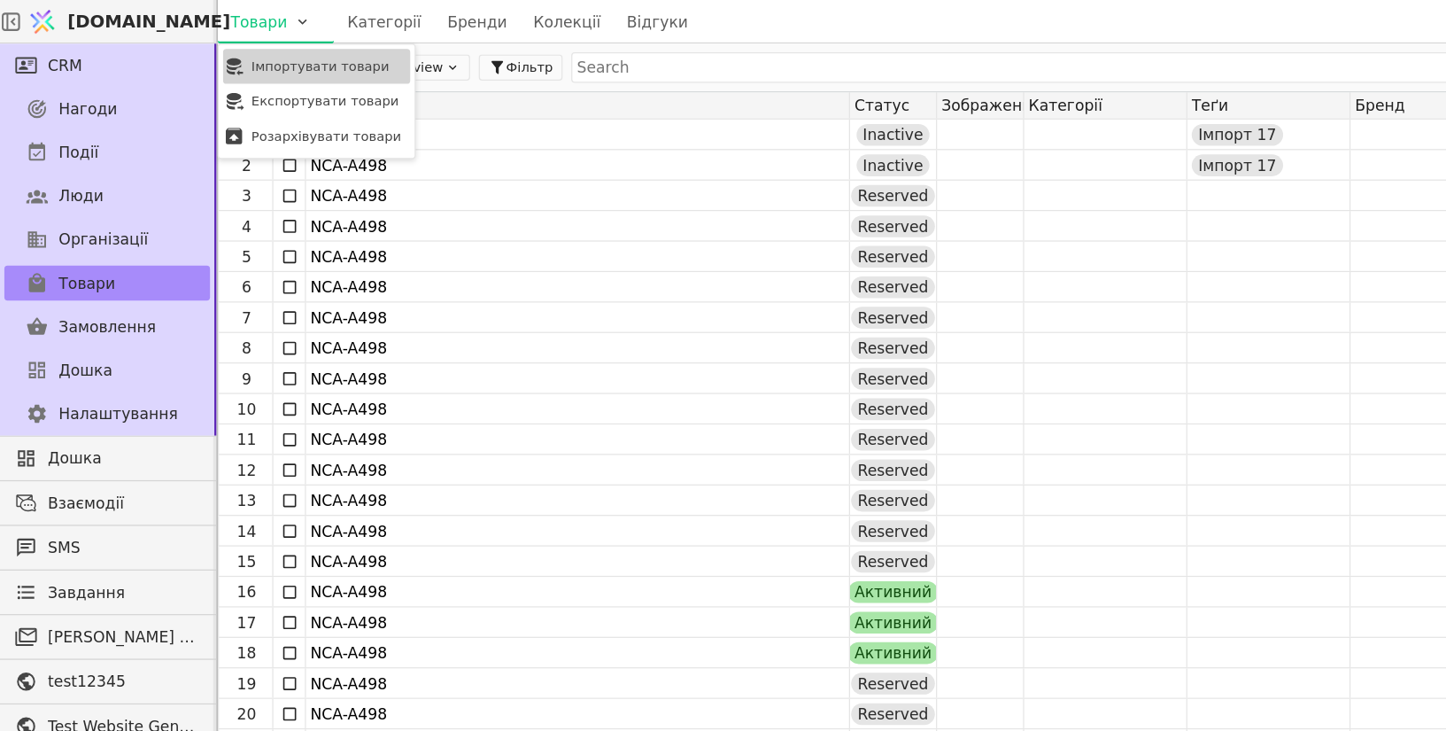
click at [244, 57] on div "Імпортувати товари" at bounding box center [258, 54] width 152 height 28
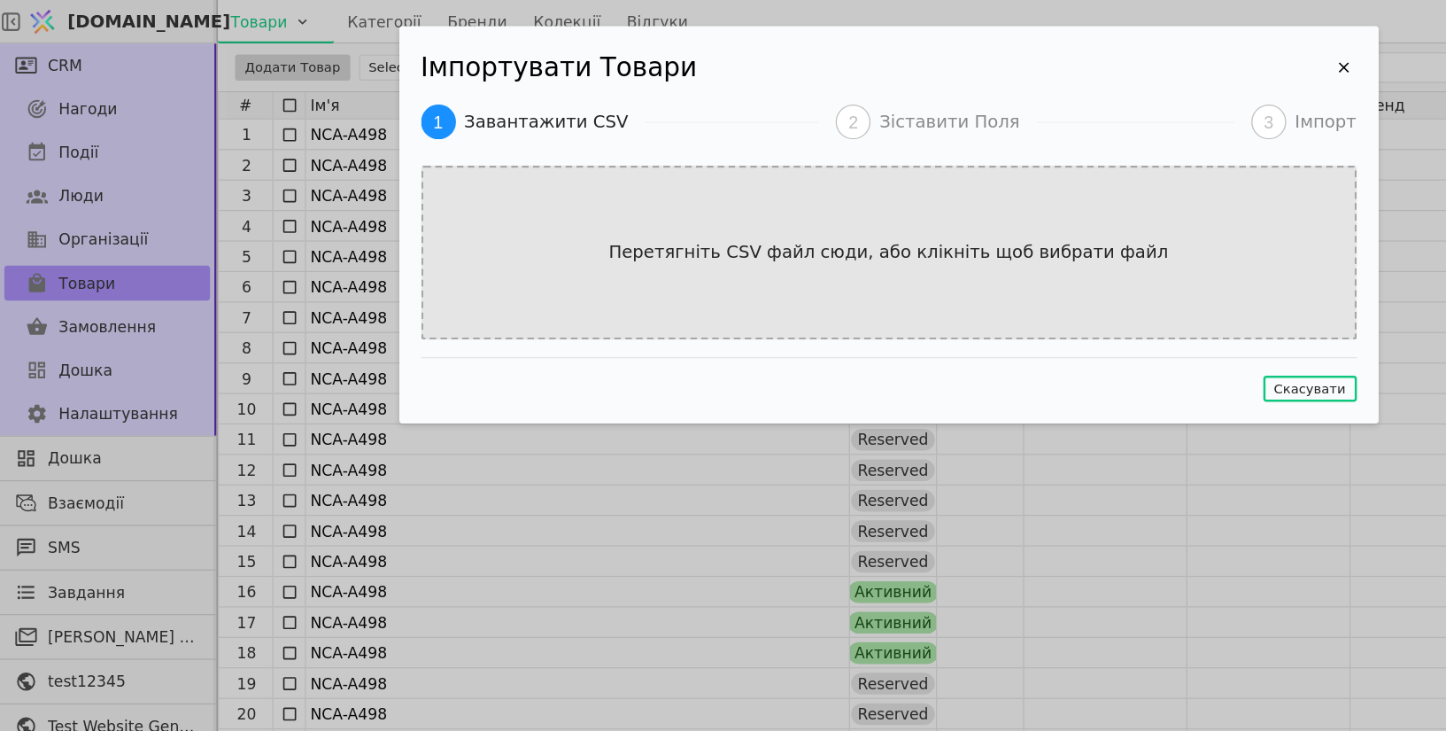
click at [649, 182] on div "Перетягніть CSV файл сюди, або клікніть щоб вибрати файл" at bounding box center [724, 206] width 762 height 142
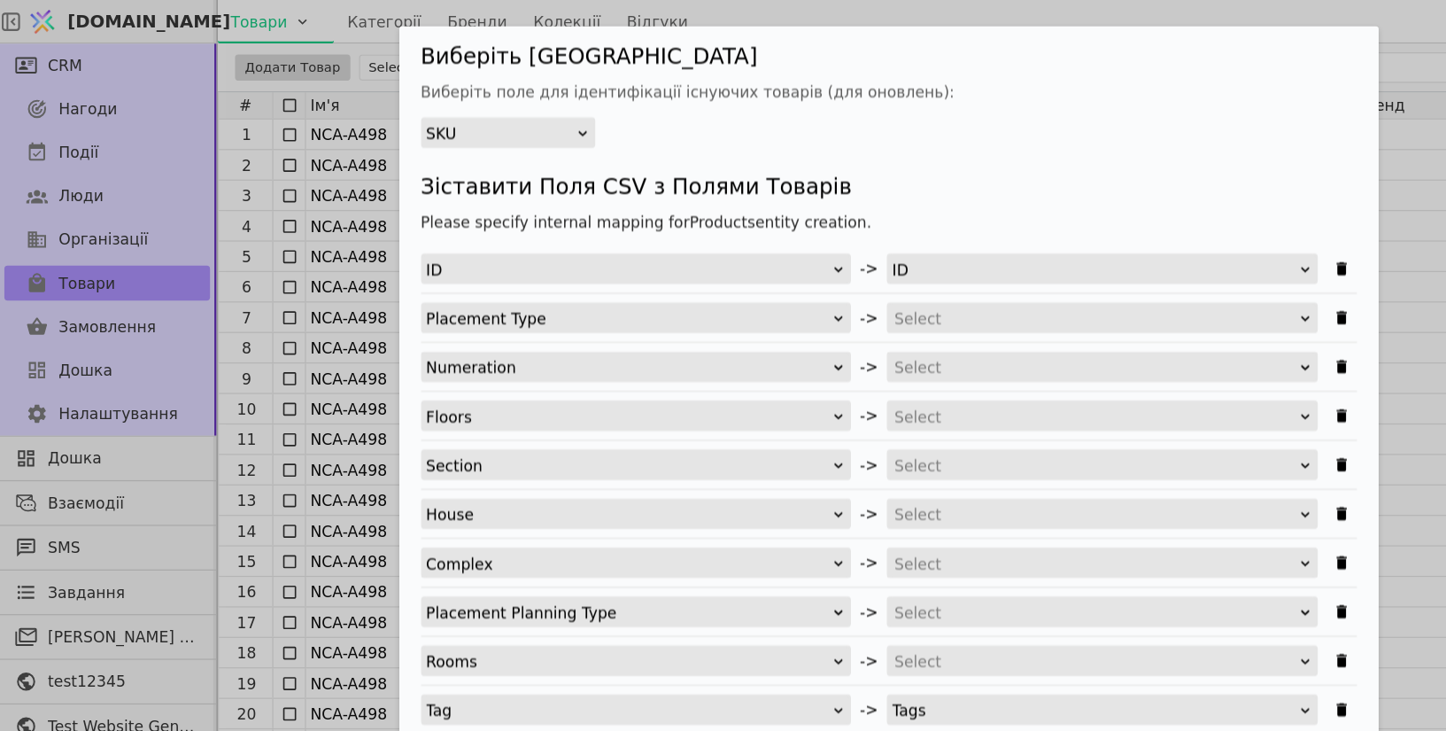
scroll to position [107, 0]
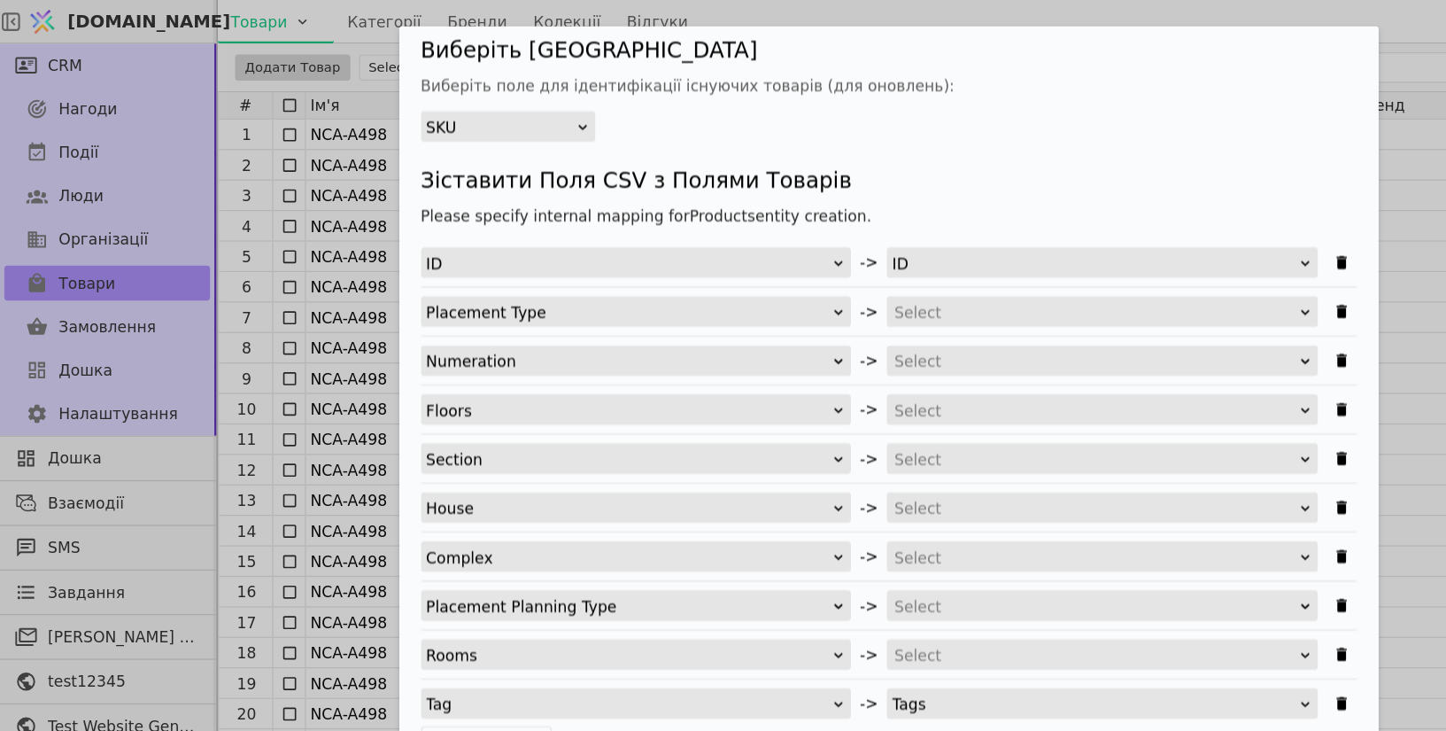
click at [791, 263] on div "Select" at bounding box center [891, 254] width 327 height 25
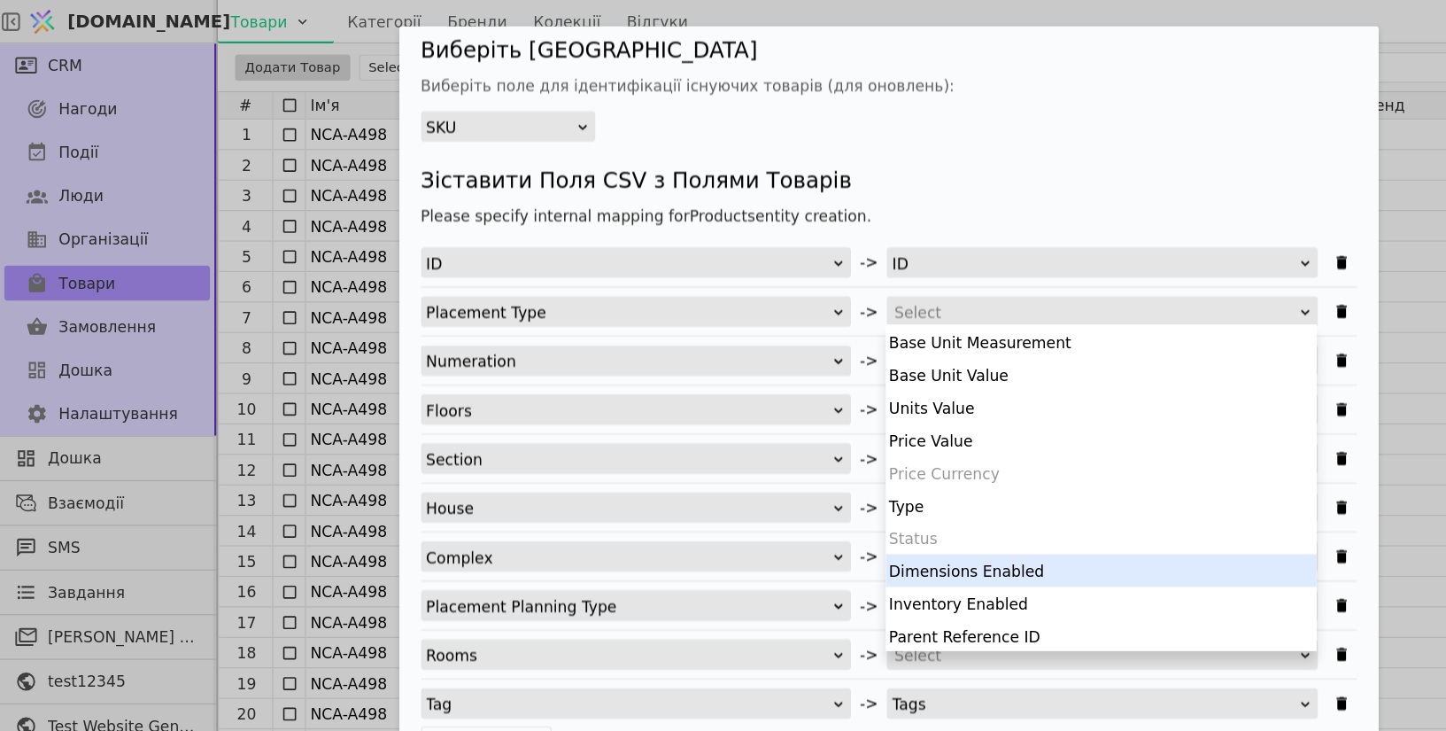
scroll to position [345, 0]
